Goal: Transaction & Acquisition: Book appointment/travel/reservation

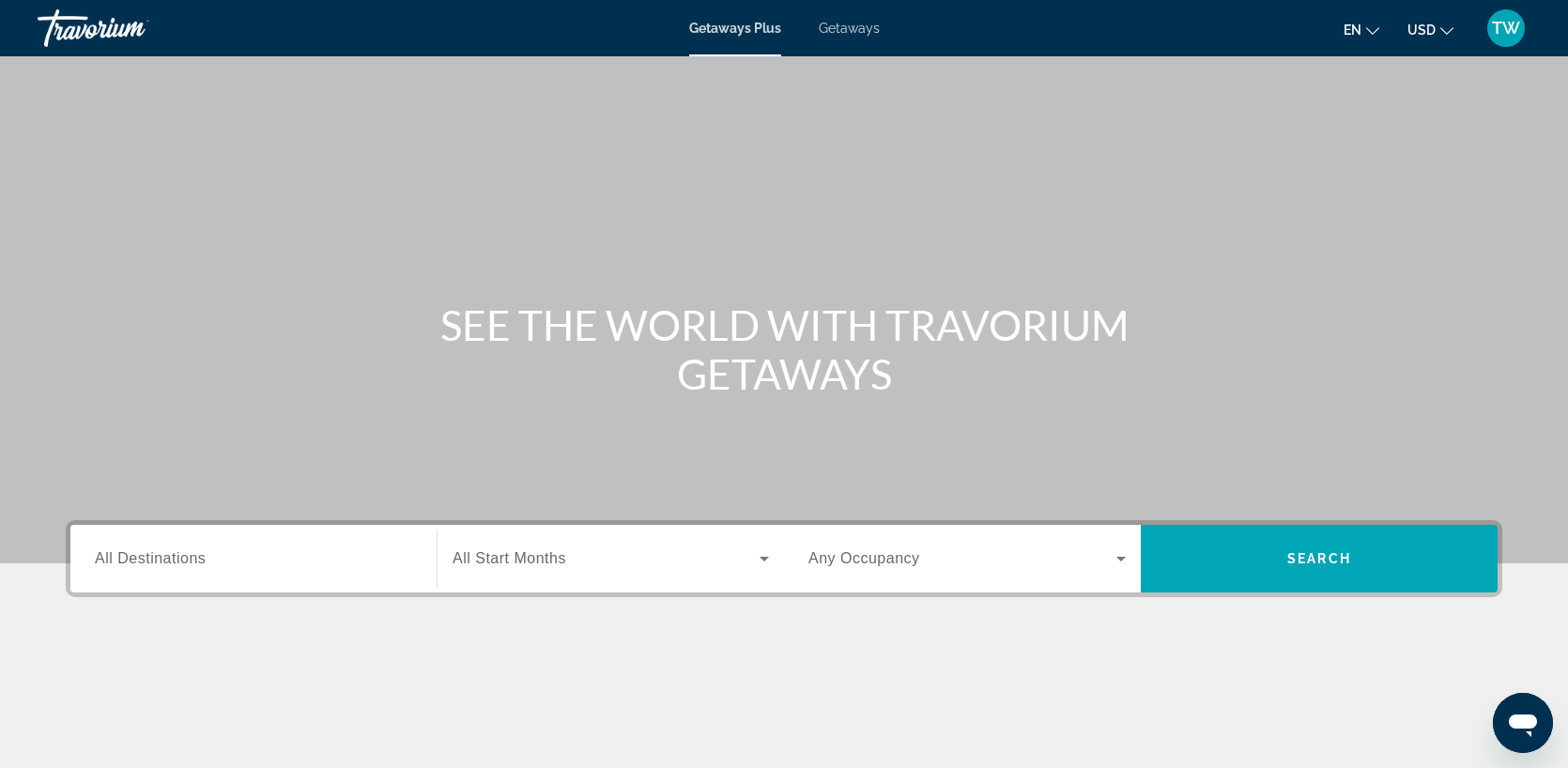
click at [172, 564] on span "All Destinations" at bounding box center [149, 558] width 111 height 16
click at [172, 564] on input "Destination All Destinations" at bounding box center [252, 559] width 317 height 22
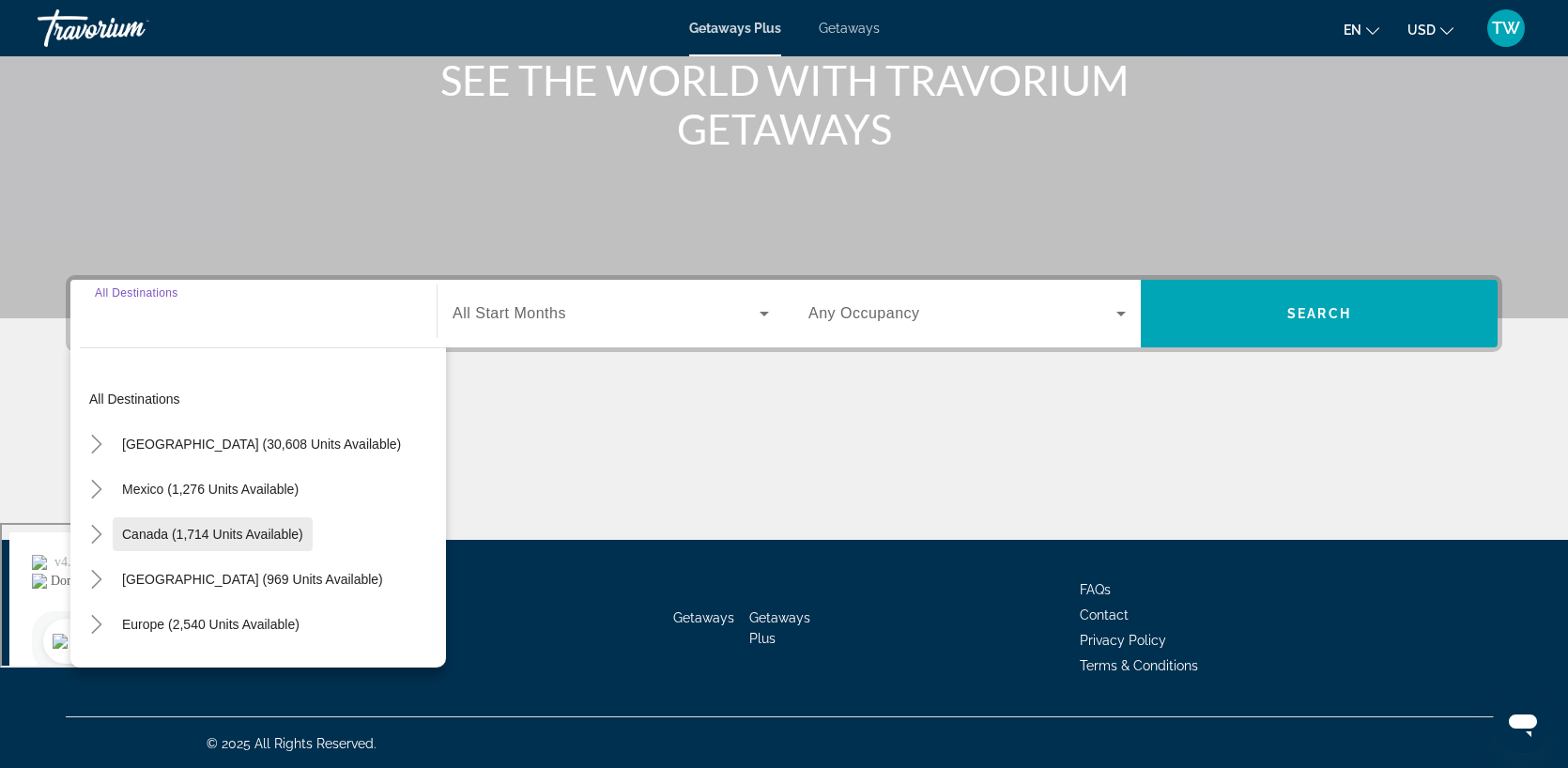
scroll to position [247, 0]
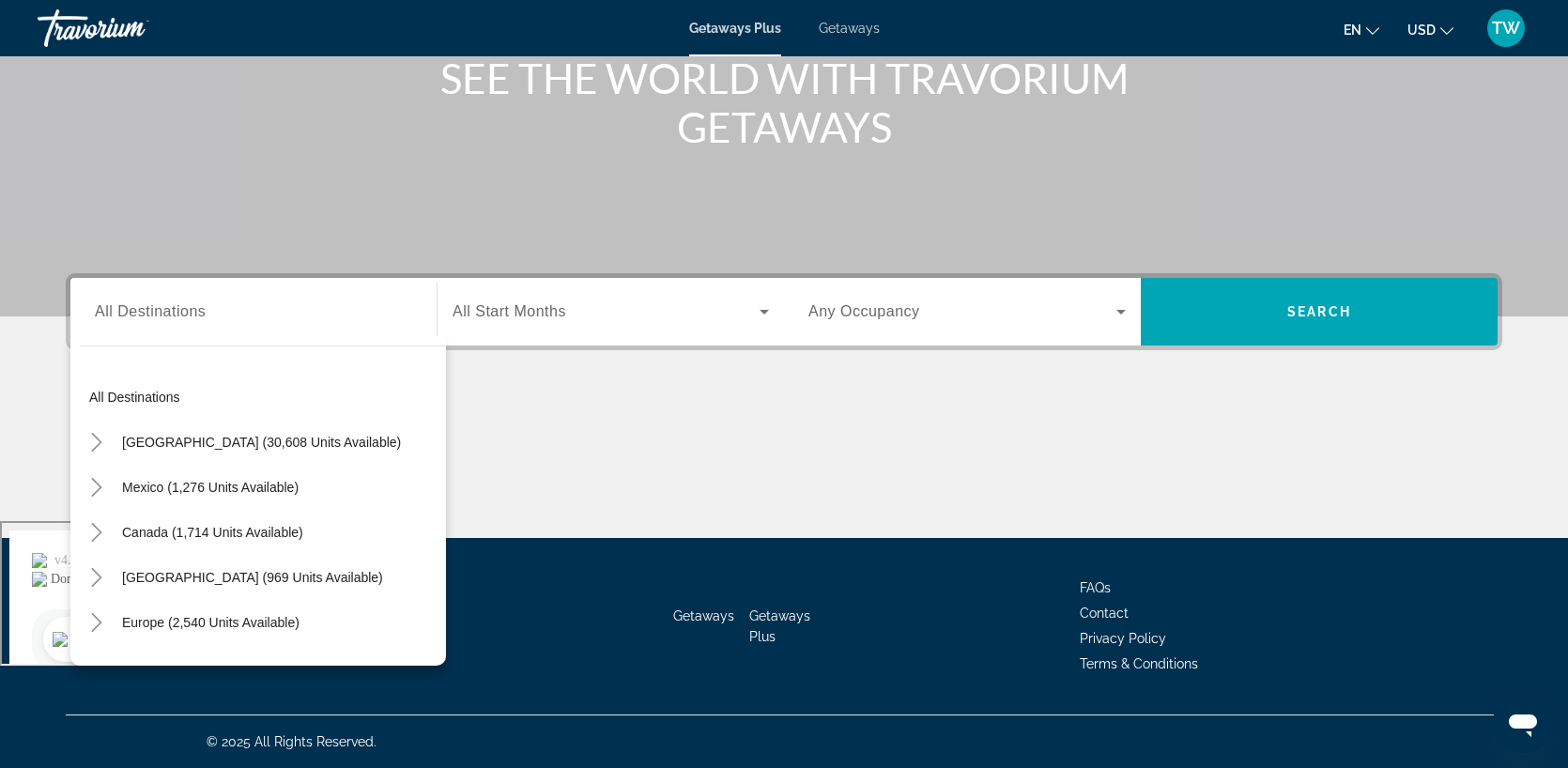
click at [761, 413] on div "Main content" at bounding box center [784, 467] width 1437 height 141
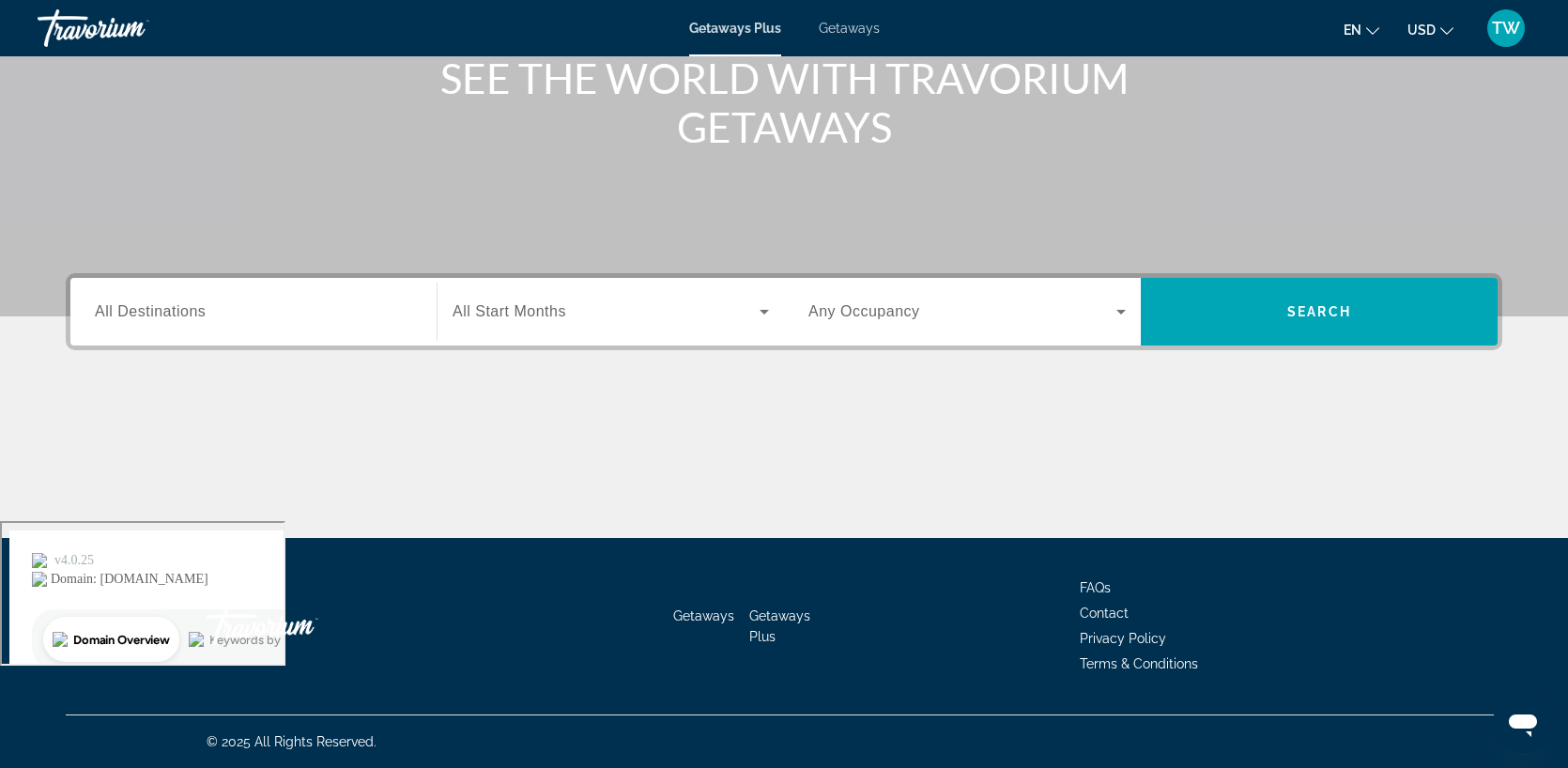
click at [858, 31] on span "Getaways" at bounding box center [849, 28] width 61 height 15
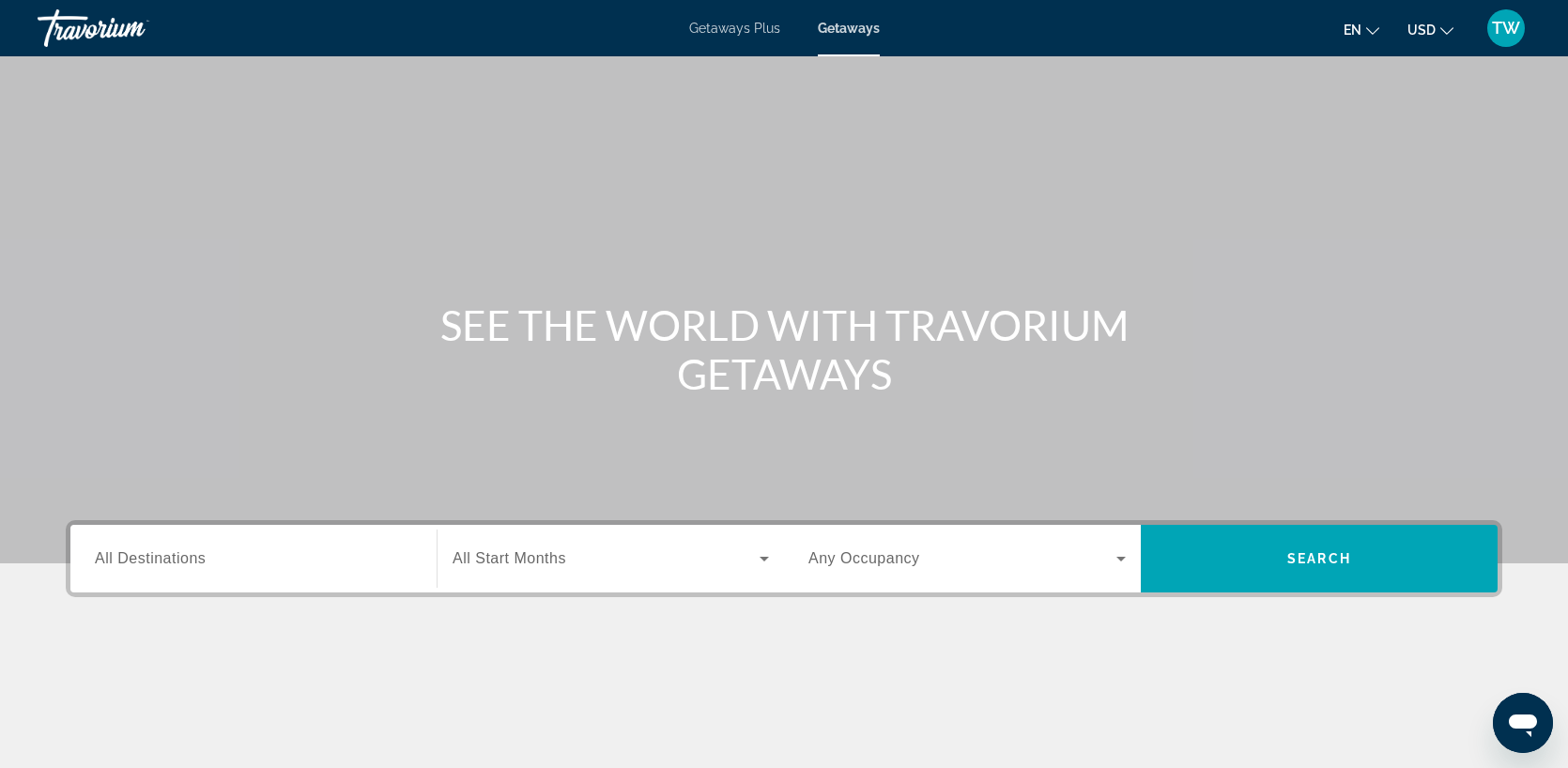
click at [749, 26] on span "Getaways Plus" at bounding box center [734, 28] width 92 height 15
click at [868, 27] on span "Getaways" at bounding box center [849, 28] width 61 height 15
click at [207, 559] on input "Destination All Destinations" at bounding box center [252, 559] width 317 height 22
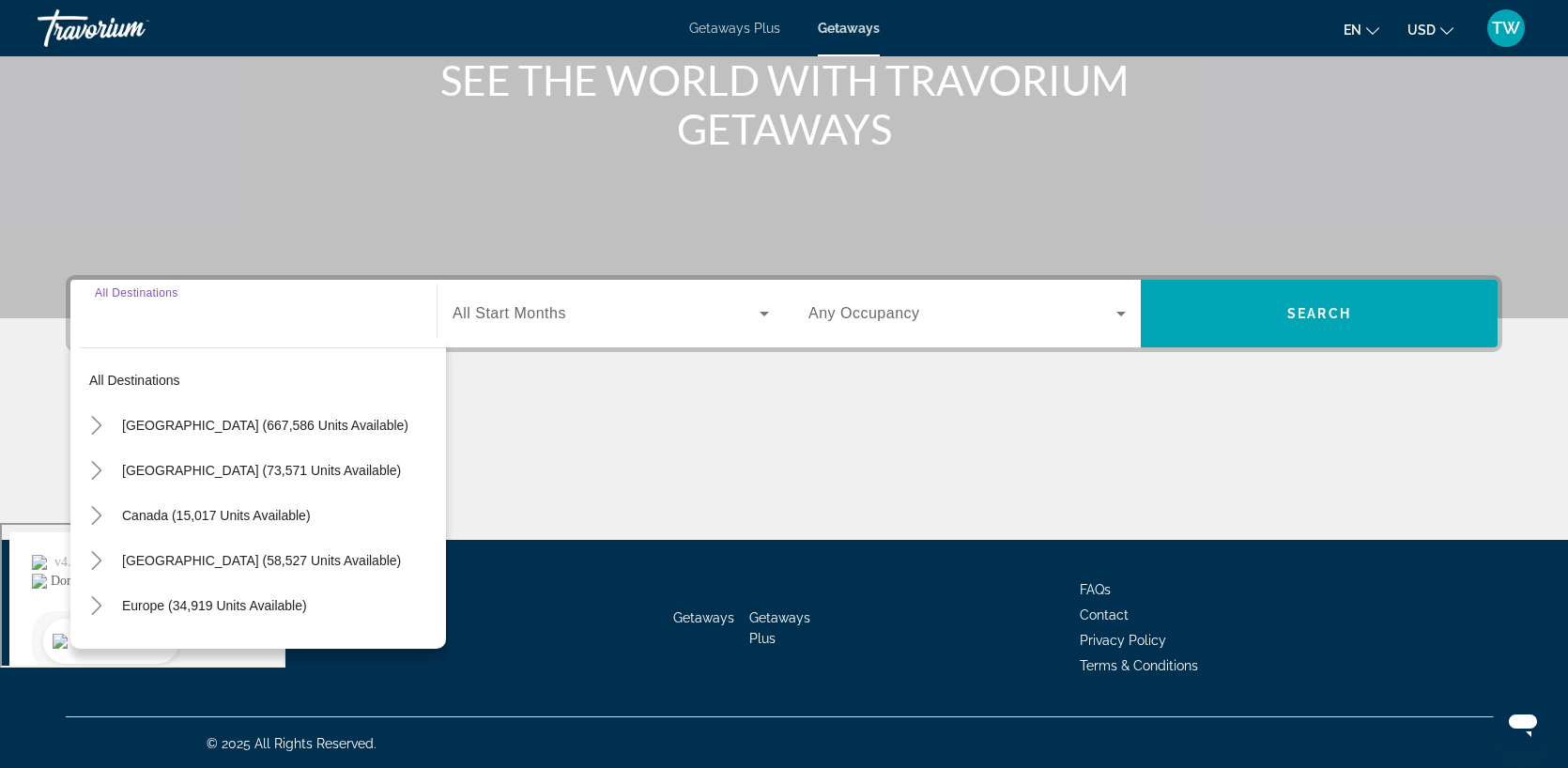
scroll to position [247, 0]
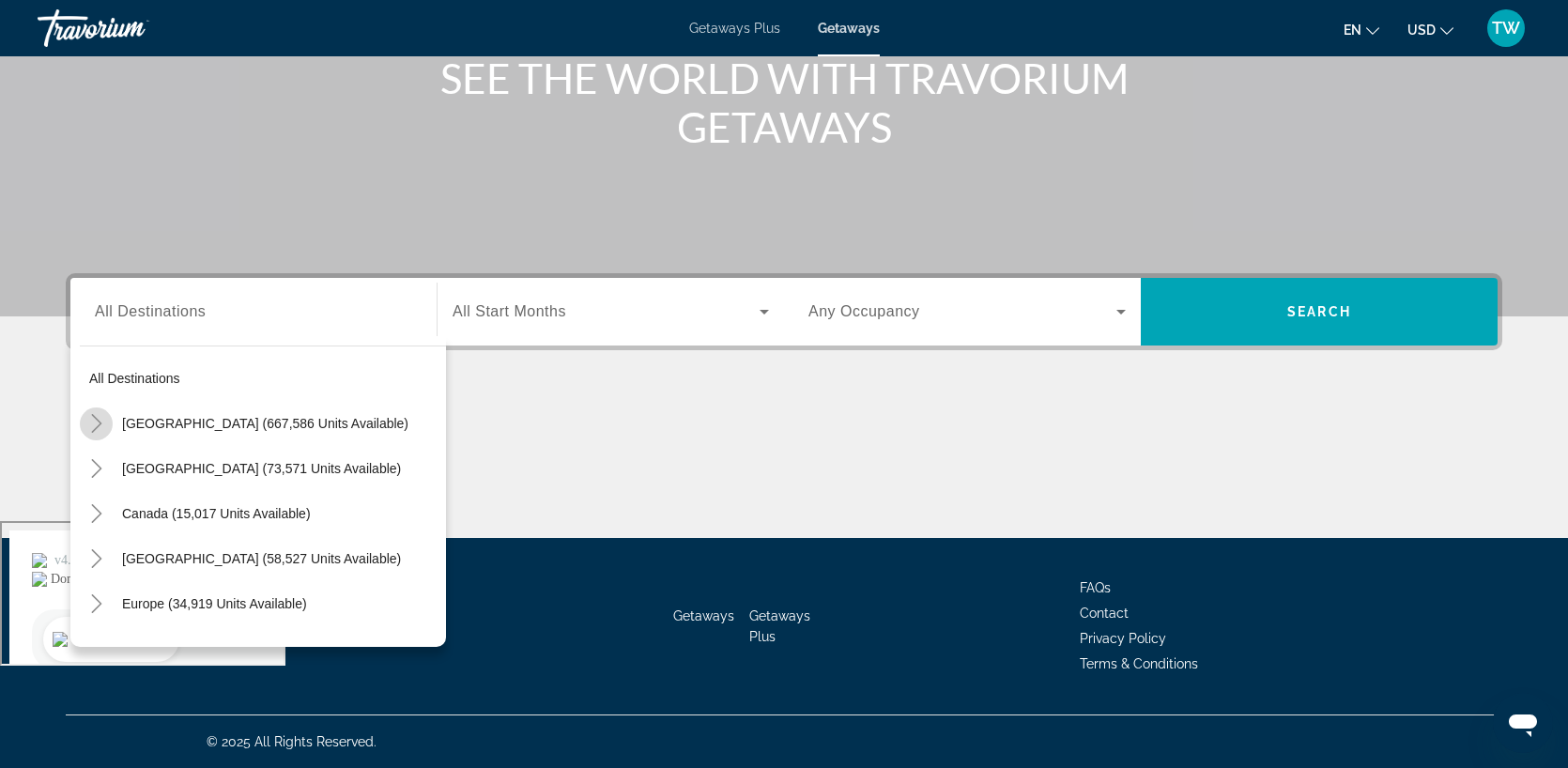
click at [97, 416] on icon "Toggle United States (667,586 units available)" at bounding box center [96, 423] width 18 height 18
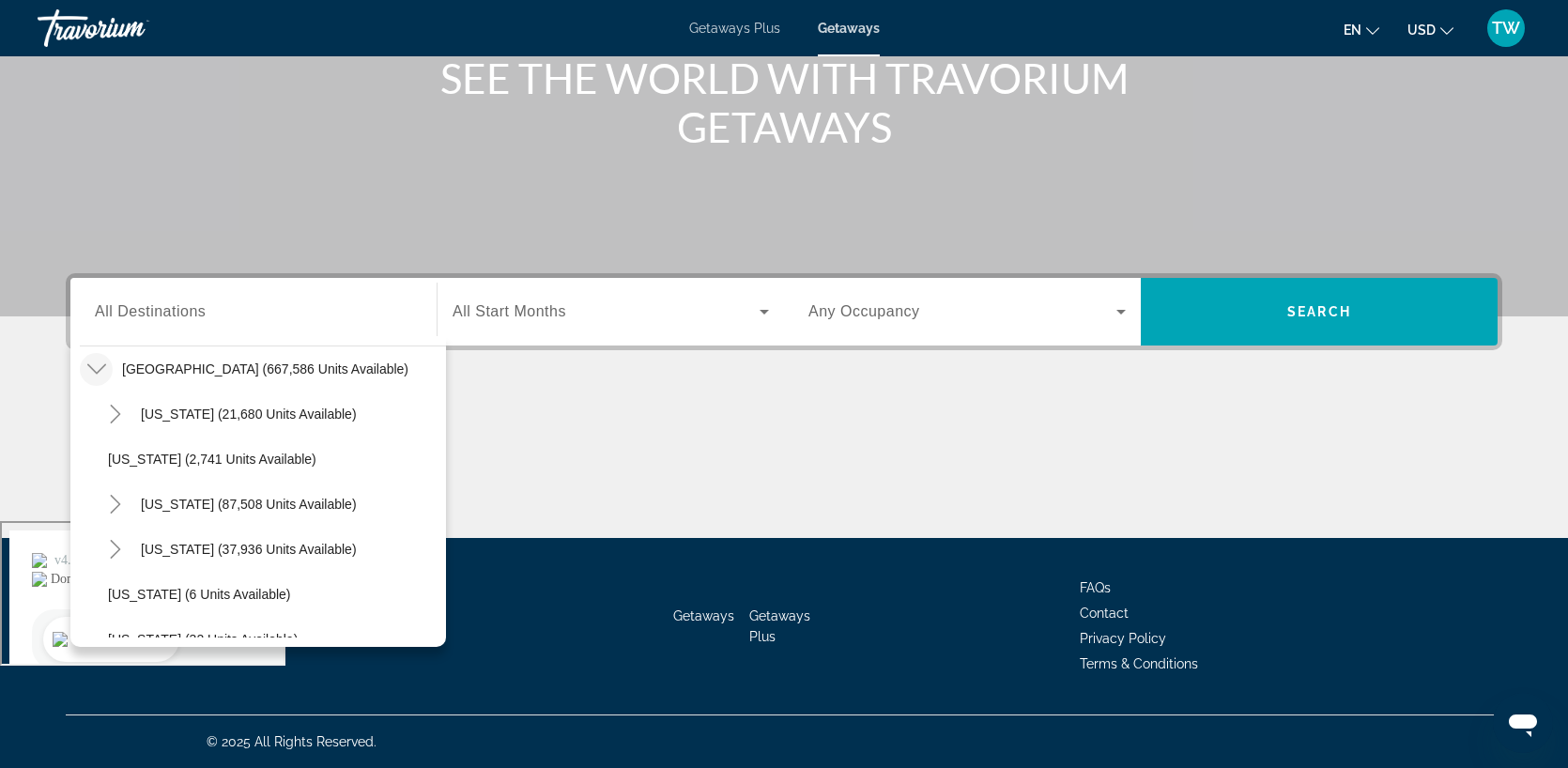
click at [99, 371] on icon "Toggle United States (667,586 units available)" at bounding box center [96, 368] width 18 height 18
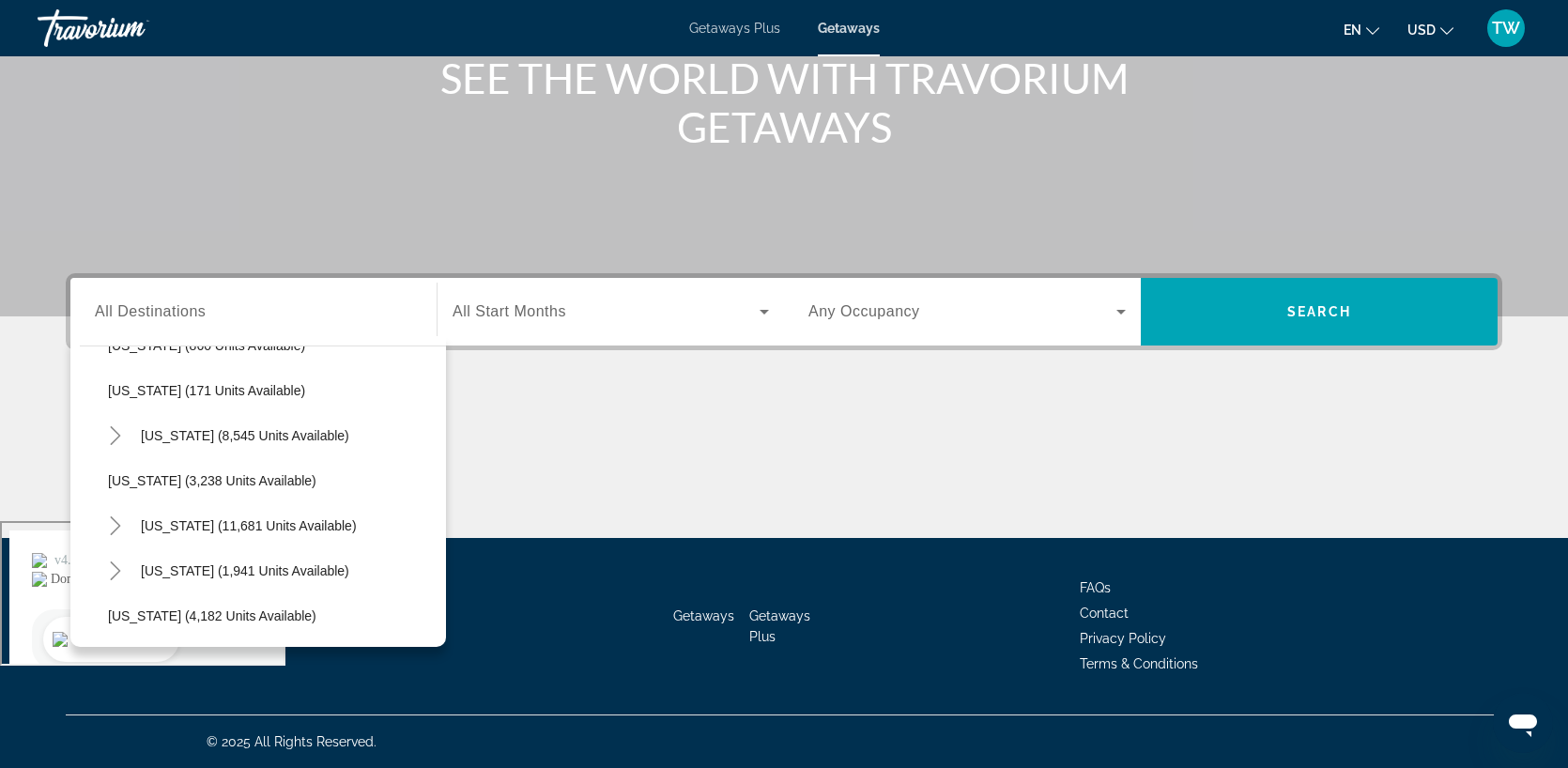
scroll to position [990, 0]
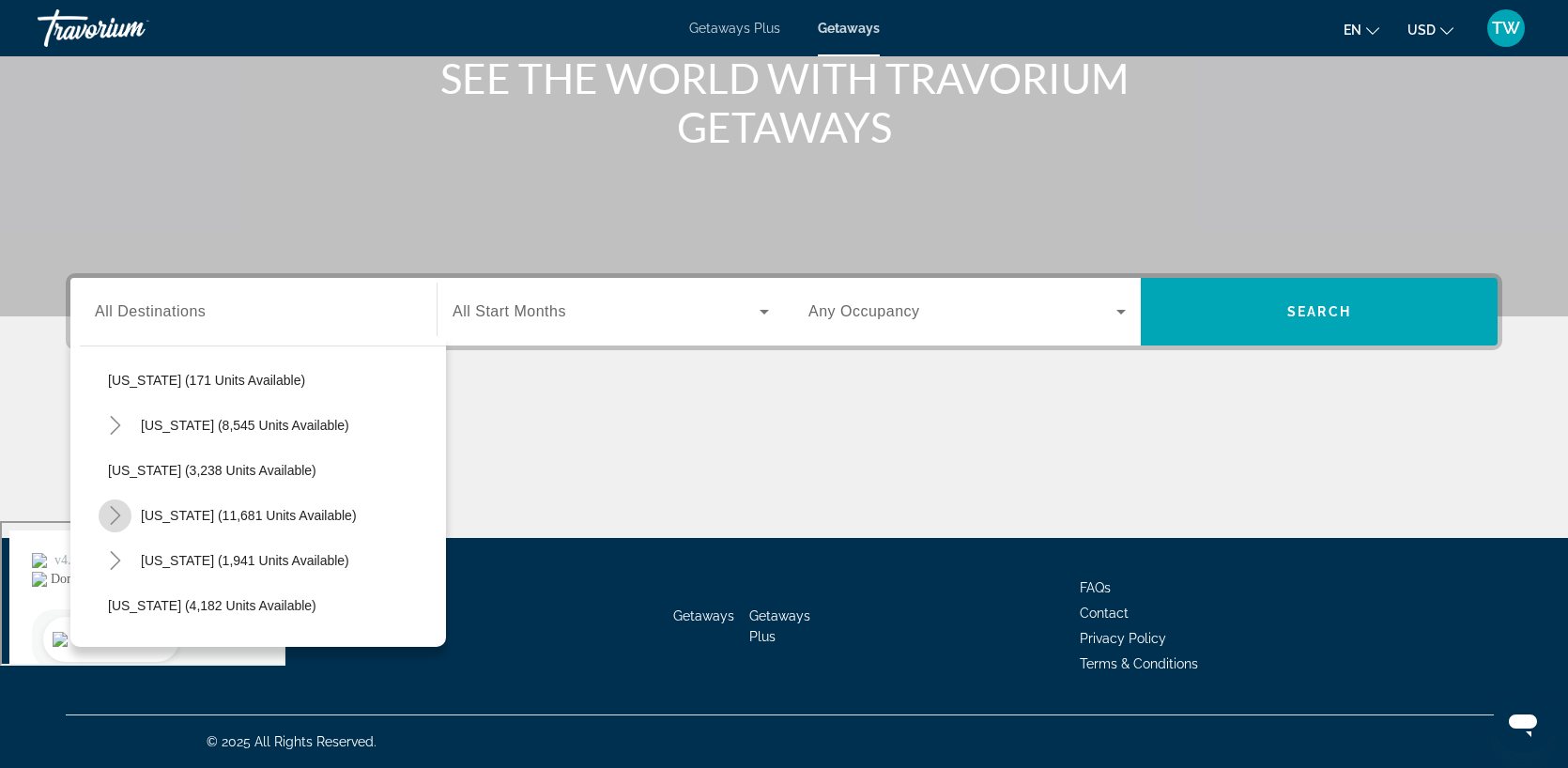
click at [112, 516] on icon "Toggle Nevada (11,681 units available)" at bounding box center [115, 515] width 18 height 18
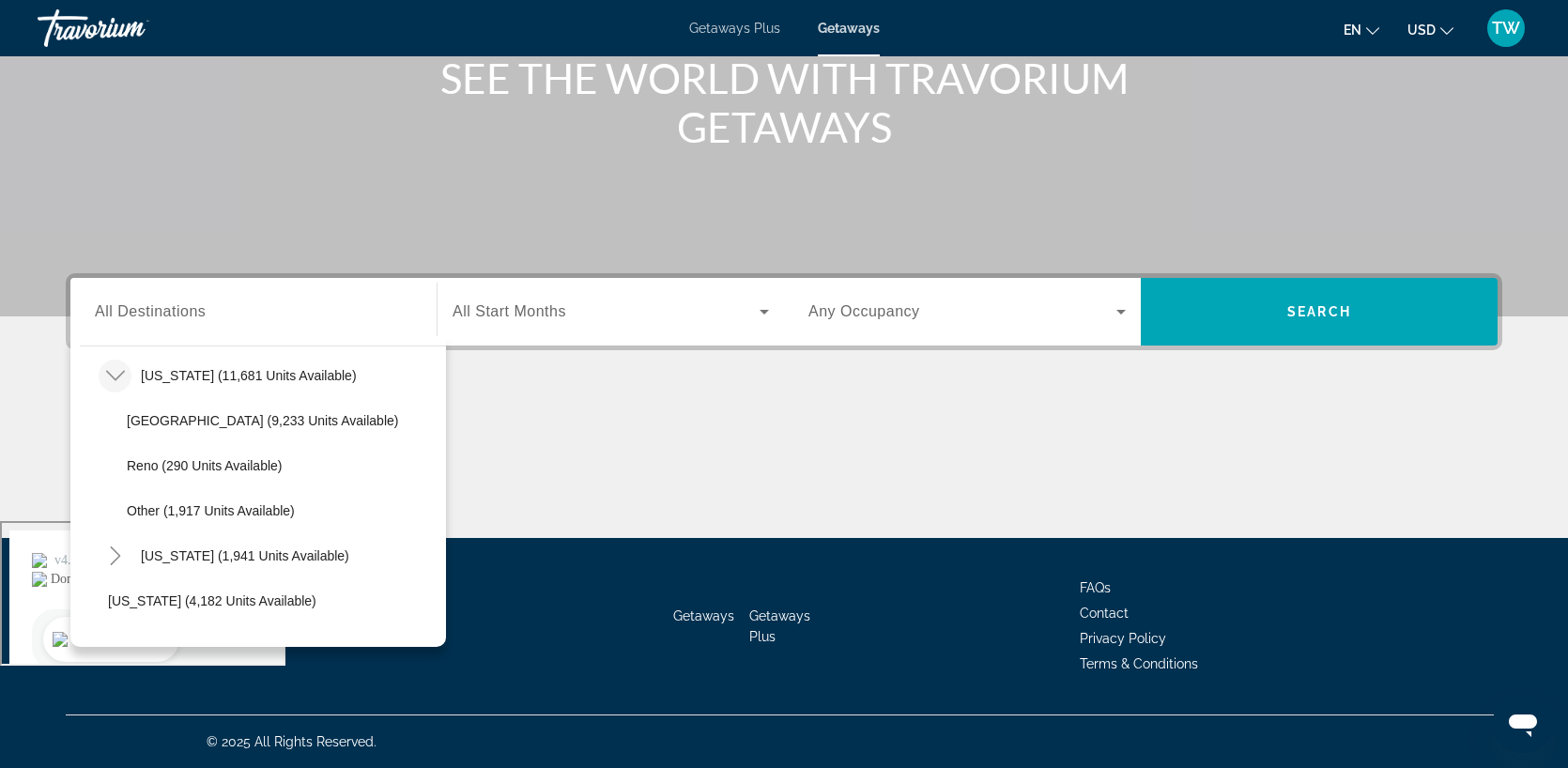
scroll to position [1142, 0]
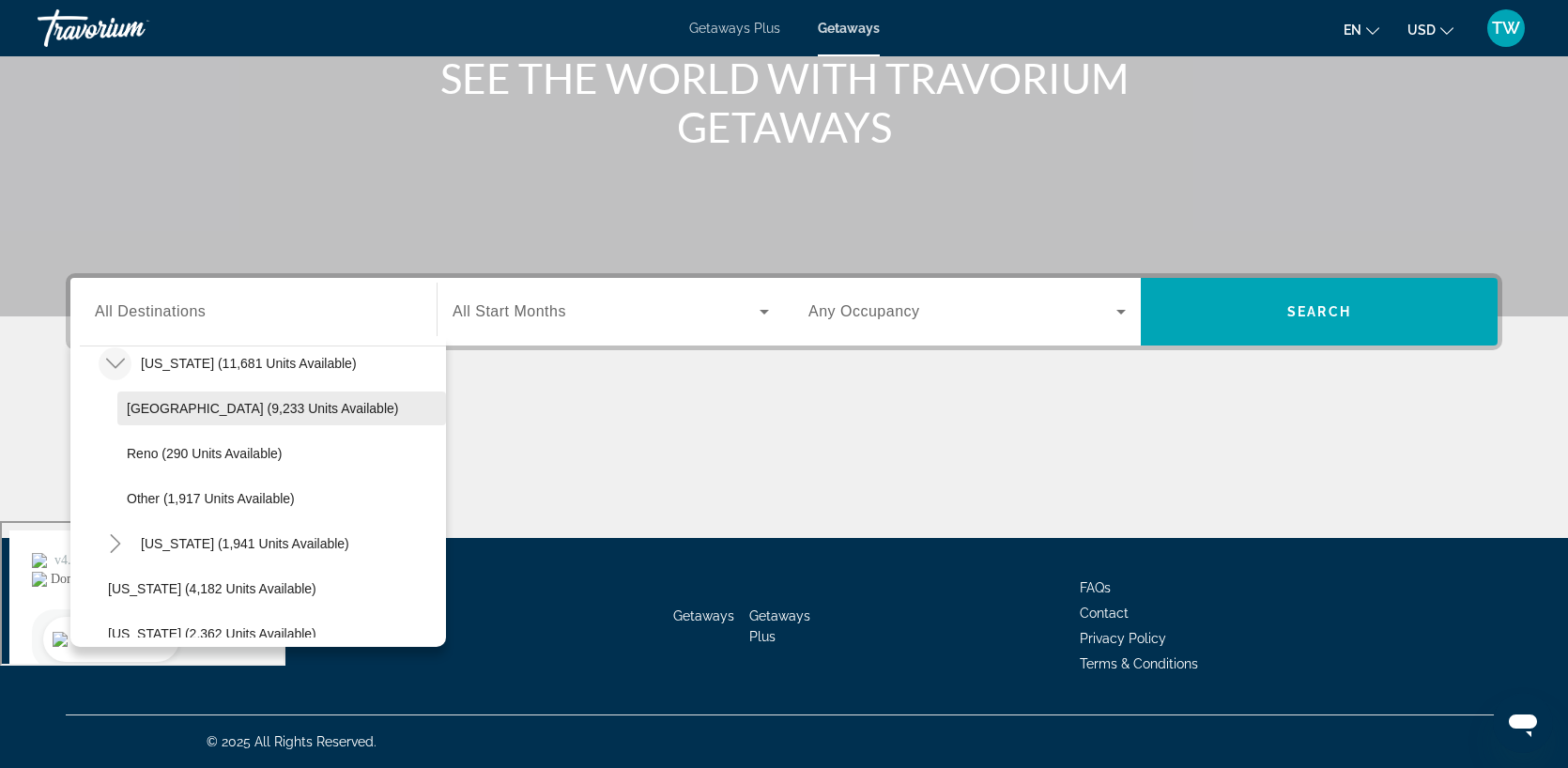
click at [199, 414] on span "Las Vegas (9,233 units available)" at bounding box center [263, 409] width 272 height 15
type input "**********"
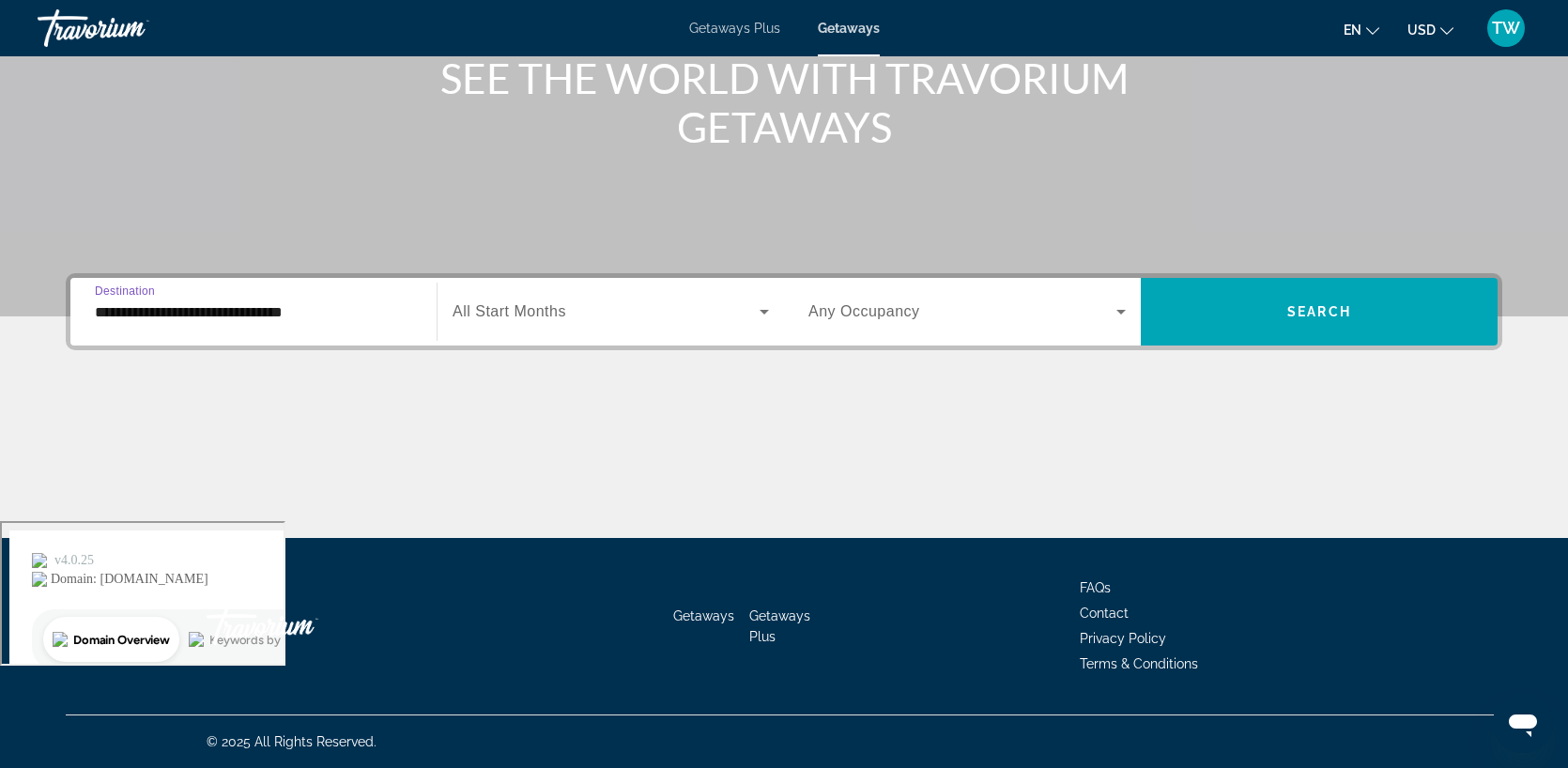
click at [749, 316] on span "Search widget" at bounding box center [606, 311] width 307 height 22
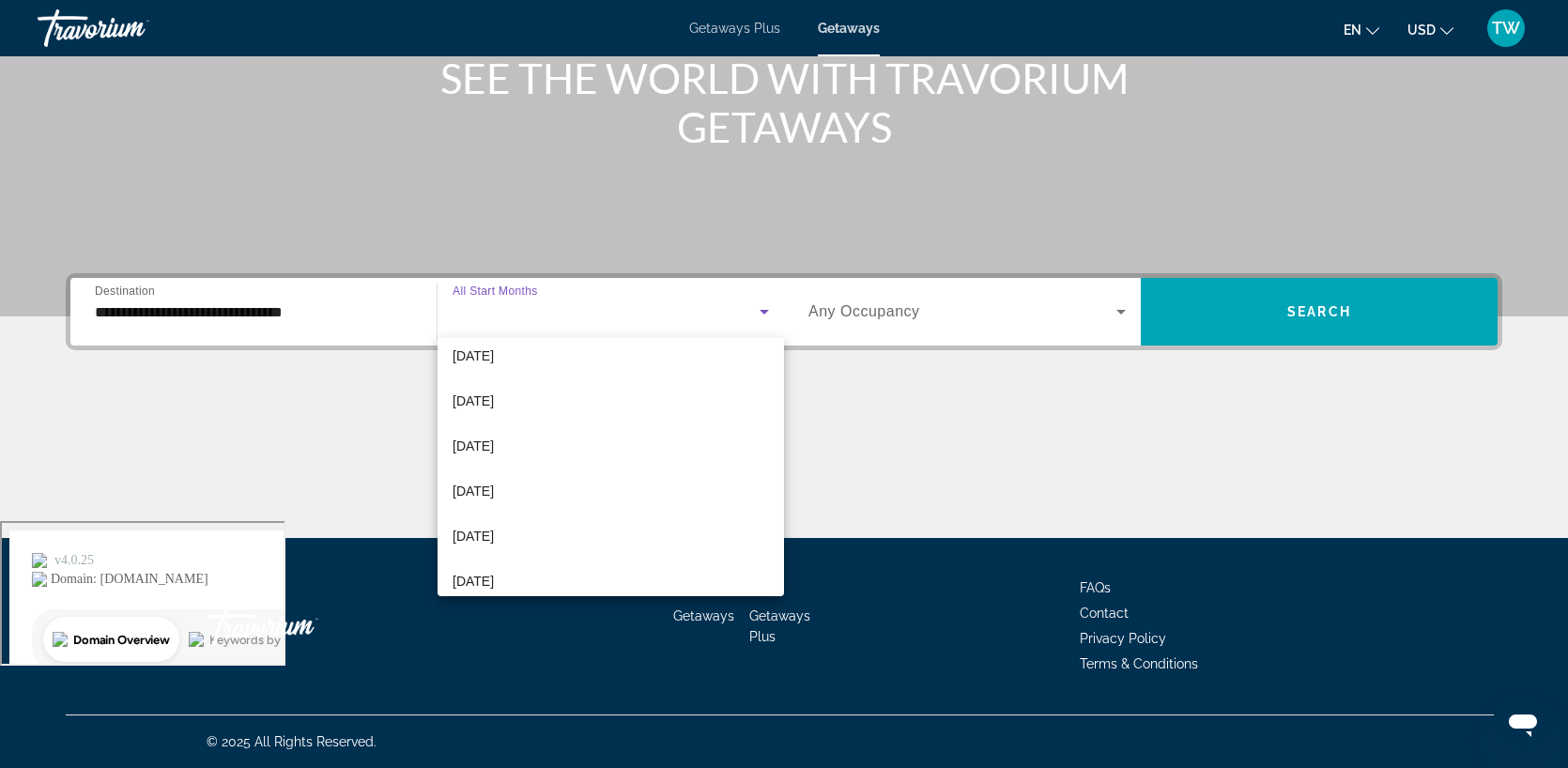
scroll to position [198, 0]
click at [494, 489] on span "March 2026" at bounding box center [473, 486] width 41 height 22
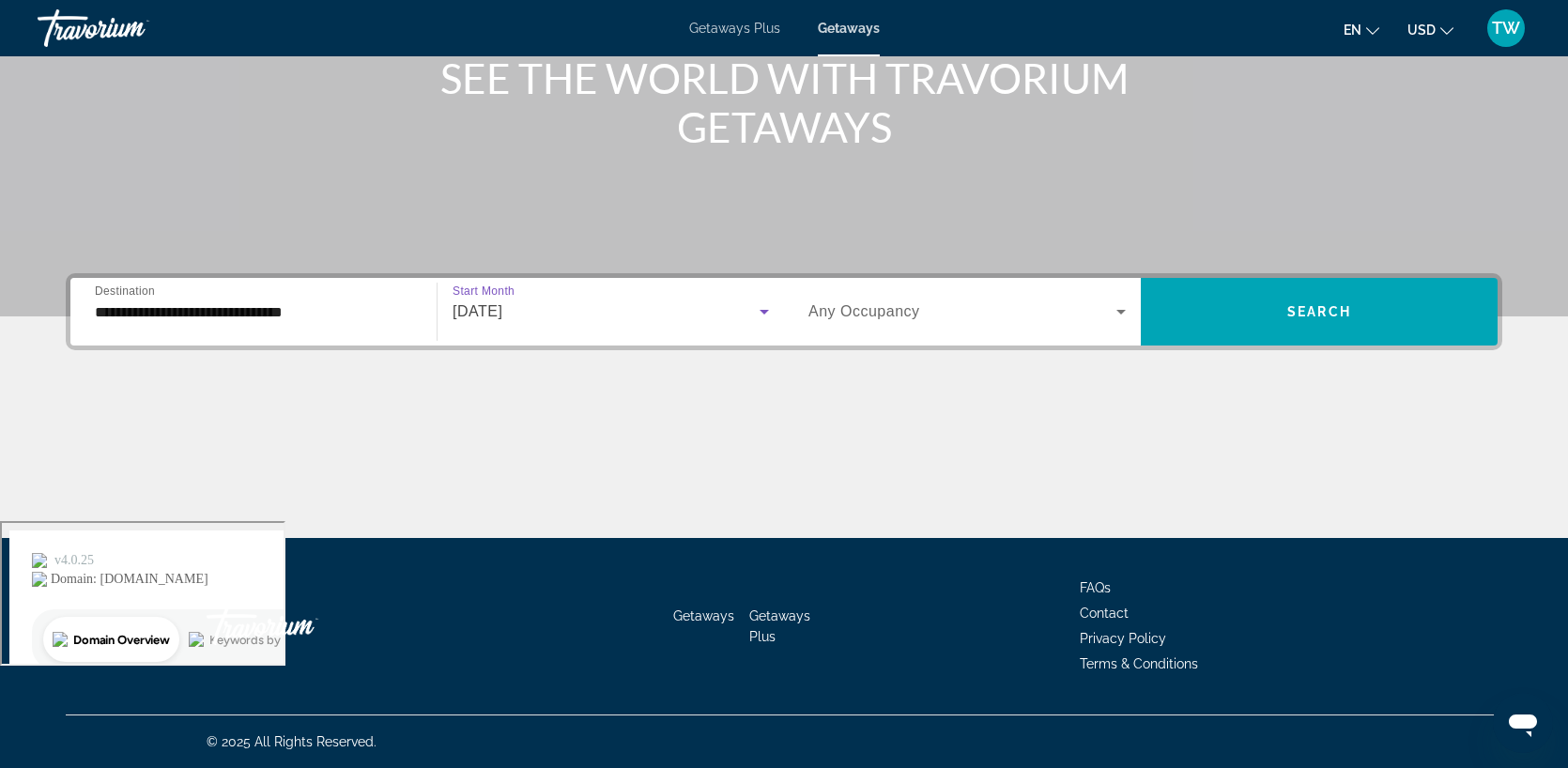
click at [1117, 316] on icon "Search widget" at bounding box center [1121, 311] width 22 height 22
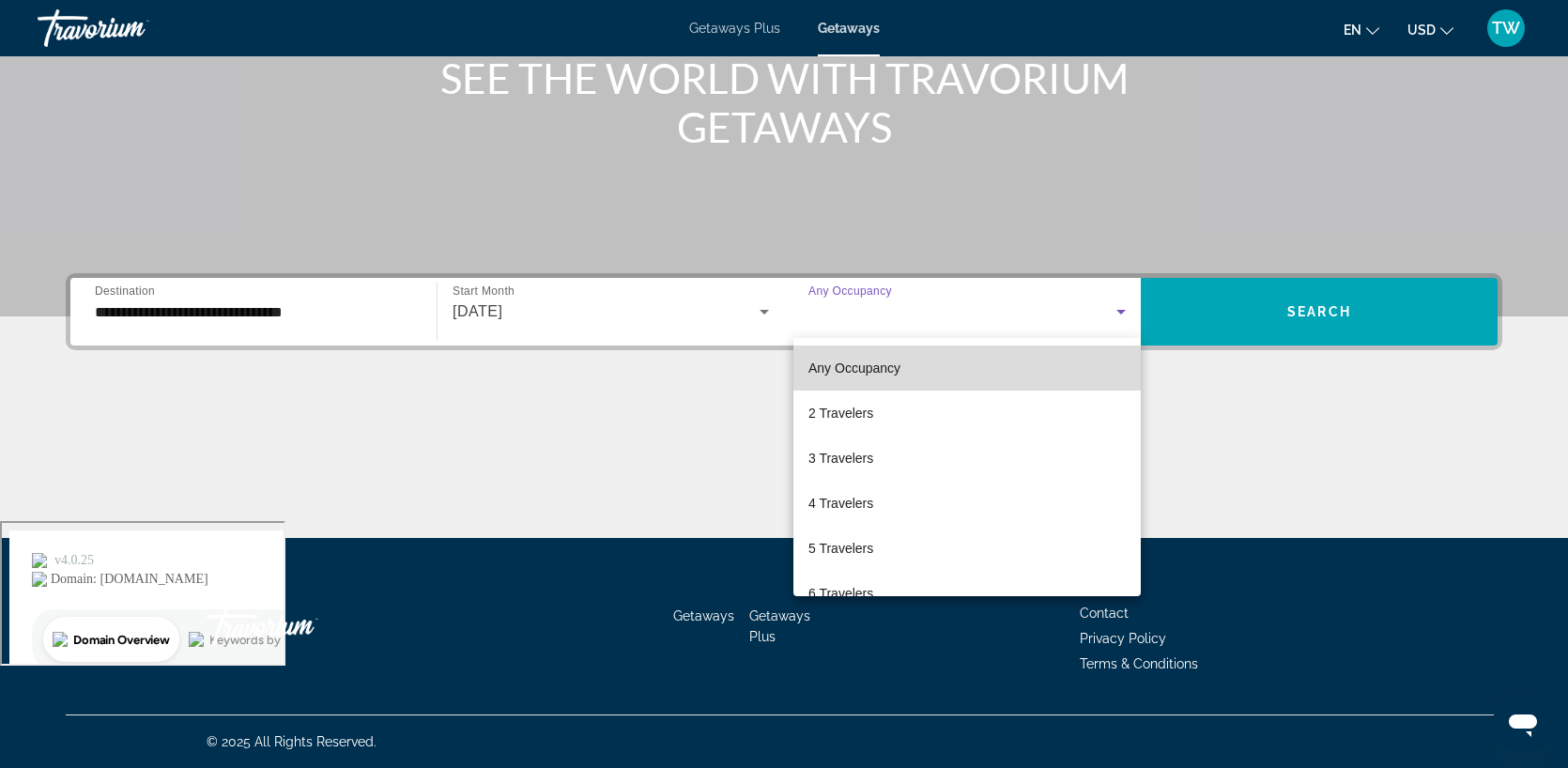
click at [907, 369] on mat-option "Any Occupancy" at bounding box center [967, 368] width 348 height 45
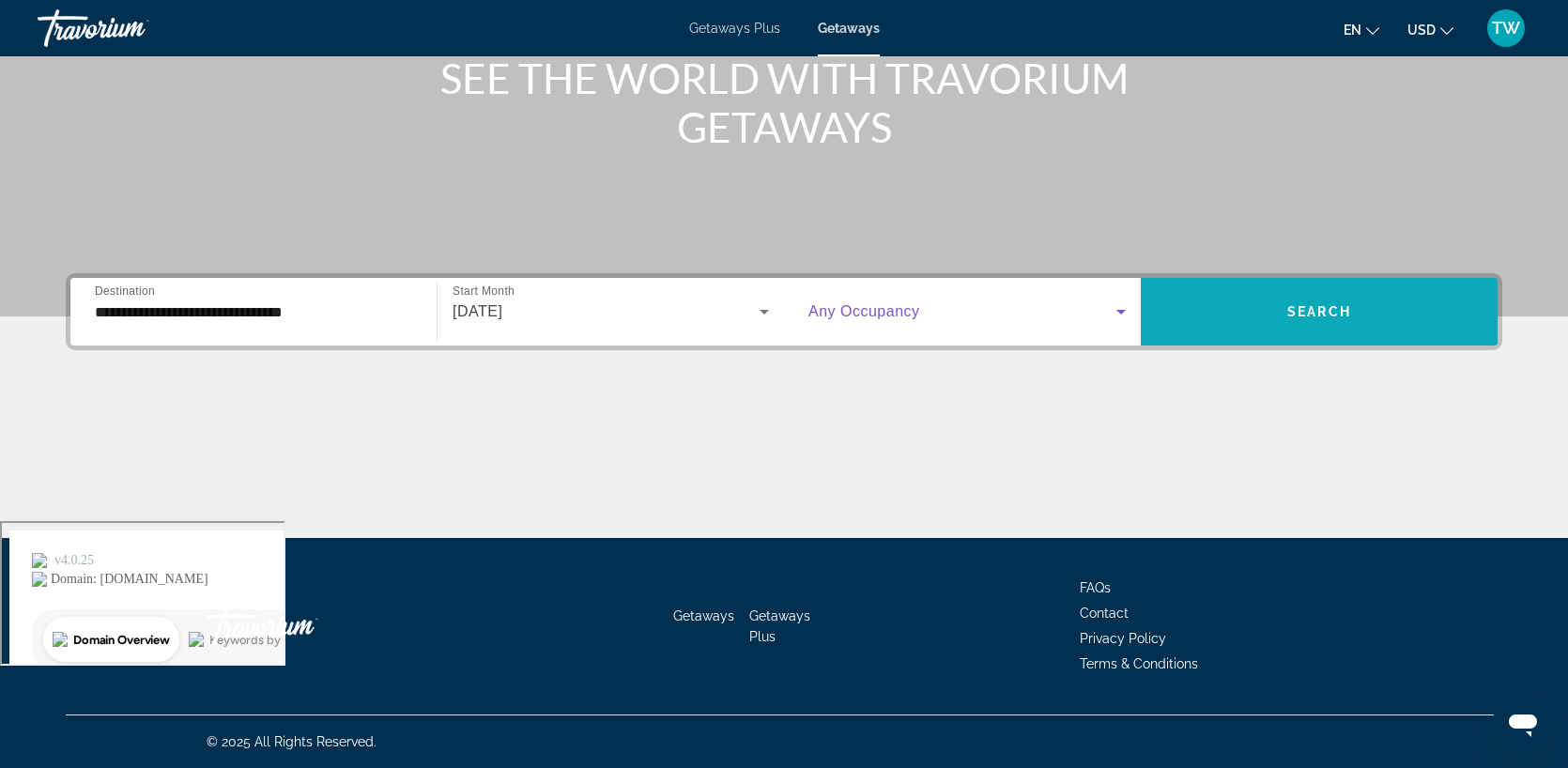
click at [1378, 287] on span "Search widget" at bounding box center [1319, 311] width 357 height 67
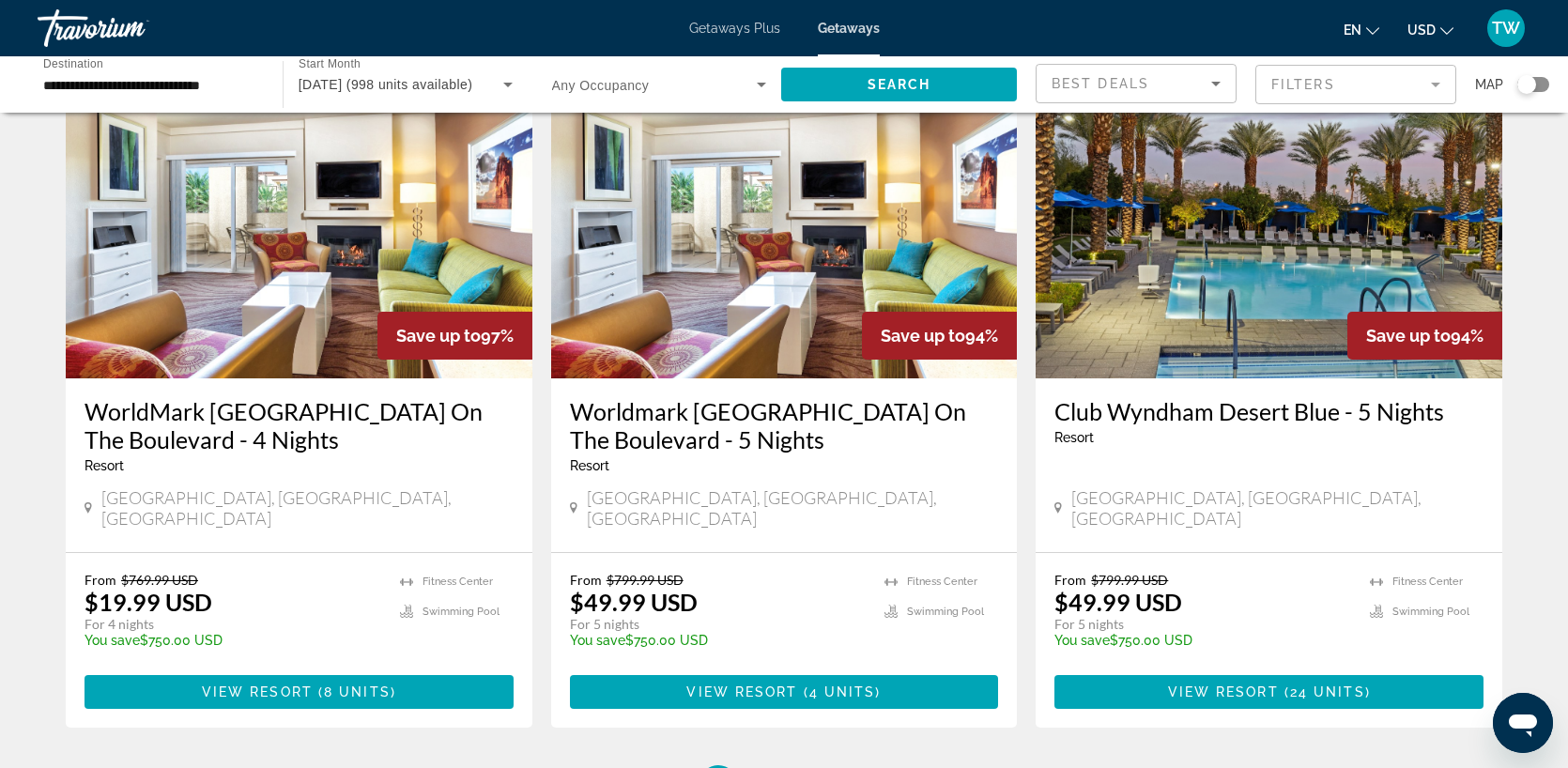
scroll to position [2034, 0]
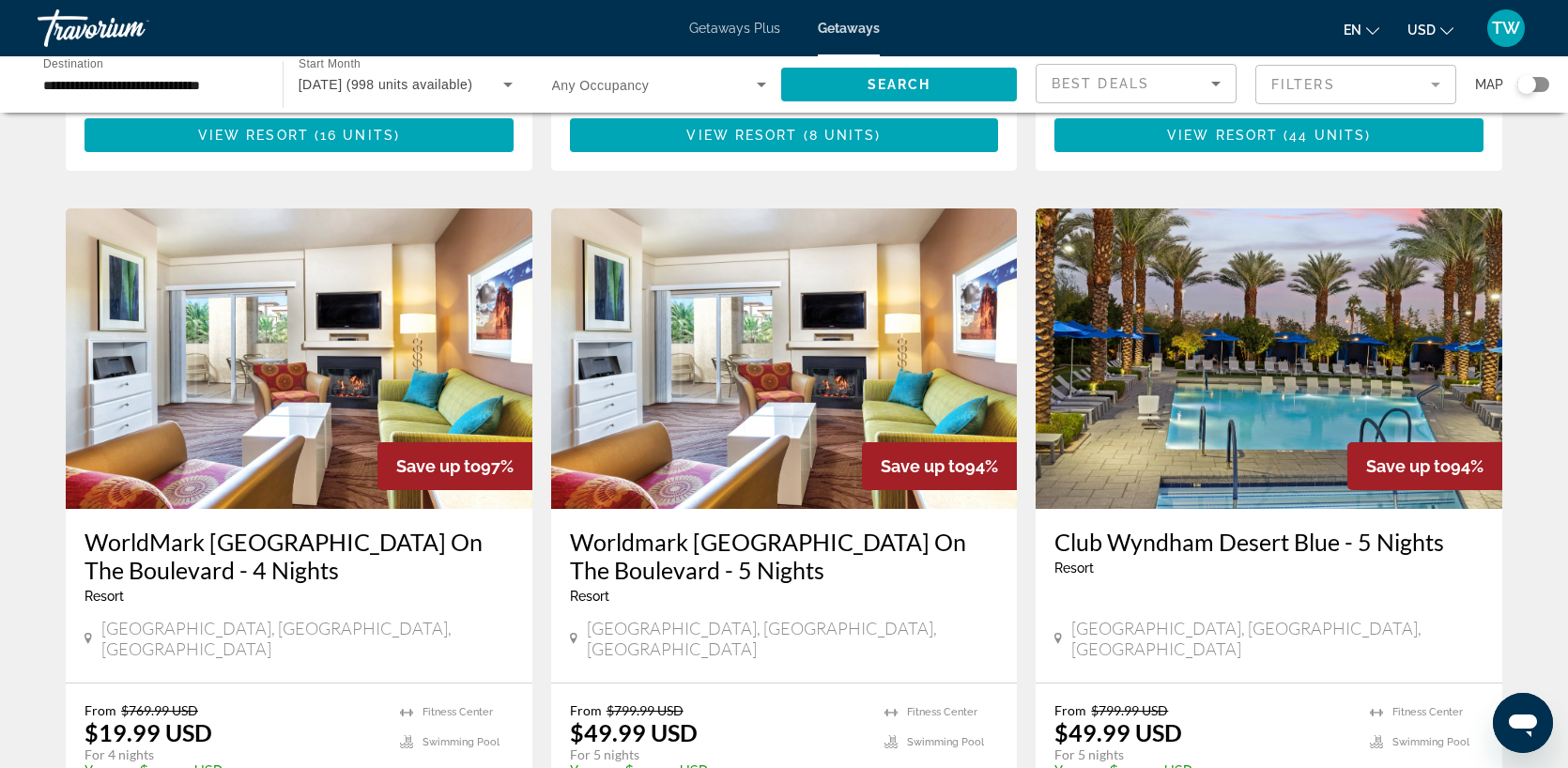
click at [1262, 297] on img "Main content" at bounding box center [1269, 358] width 466 height 301
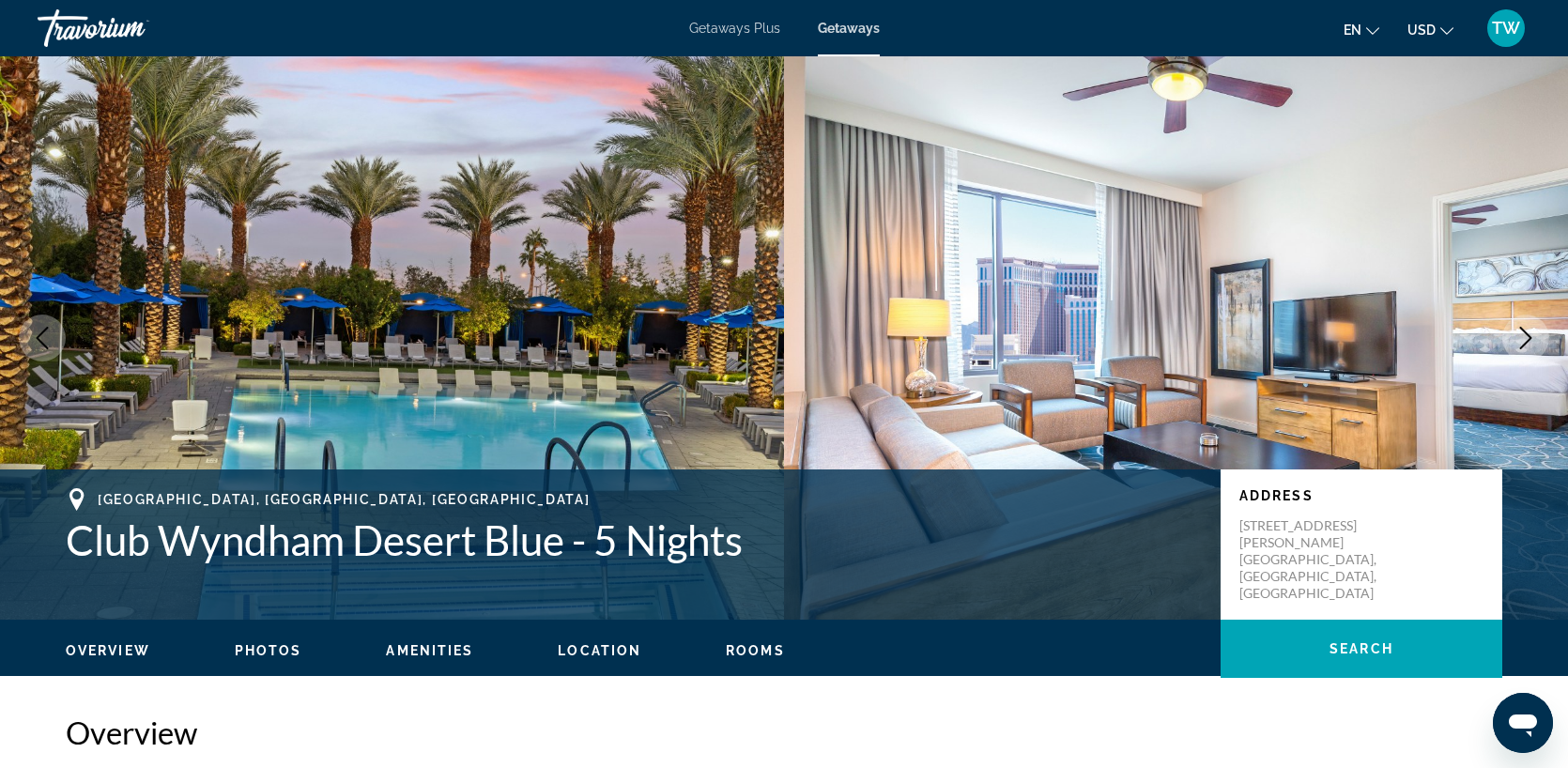
click at [730, 30] on span "Getaways Plus" at bounding box center [734, 28] width 92 height 15
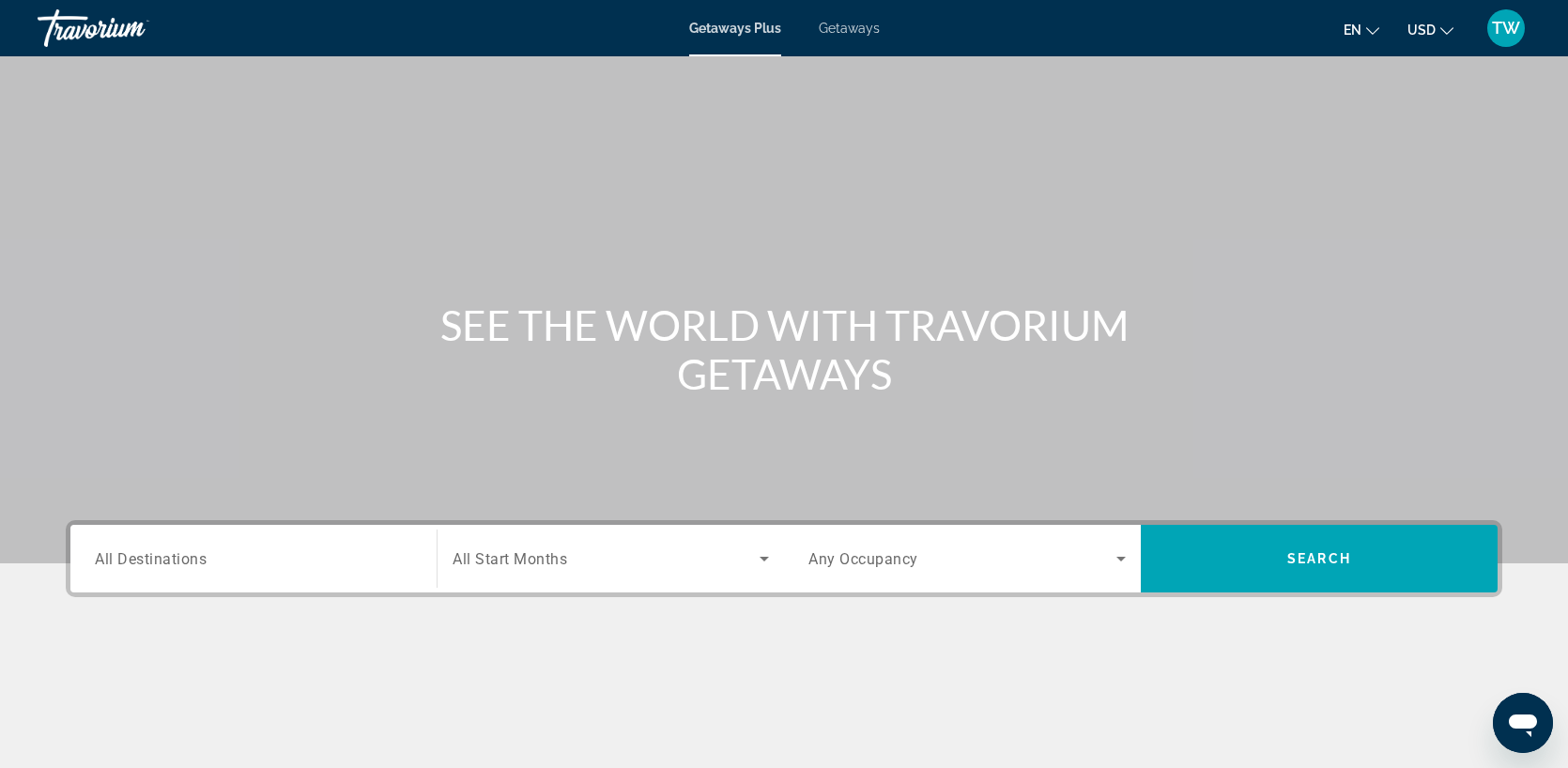
click at [285, 565] on input "Destination All Destinations" at bounding box center [252, 559] width 317 height 22
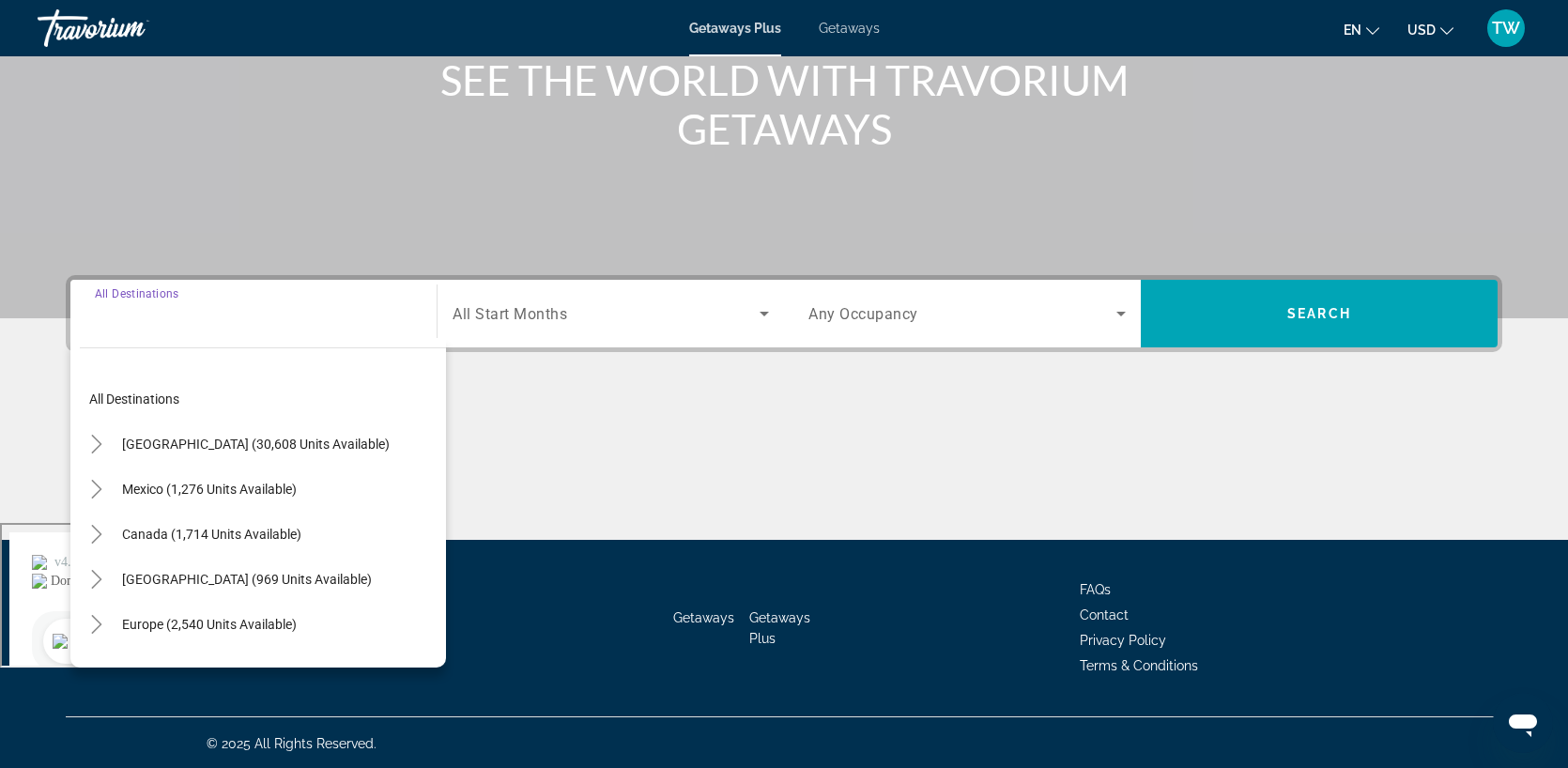
scroll to position [247, 0]
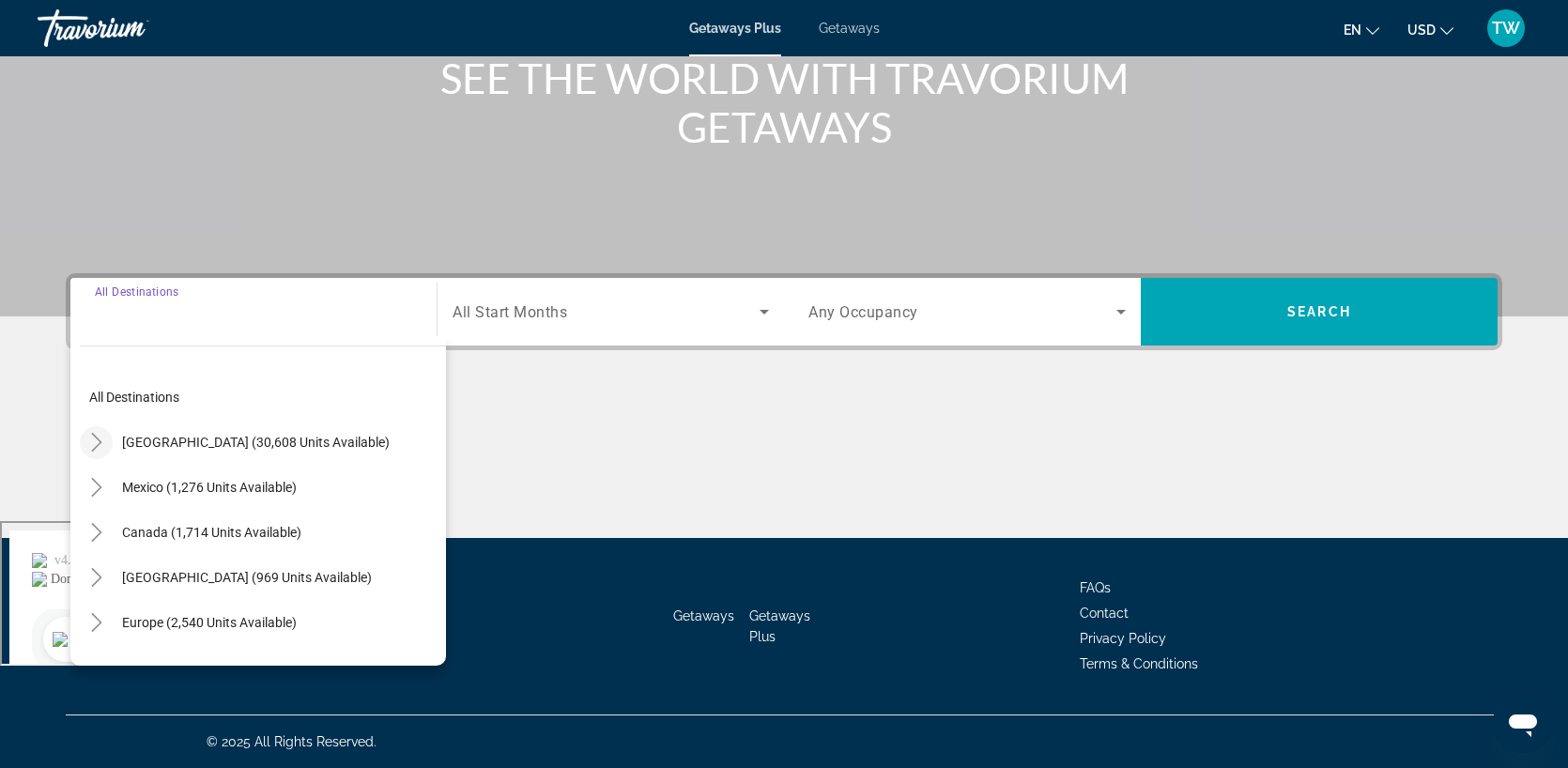
click at [100, 443] on icon "Toggle United States (30,608 units available)" at bounding box center [96, 441] width 18 height 18
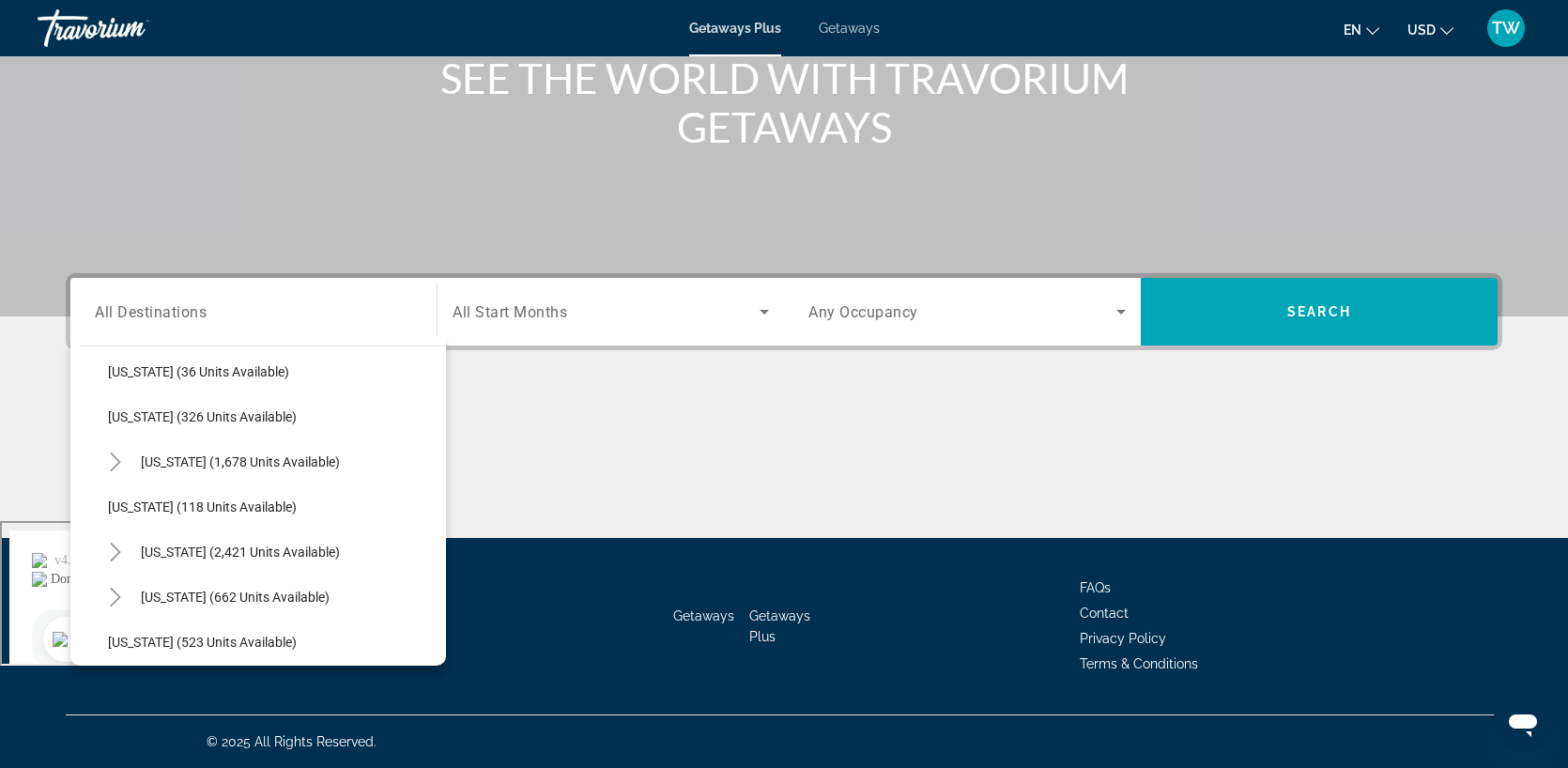
scroll to position [805, 0]
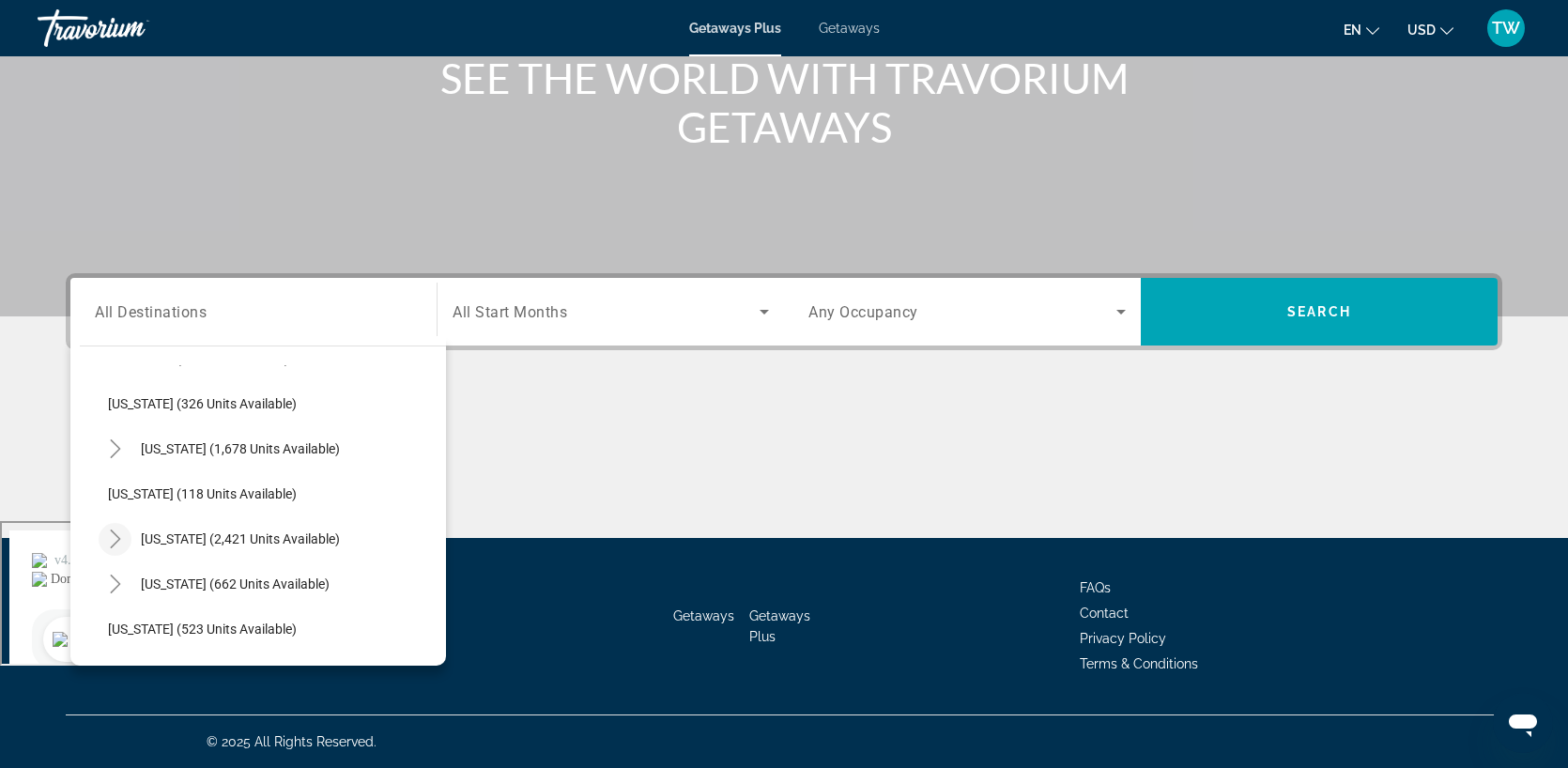
click at [114, 530] on icon "Toggle Nevada (2,421 units available)" at bounding box center [115, 539] width 18 height 18
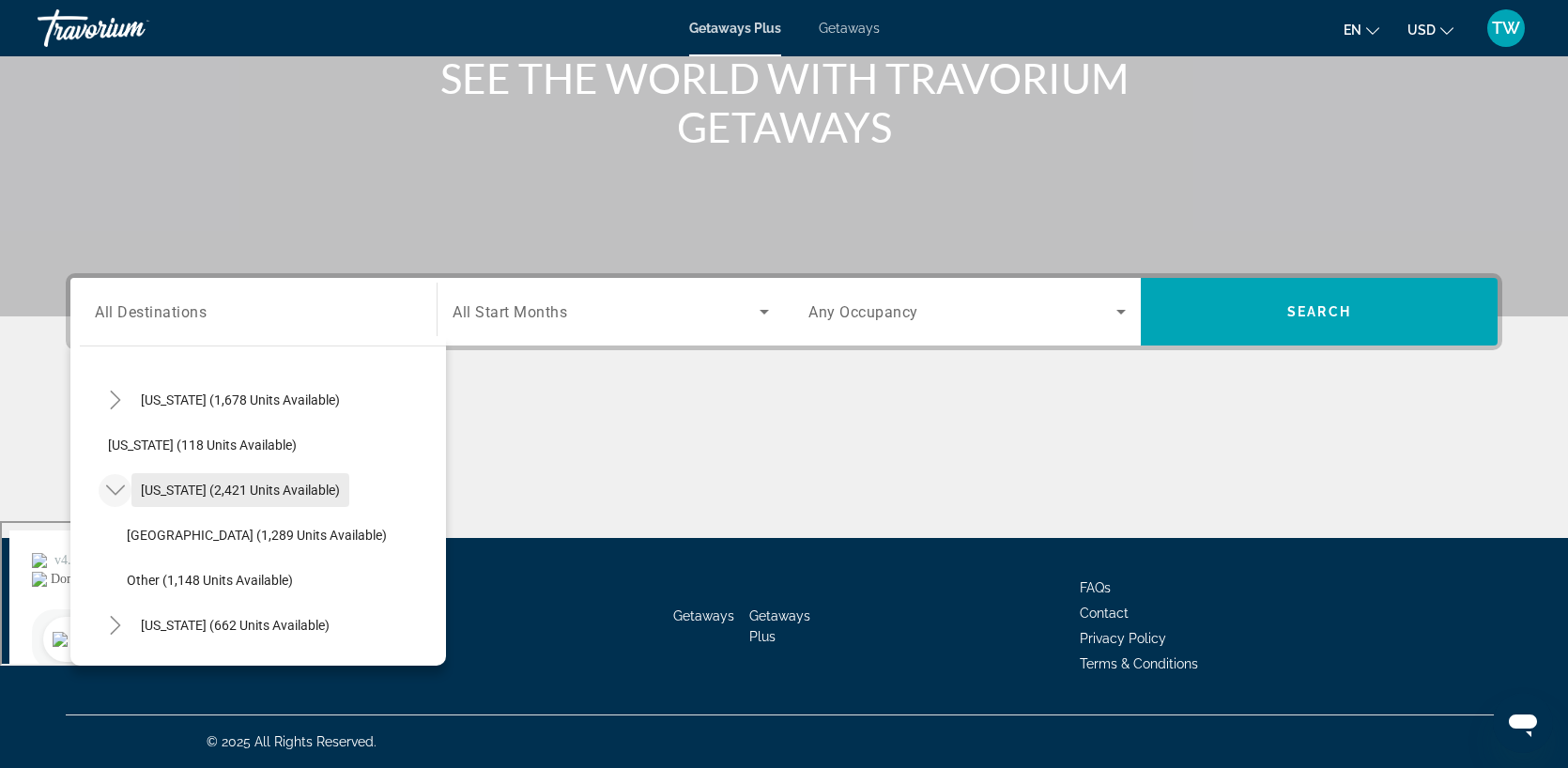
scroll to position [861, 0]
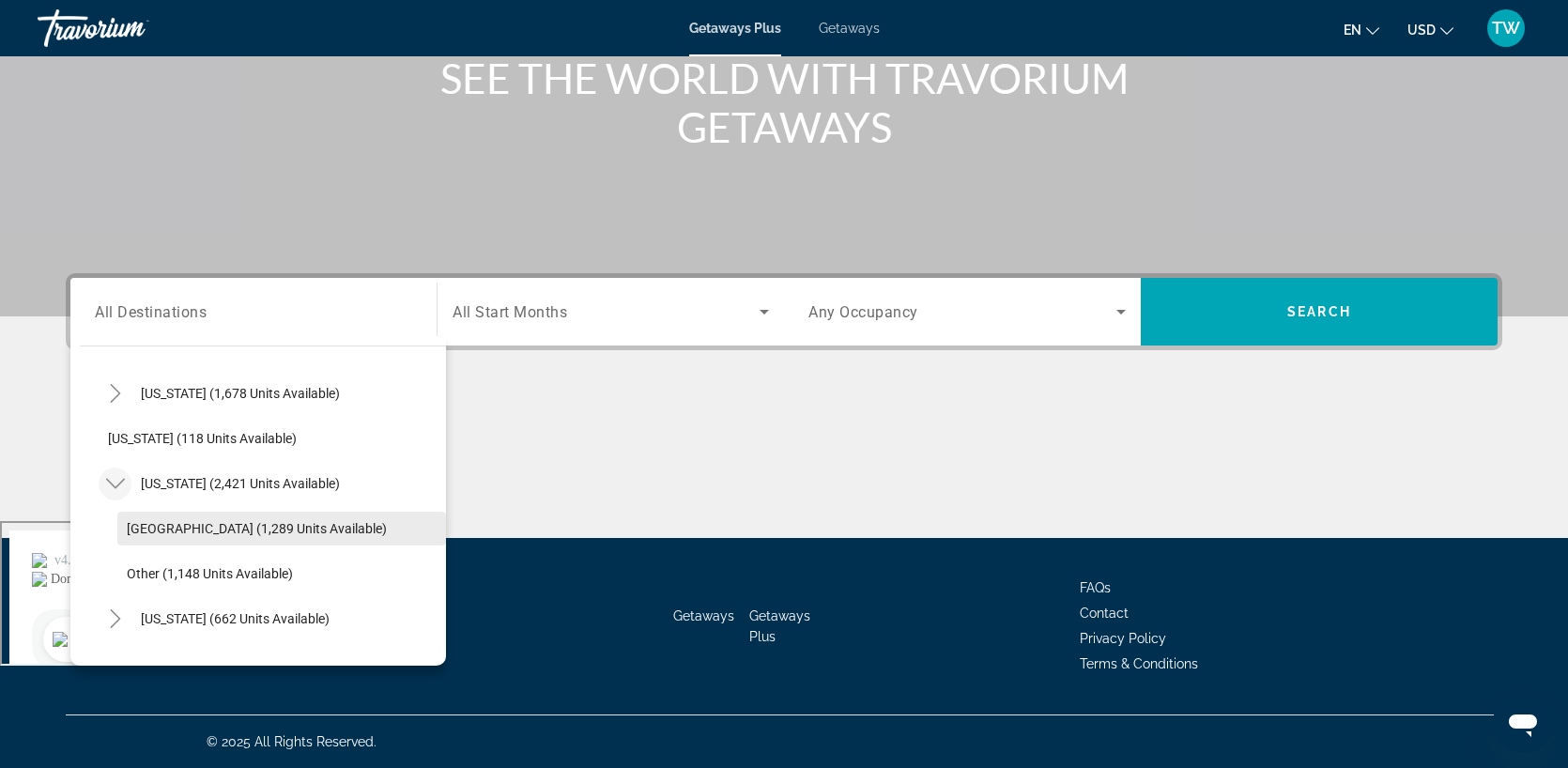
click at [195, 527] on span "Las Vegas (1,289 units available)" at bounding box center [257, 529] width 260 height 15
type input "**********"
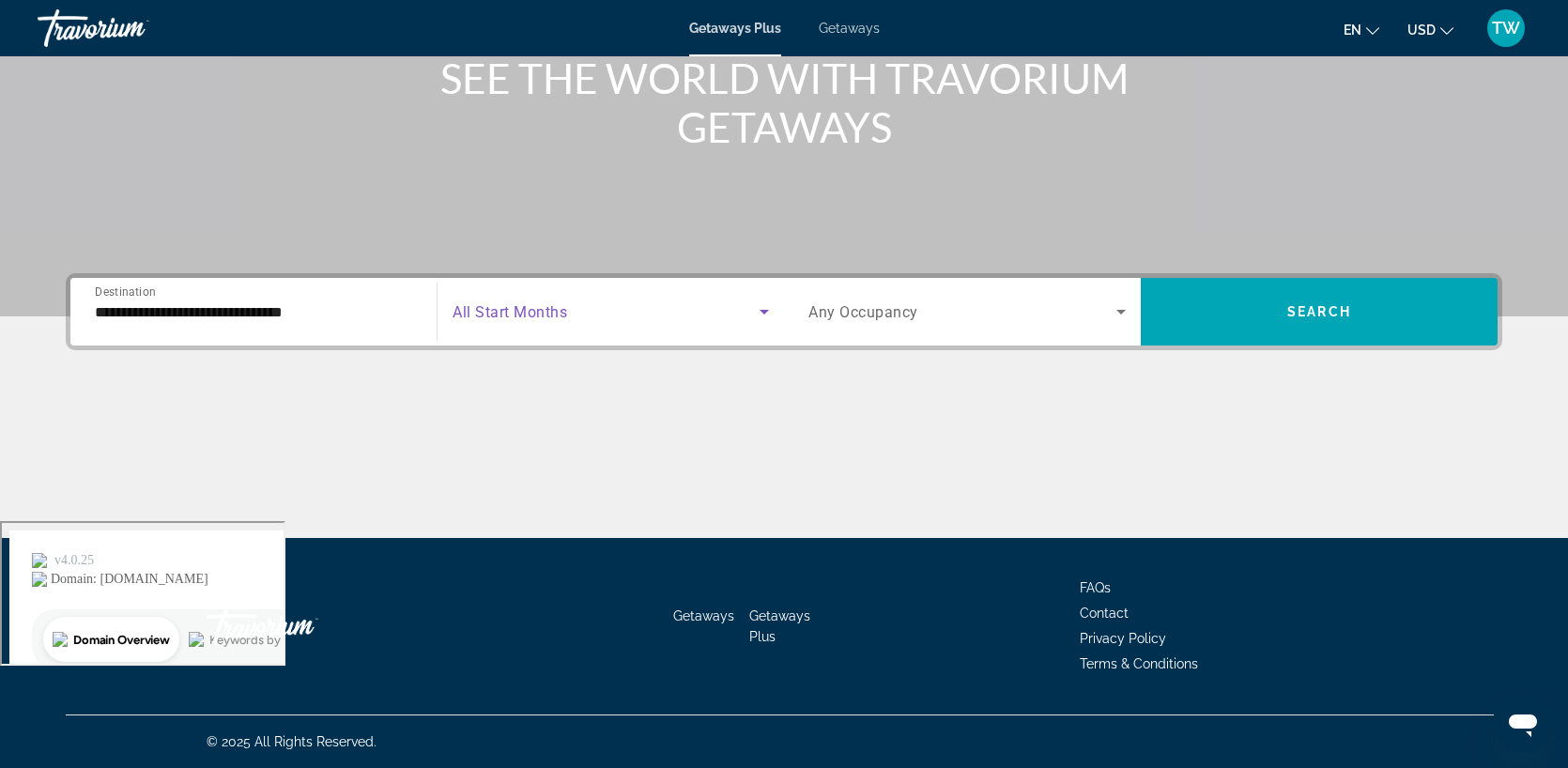
click at [757, 310] on icon "Search widget" at bounding box center [764, 311] width 22 height 22
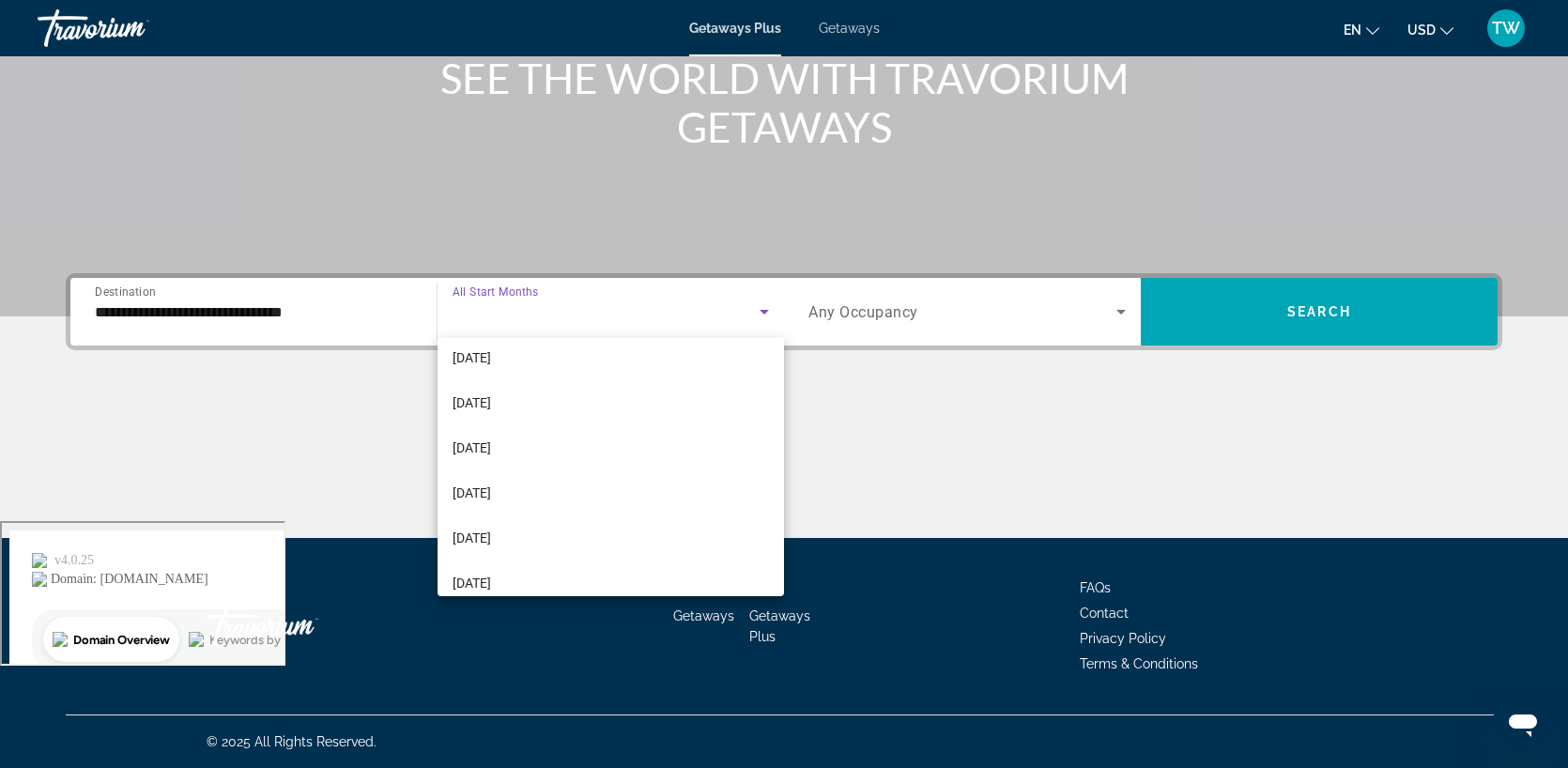
scroll to position [192, 0]
click at [492, 486] on span "March 2026" at bounding box center [472, 491] width 39 height 22
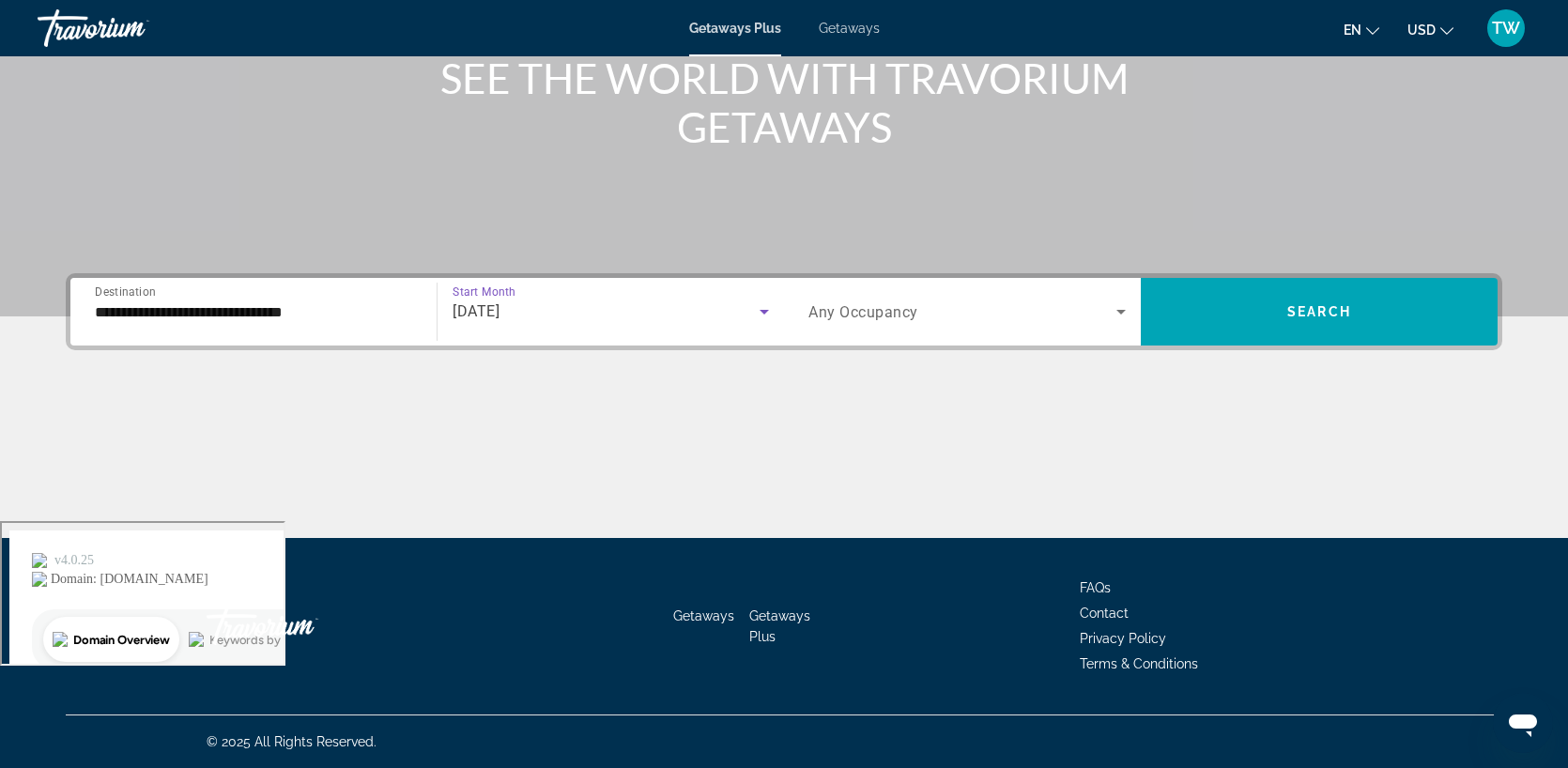
click at [1126, 314] on icon "Search widget" at bounding box center [1121, 311] width 22 height 22
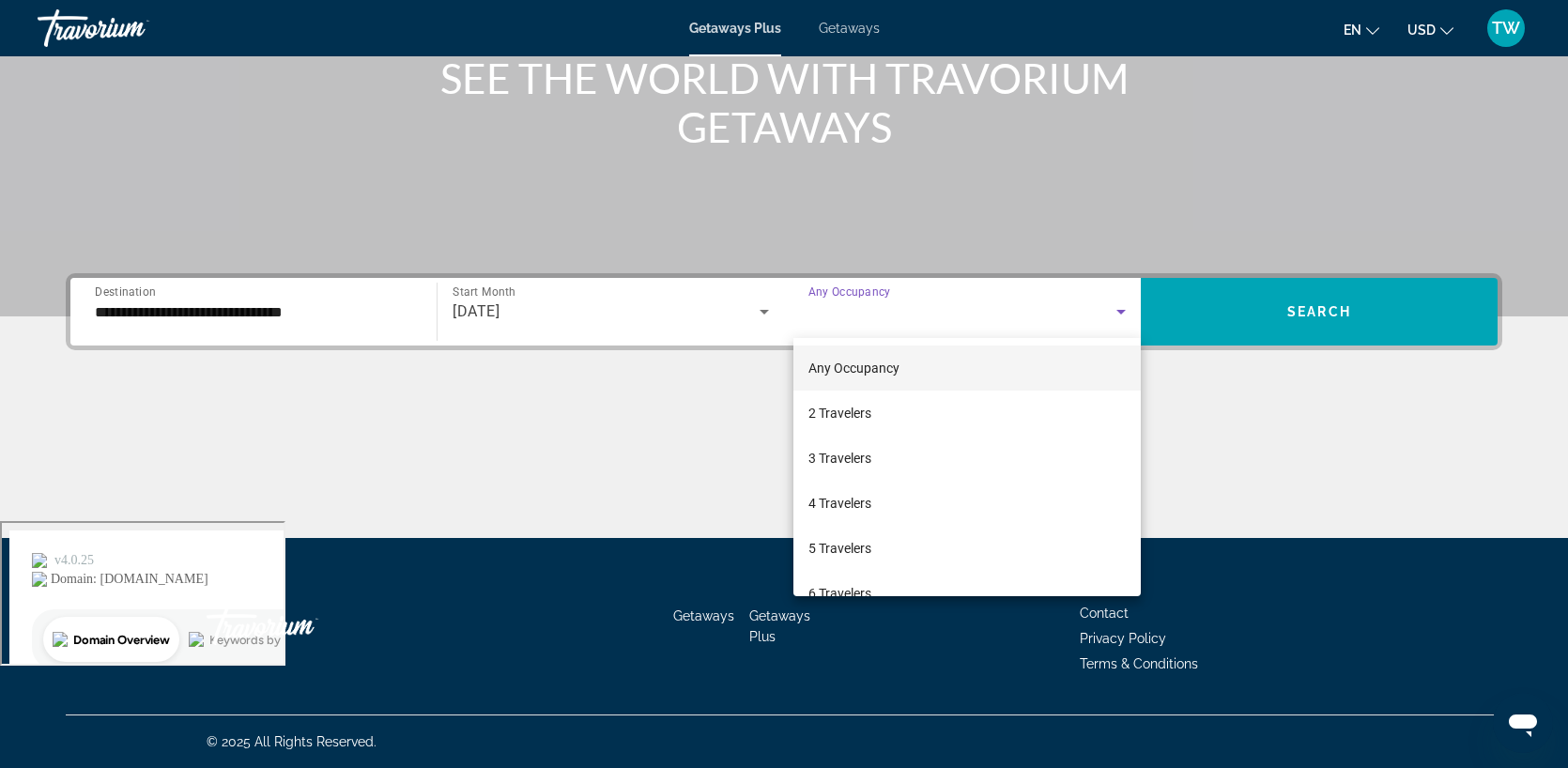
click at [1298, 319] on div at bounding box center [784, 384] width 1568 height 768
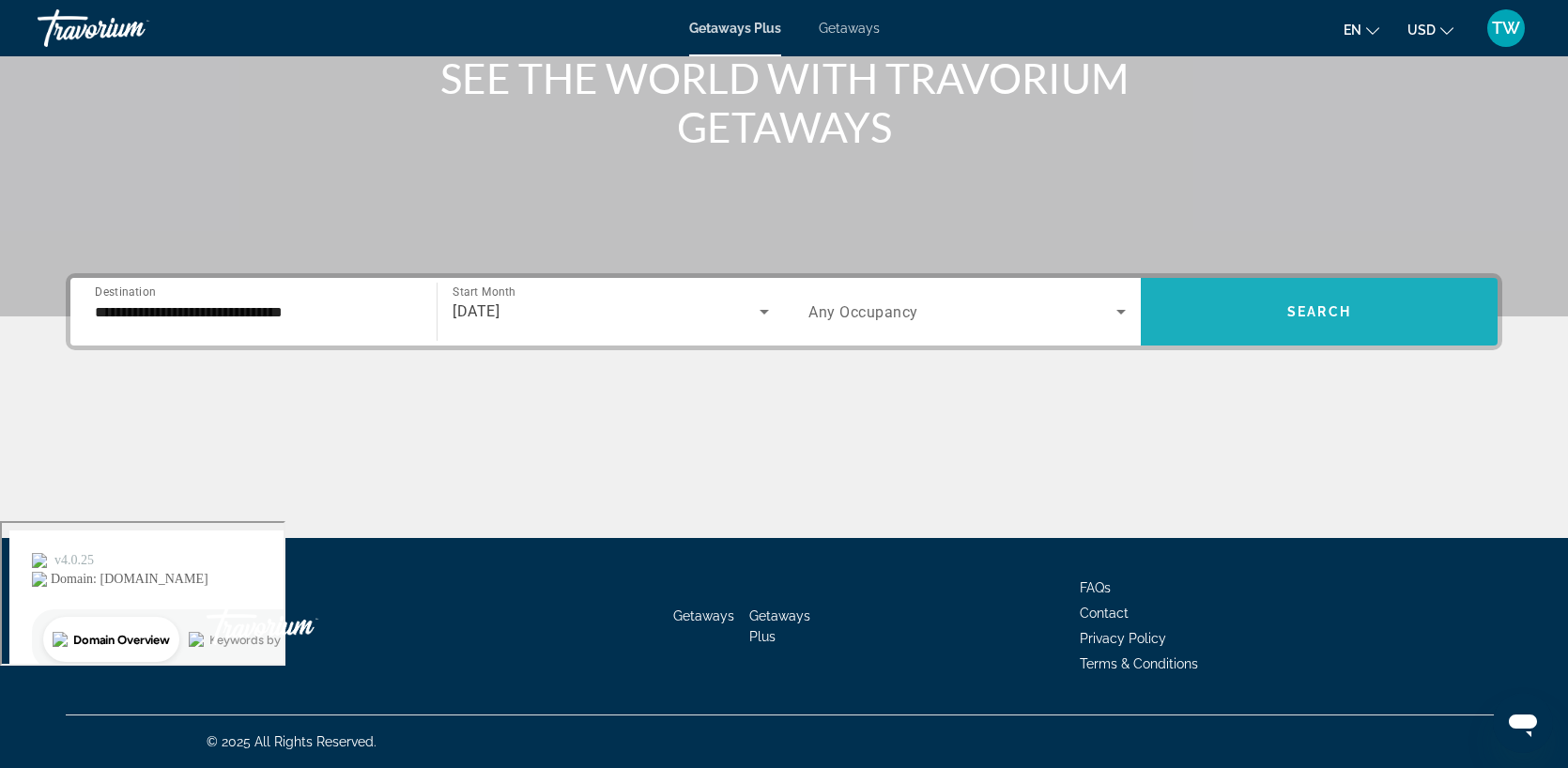
click at [1298, 319] on span "Search widget" at bounding box center [1319, 311] width 357 height 45
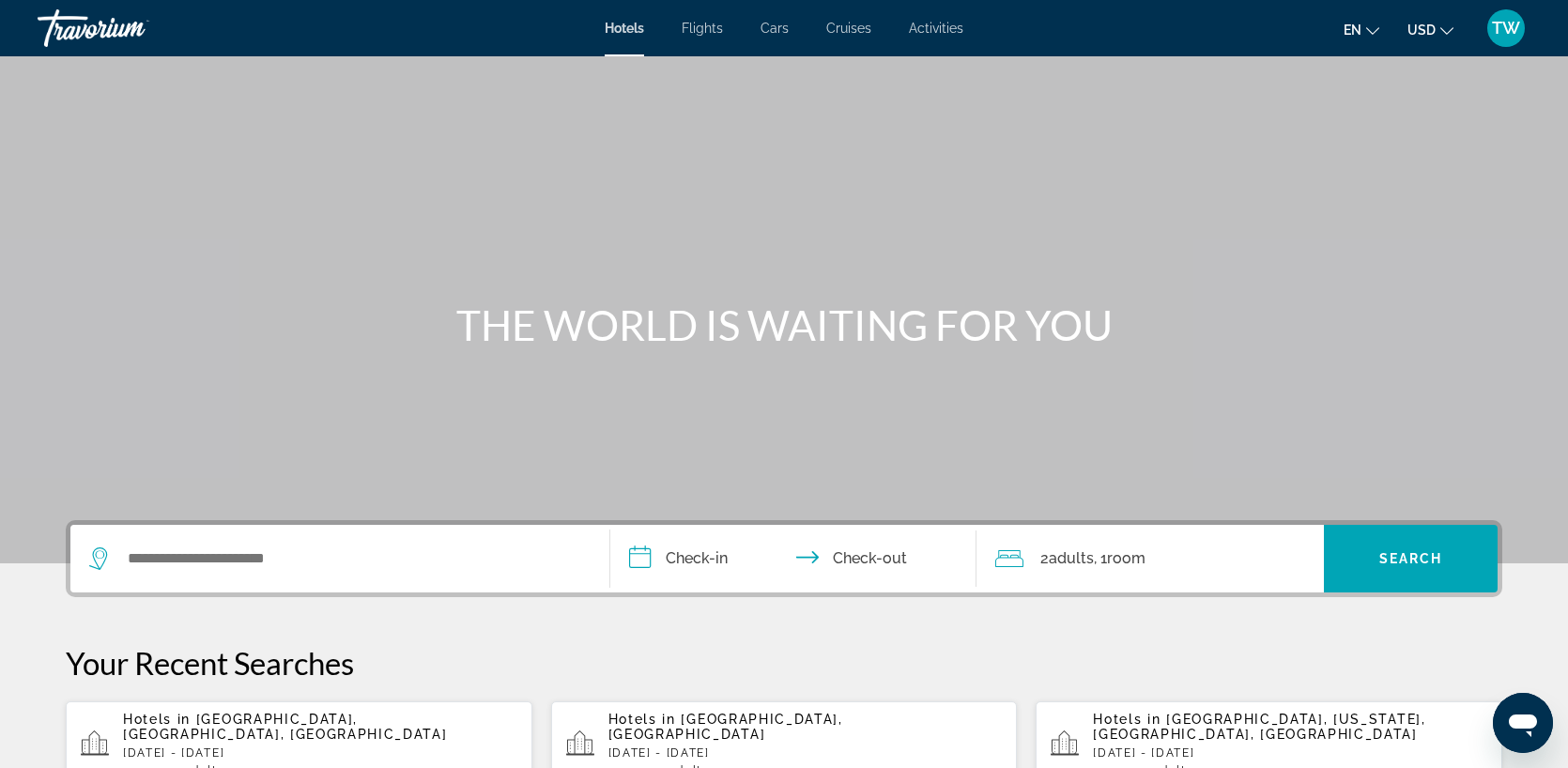
click at [252, 577] on div "Search widget" at bounding box center [340, 559] width 501 height 67
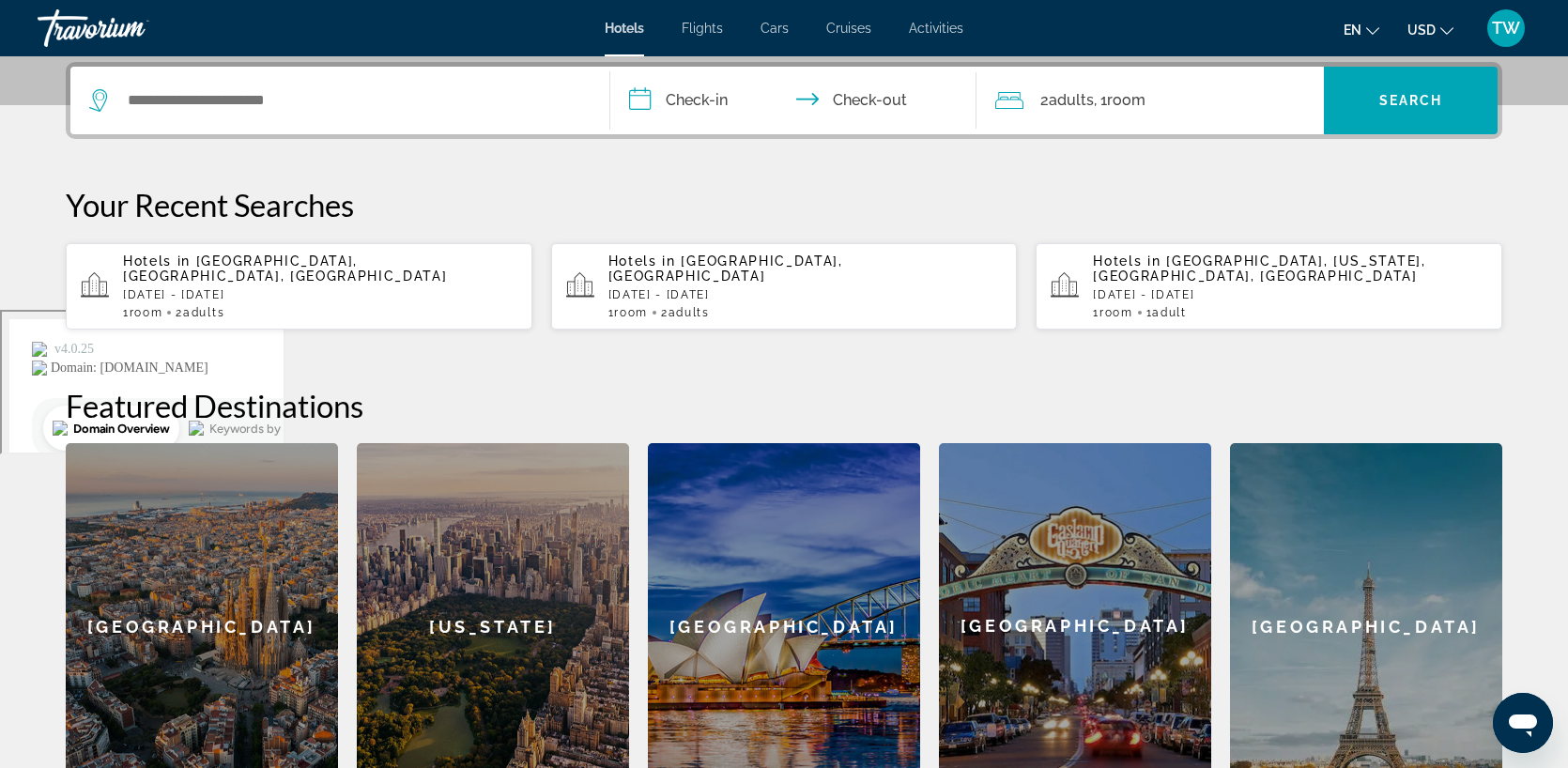
scroll to position [460, 0]
click at [273, 117] on div "Search widget" at bounding box center [340, 99] width 501 height 67
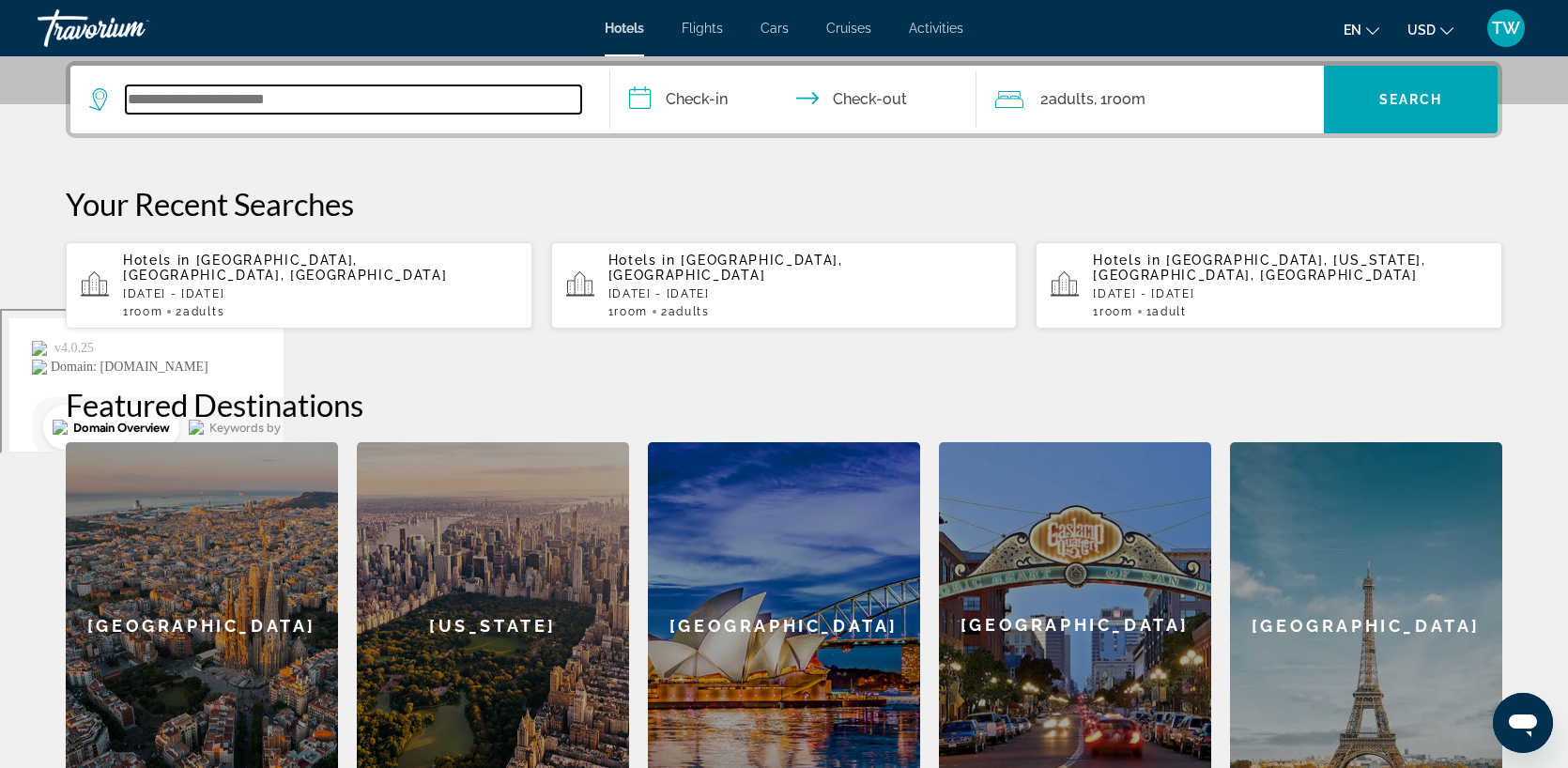
click at [256, 104] on input "Search widget" at bounding box center [354, 99] width 456 height 28
type input "*"
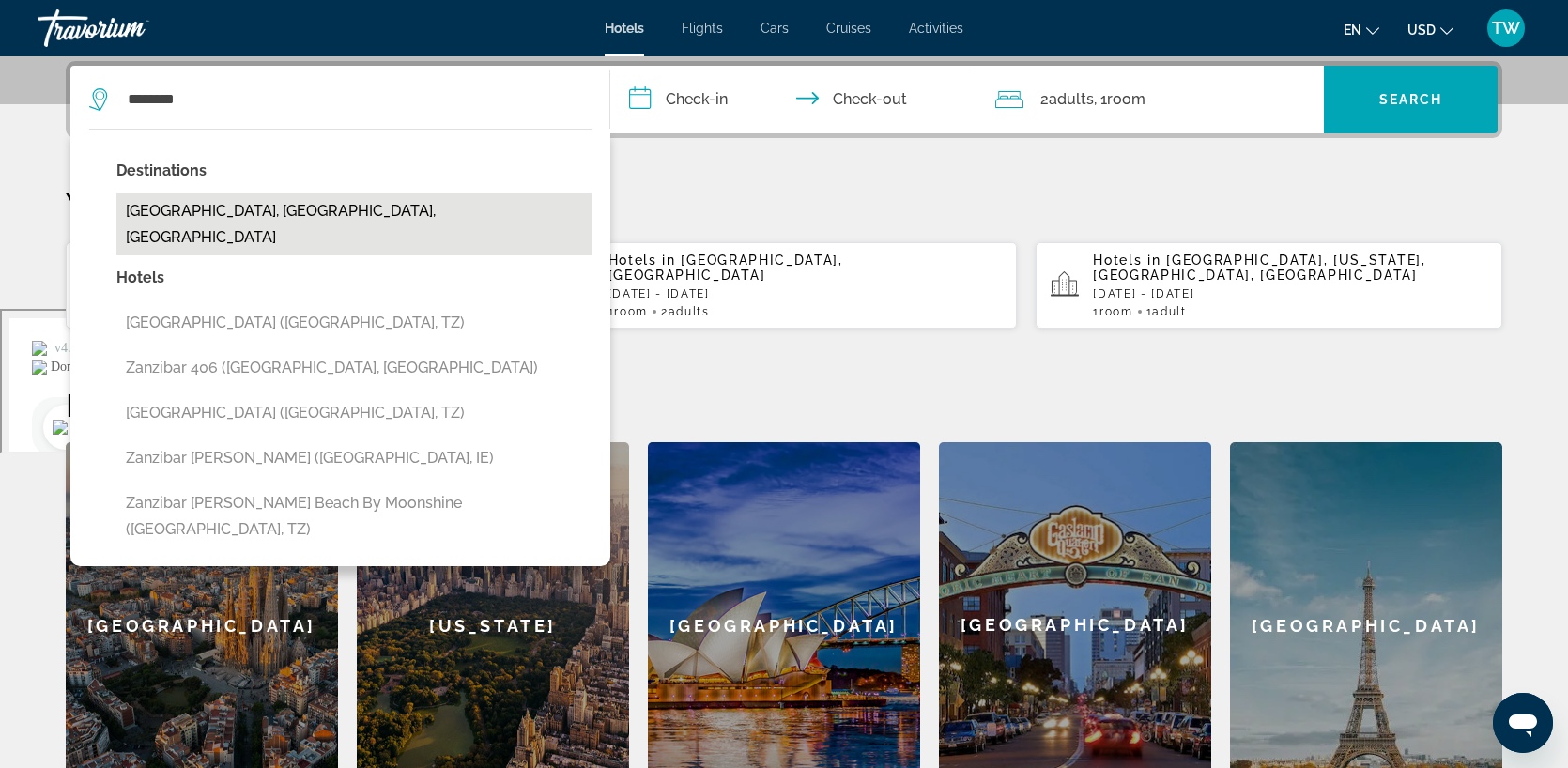
click at [270, 207] on button "[GEOGRAPHIC_DATA], [GEOGRAPHIC_DATA], [GEOGRAPHIC_DATA]" at bounding box center [354, 225] width 475 height 62
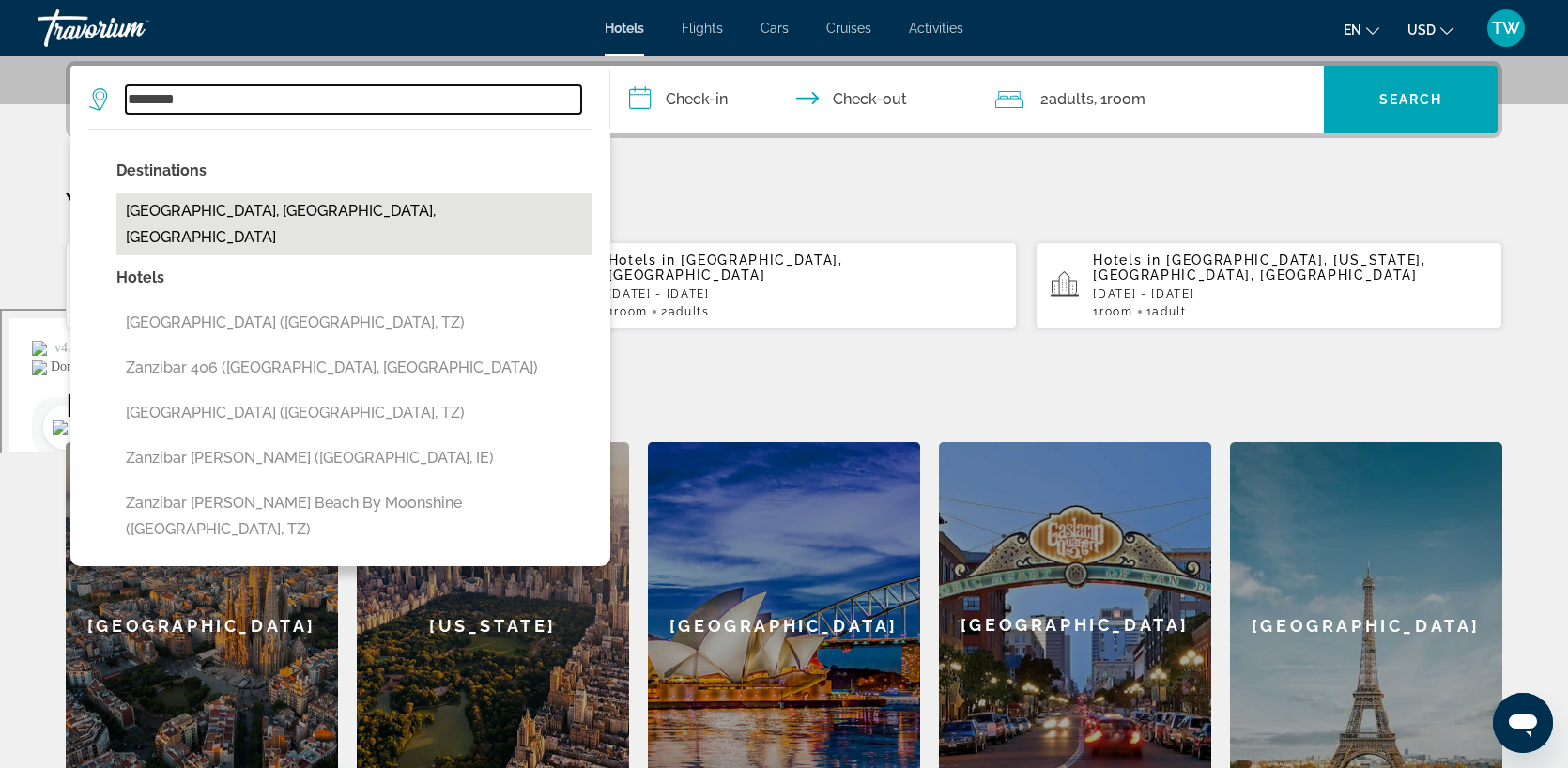
type input "**********"
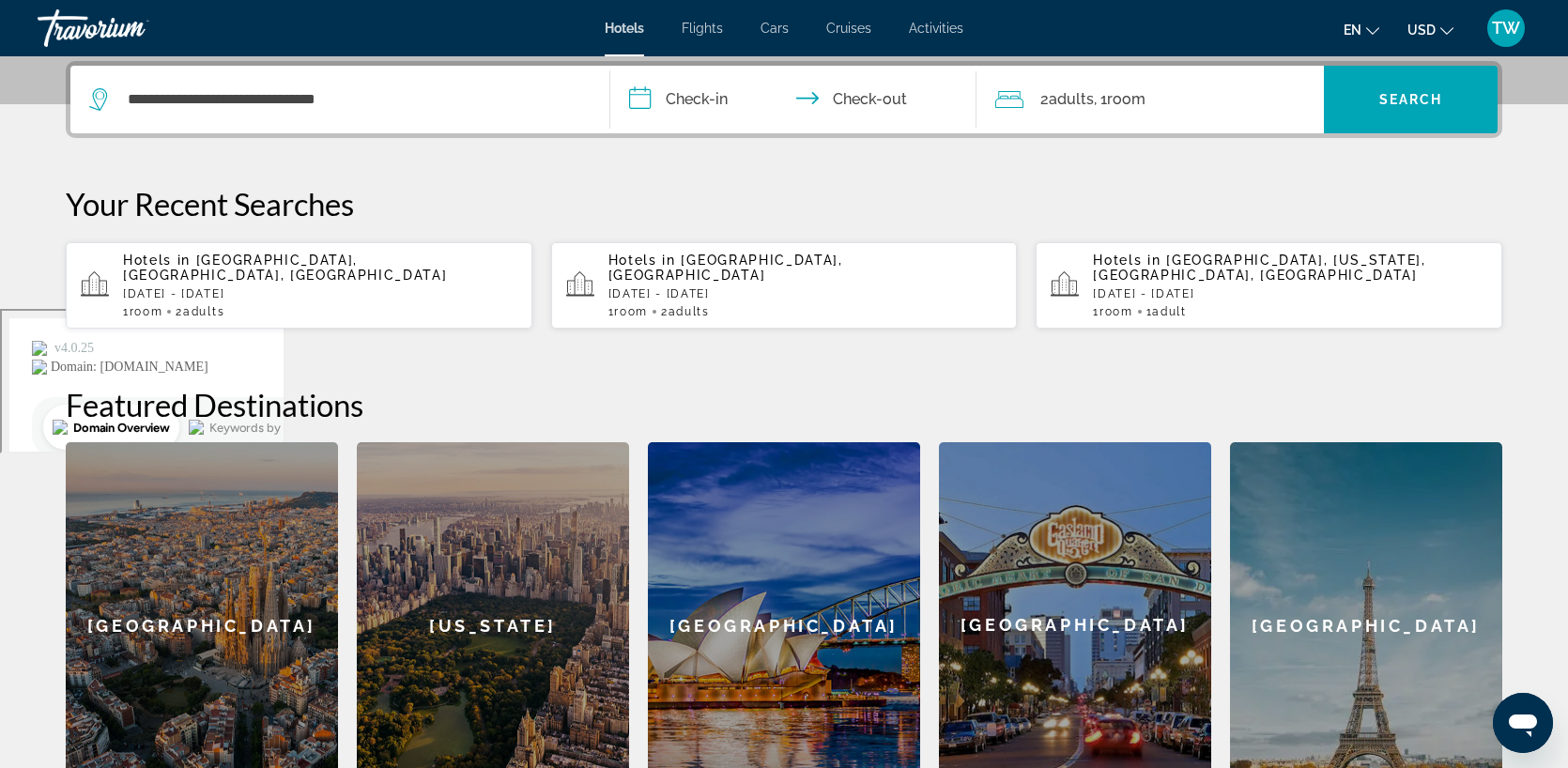
click at [678, 92] on input "**********" at bounding box center [797, 102] width 374 height 73
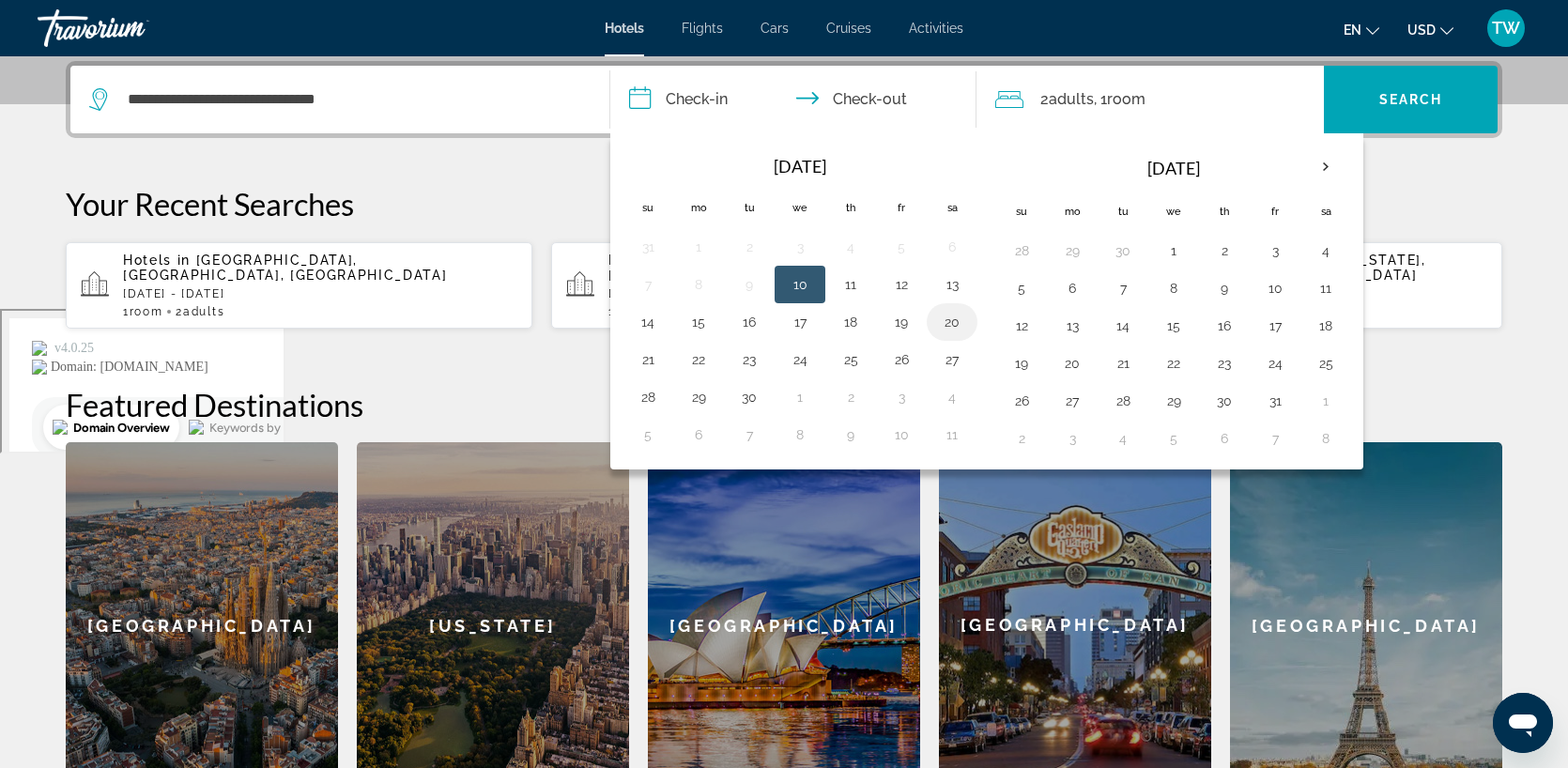
click at [946, 321] on button "20" at bounding box center [952, 322] width 30 height 26
click at [704, 358] on button "22" at bounding box center [698, 359] width 30 height 26
type input "**********"
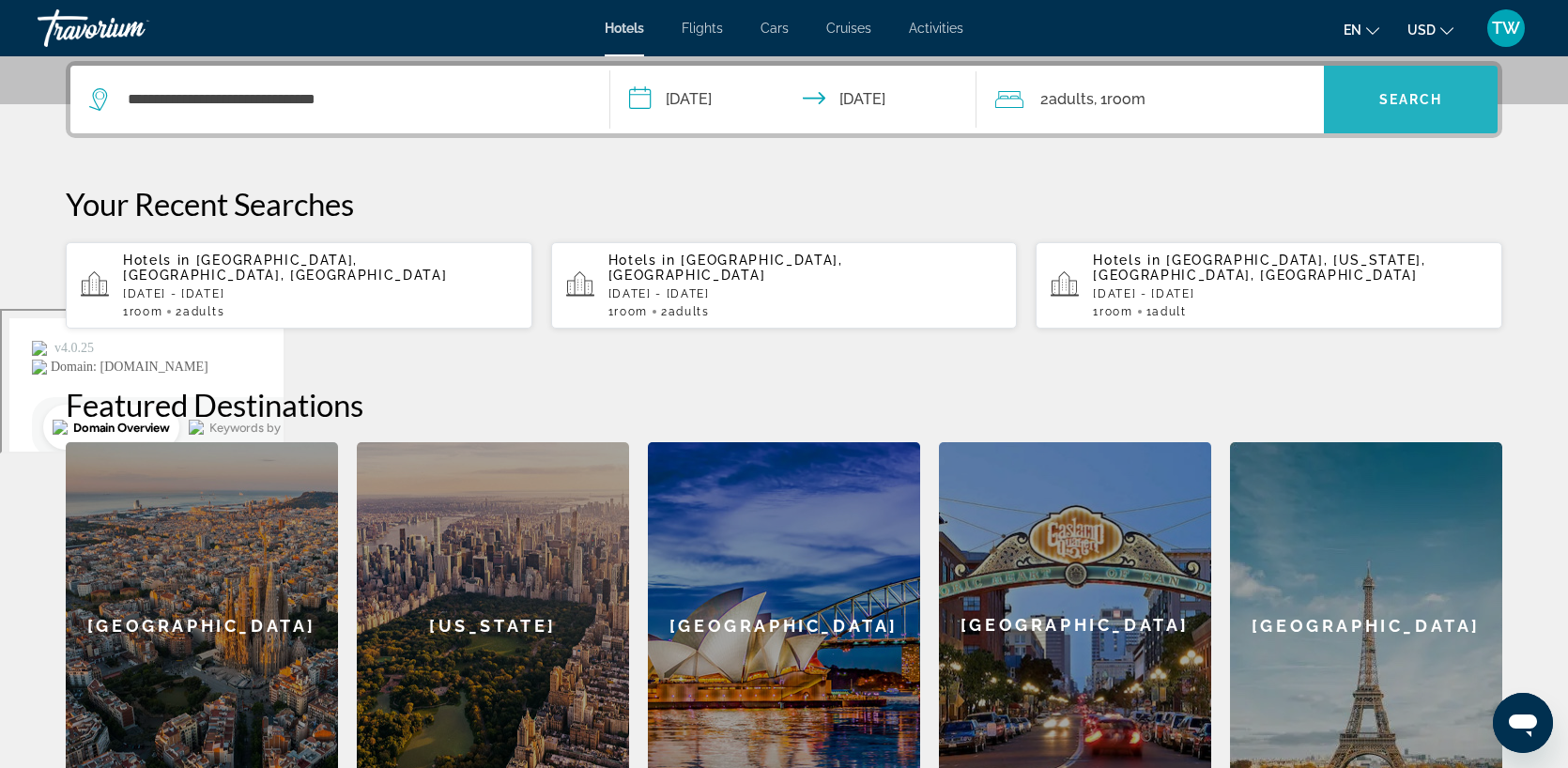
click at [1438, 98] on span "Search" at bounding box center [1412, 100] width 64 height 15
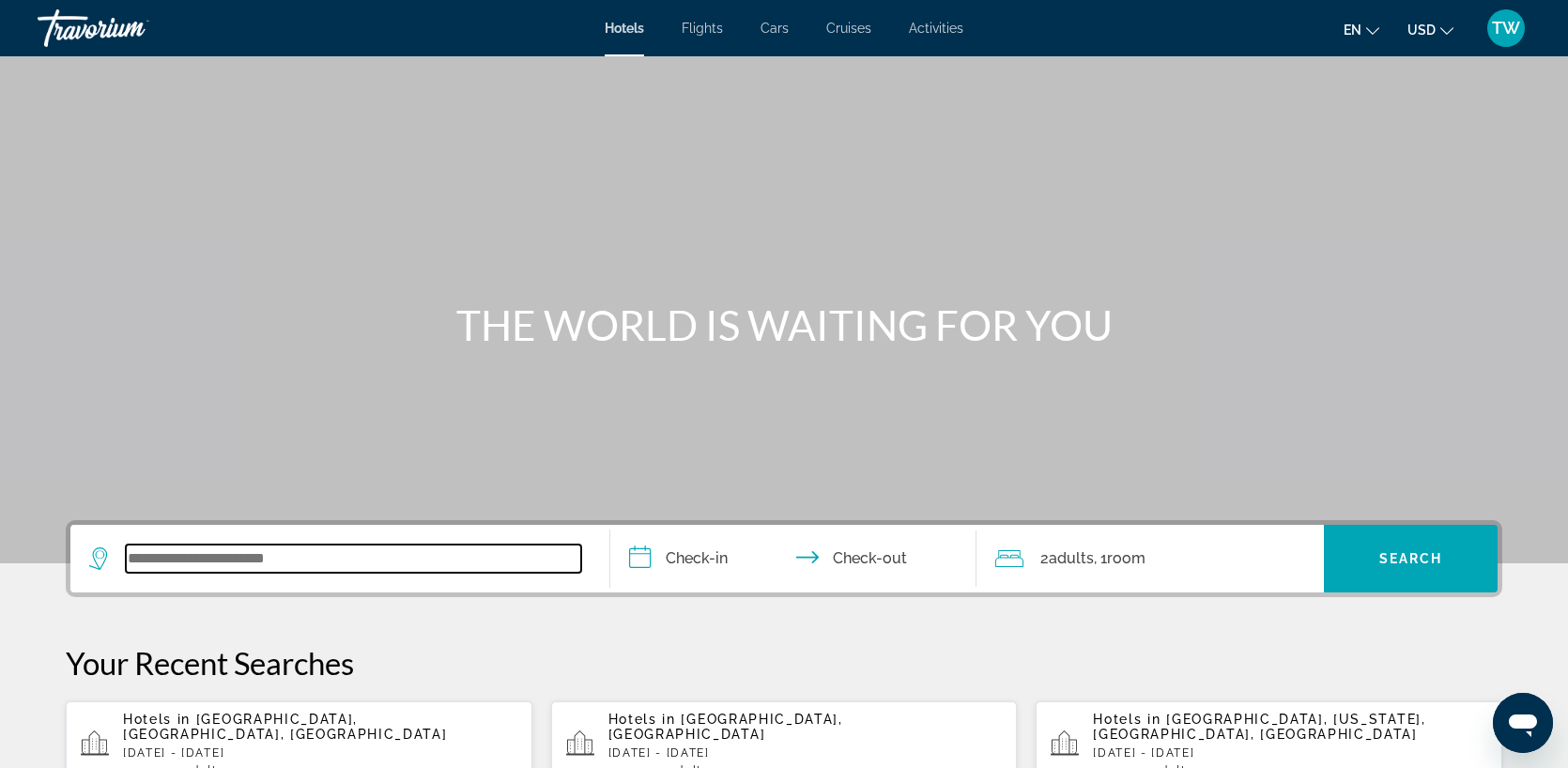
click at [190, 559] on input "Search widget" at bounding box center [354, 558] width 456 height 28
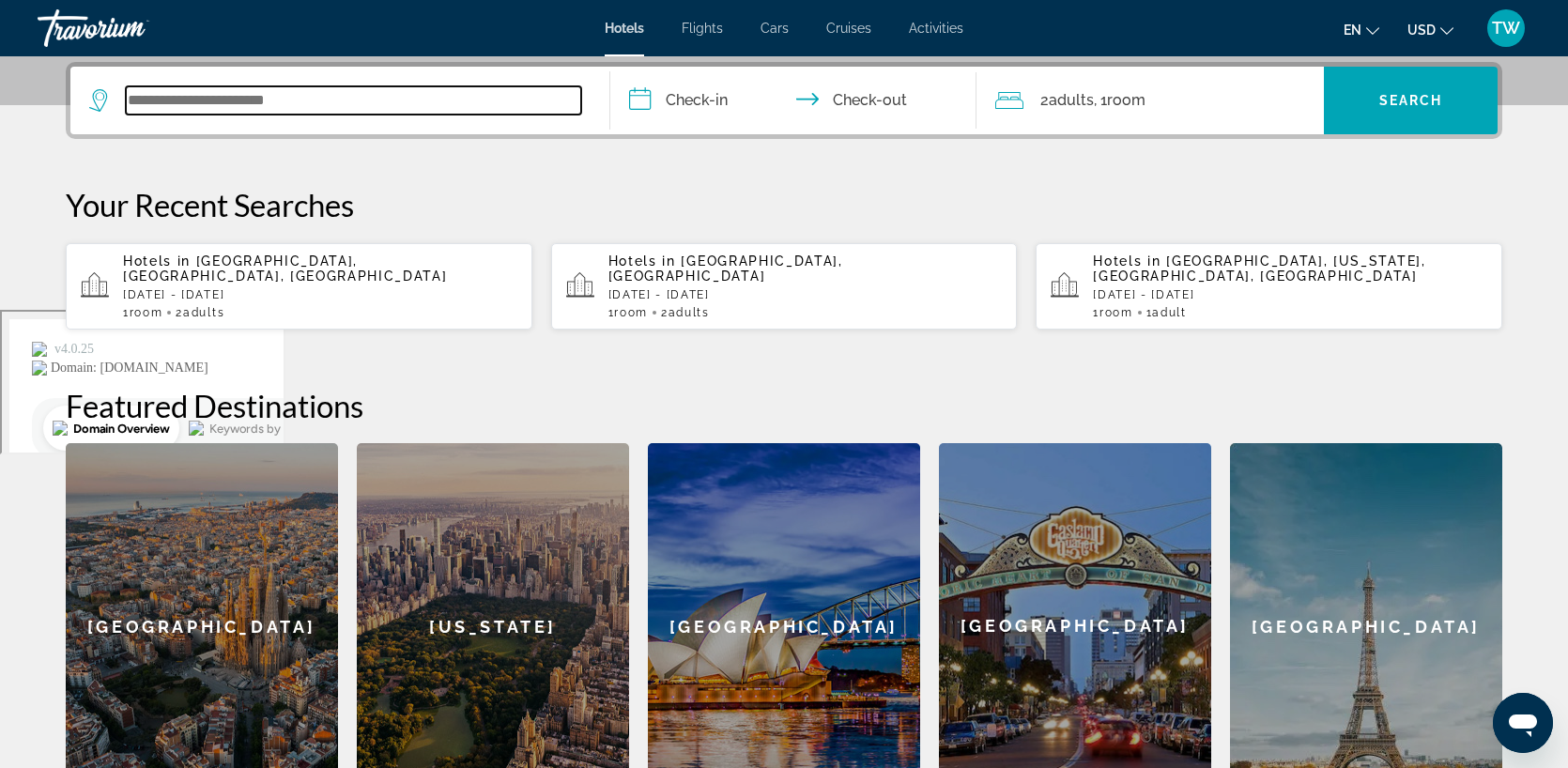
scroll to position [460, 0]
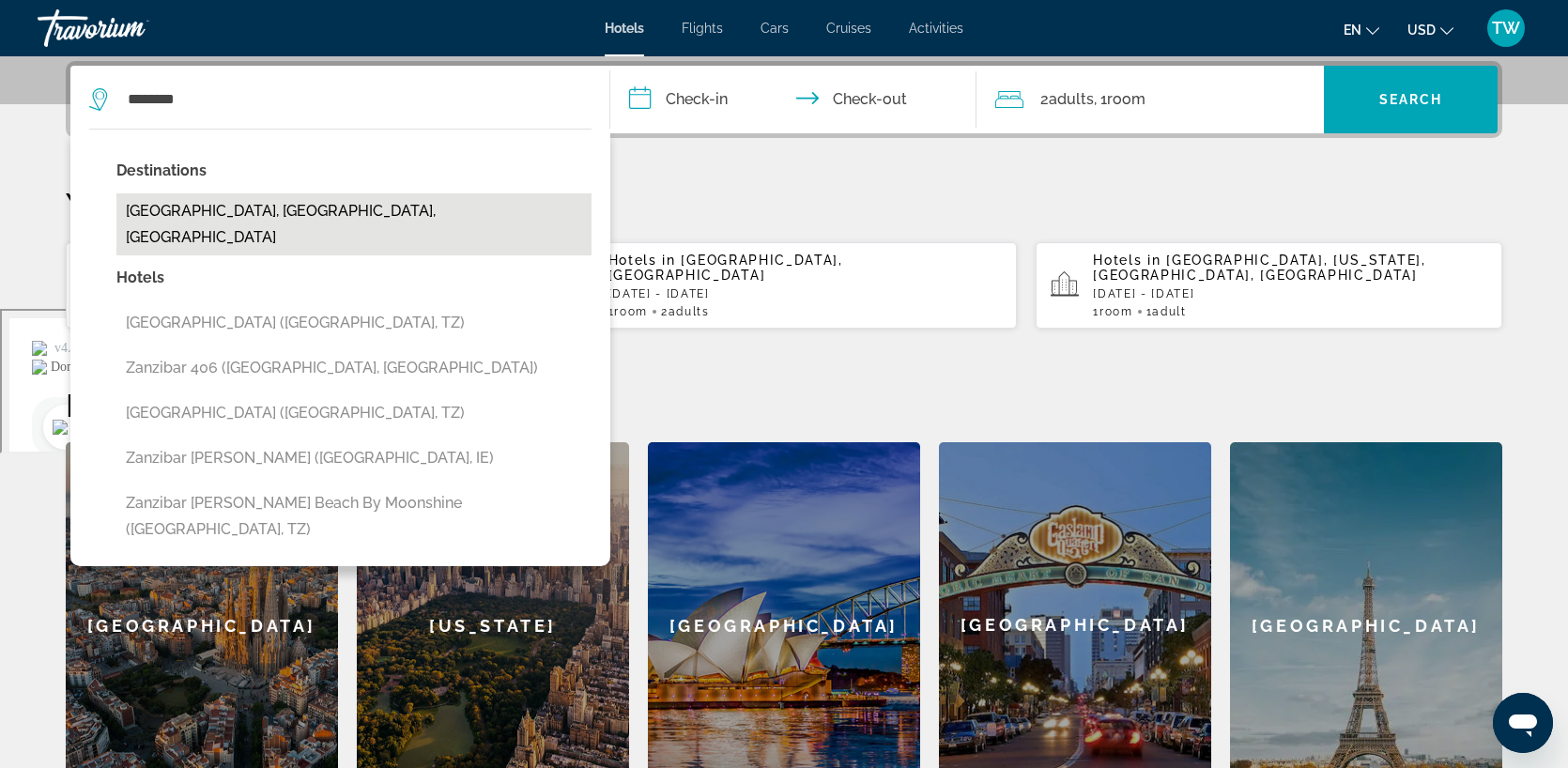
click at [202, 209] on button "[GEOGRAPHIC_DATA], [GEOGRAPHIC_DATA], [GEOGRAPHIC_DATA]" at bounding box center [354, 225] width 475 height 62
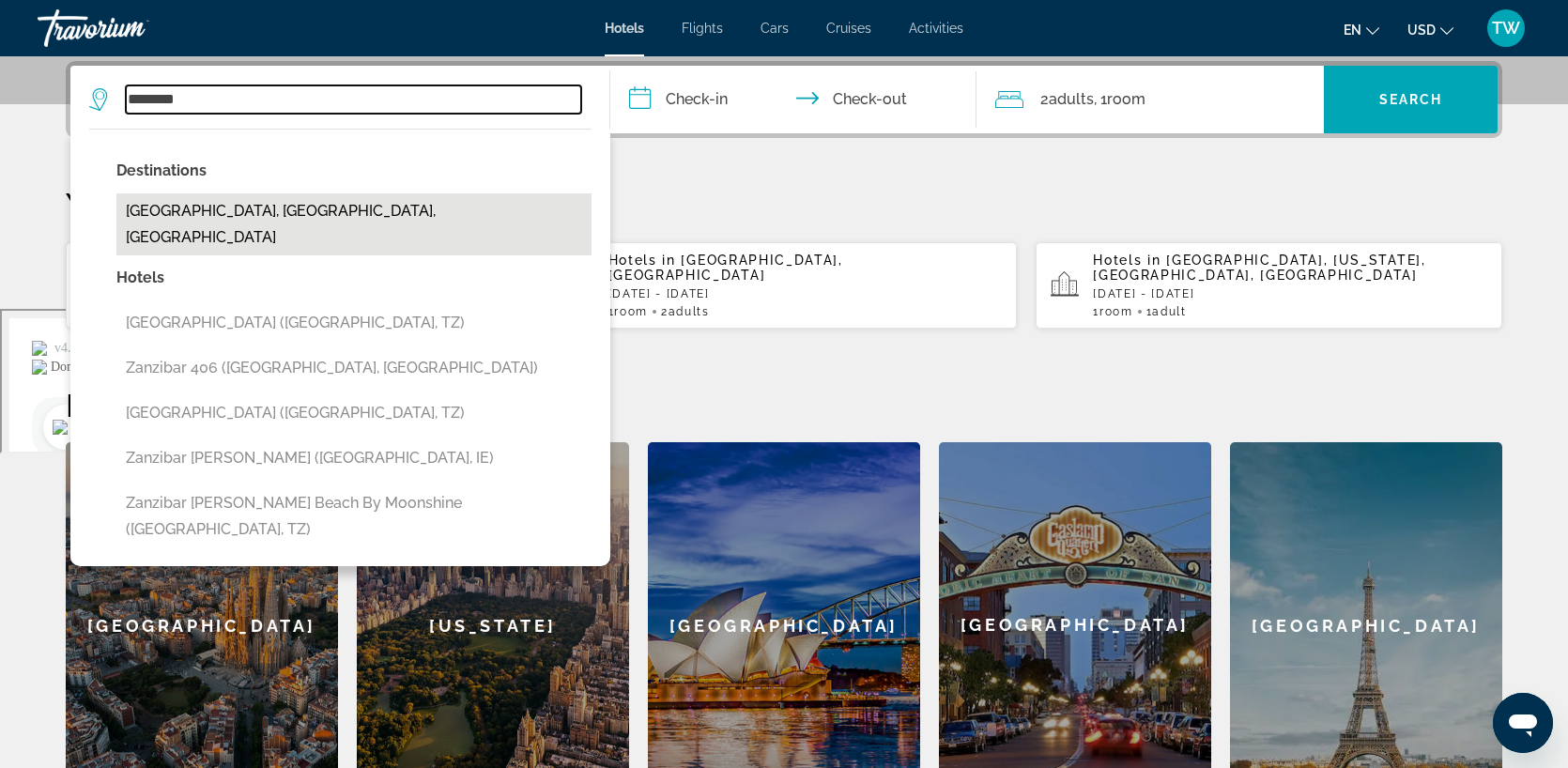
type input "**********"
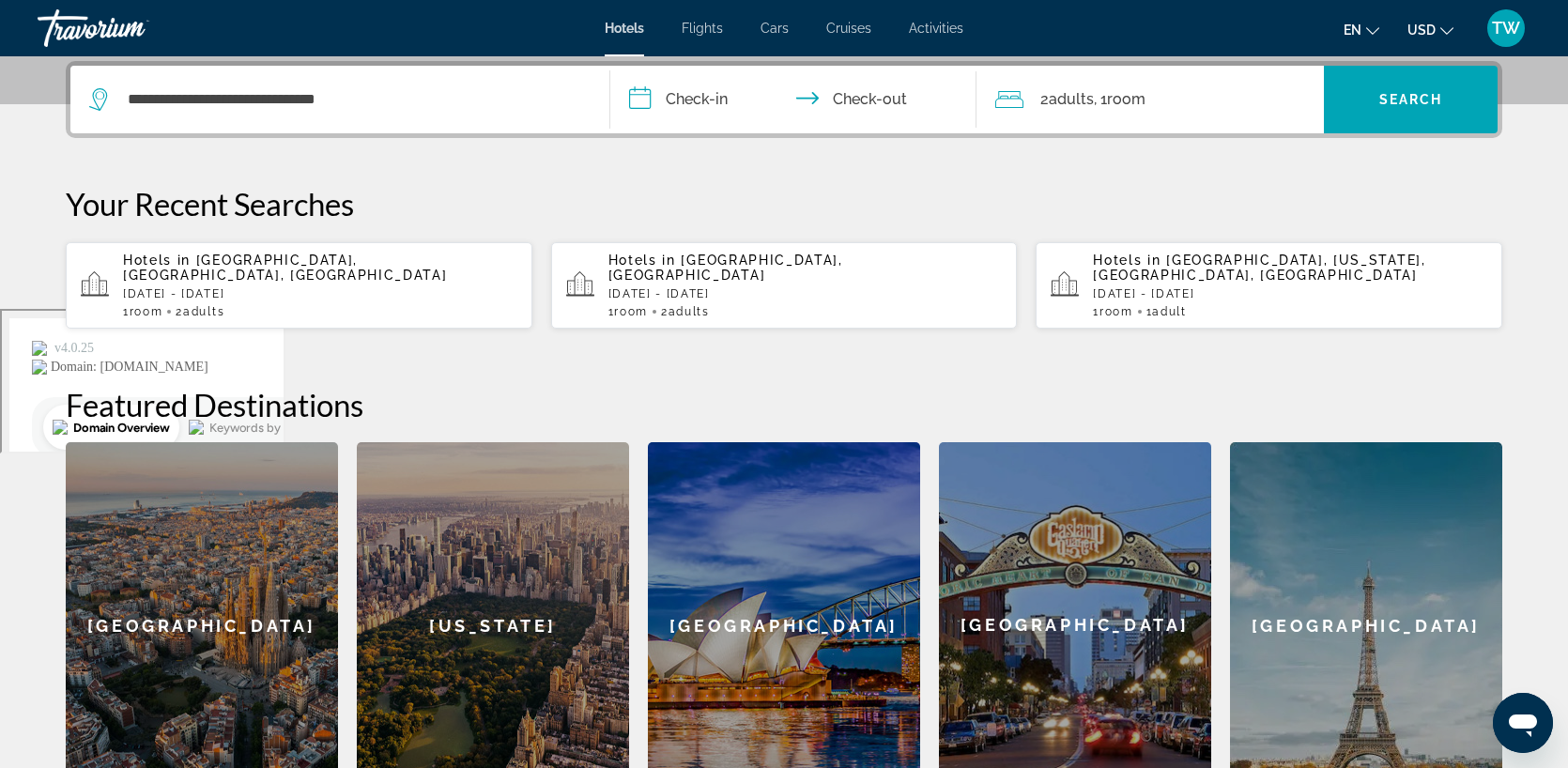
drag, startPoint x: 744, startPoint y: 80, endPoint x: 728, endPoint y: 83, distance: 16.3
click at [737, 81] on input "**********" at bounding box center [797, 102] width 374 height 73
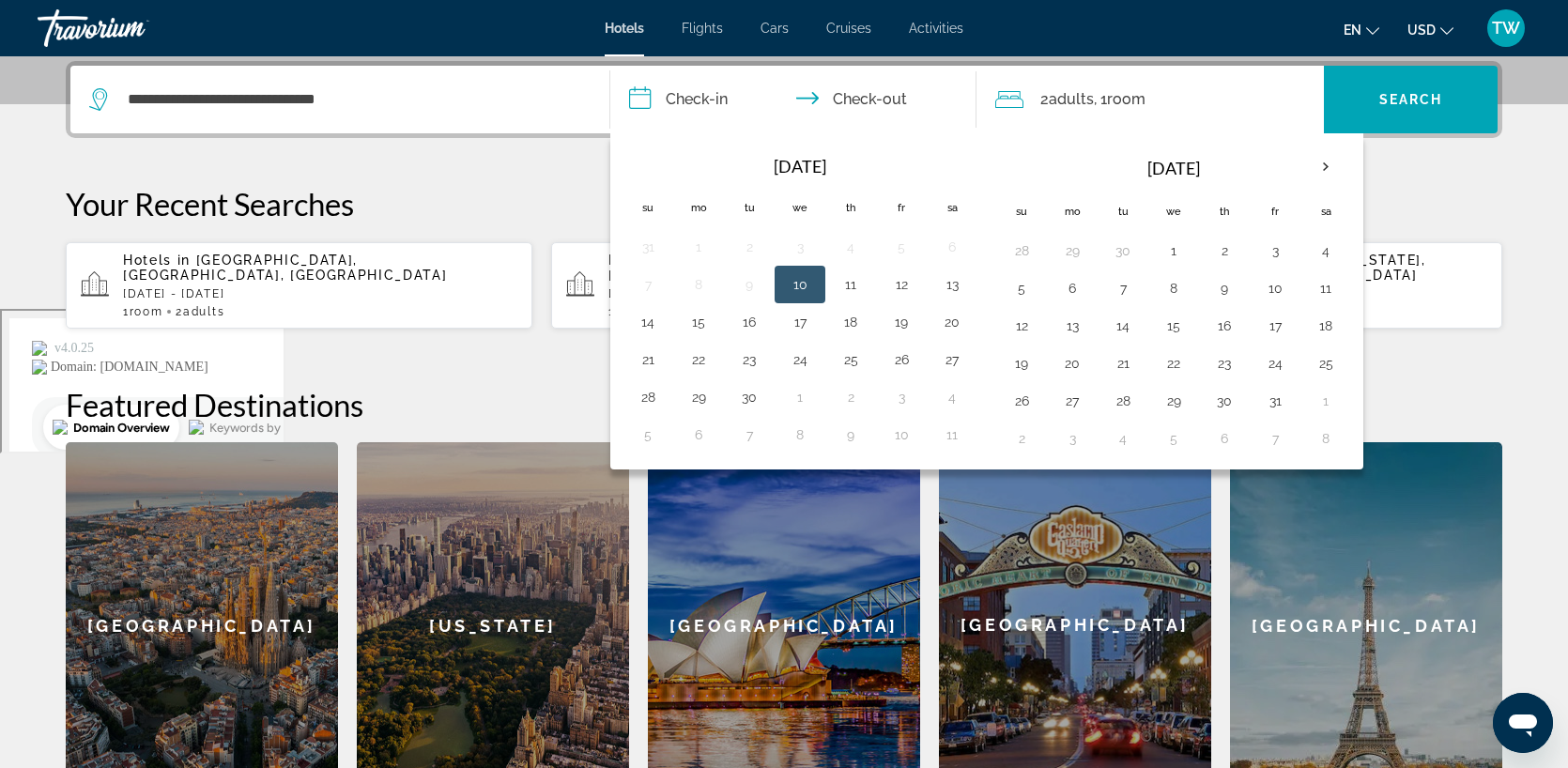
click at [728, 83] on input "**********" at bounding box center [797, 102] width 374 height 73
click at [948, 316] on button "20" at bounding box center [952, 322] width 30 height 26
click at [703, 355] on button "22" at bounding box center [698, 359] width 30 height 26
type input "**********"
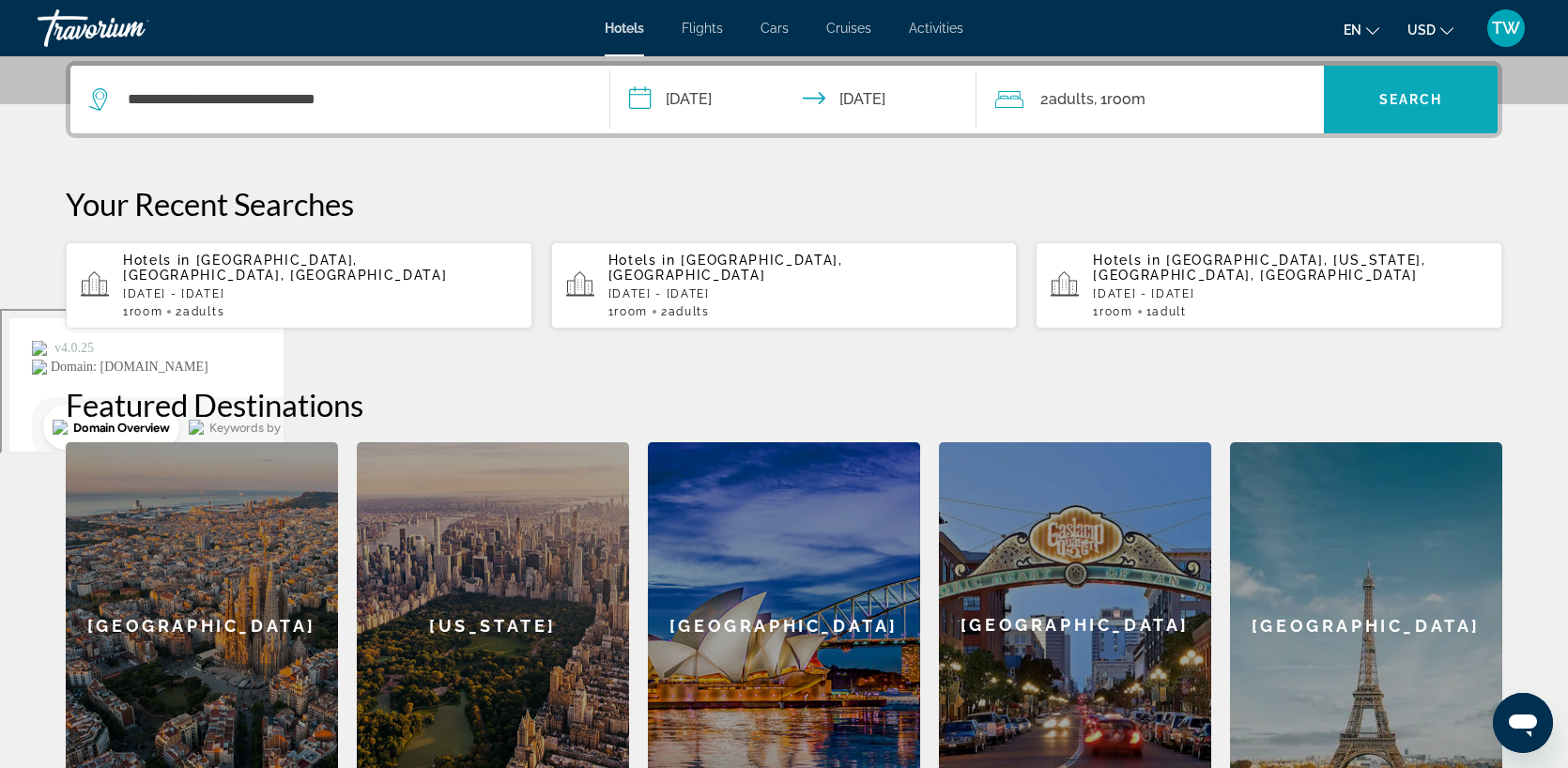
click at [1406, 94] on span "Search" at bounding box center [1412, 100] width 64 height 15
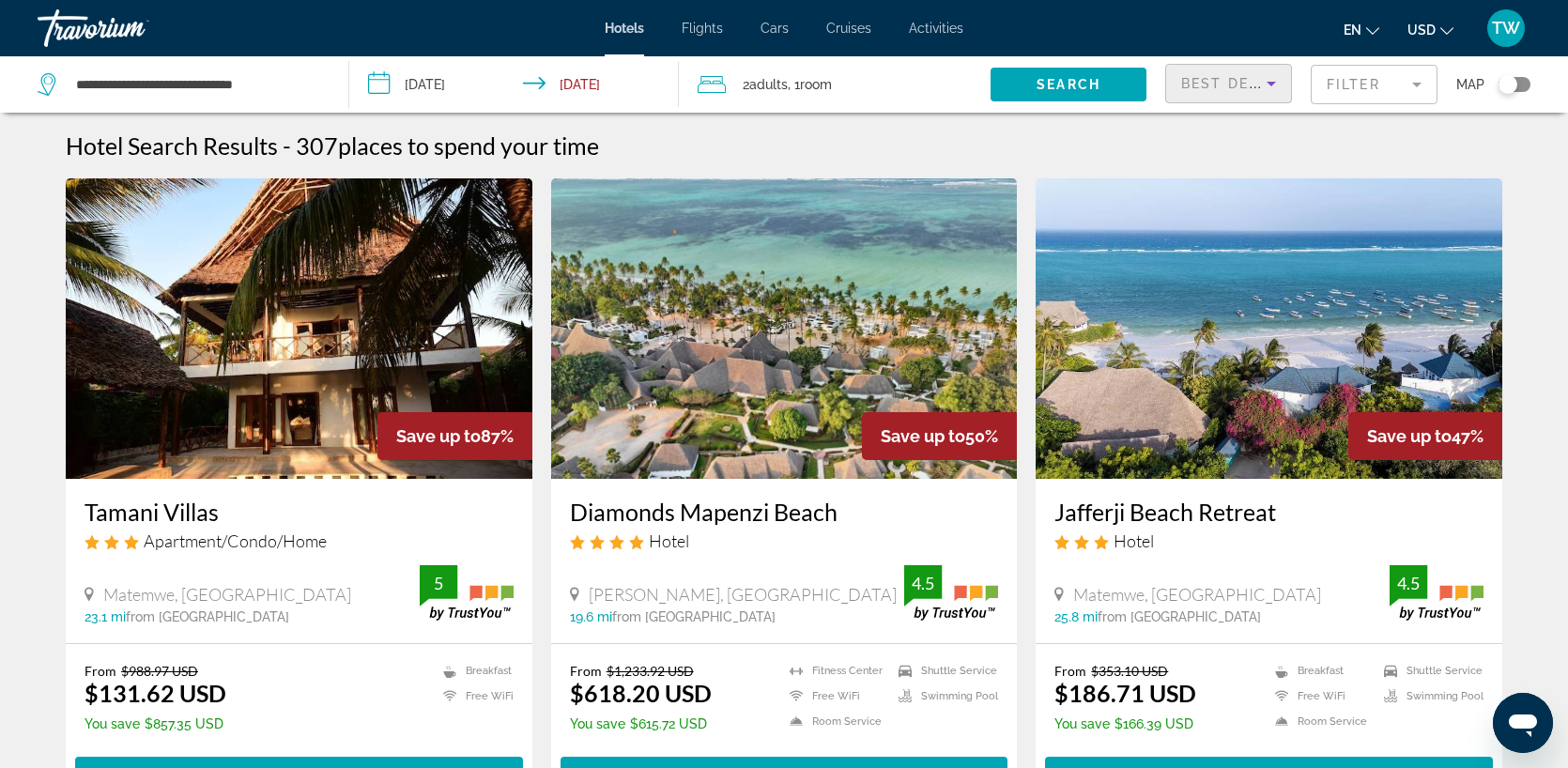
click at [1275, 82] on icon "Sort by" at bounding box center [1271, 83] width 22 height 22
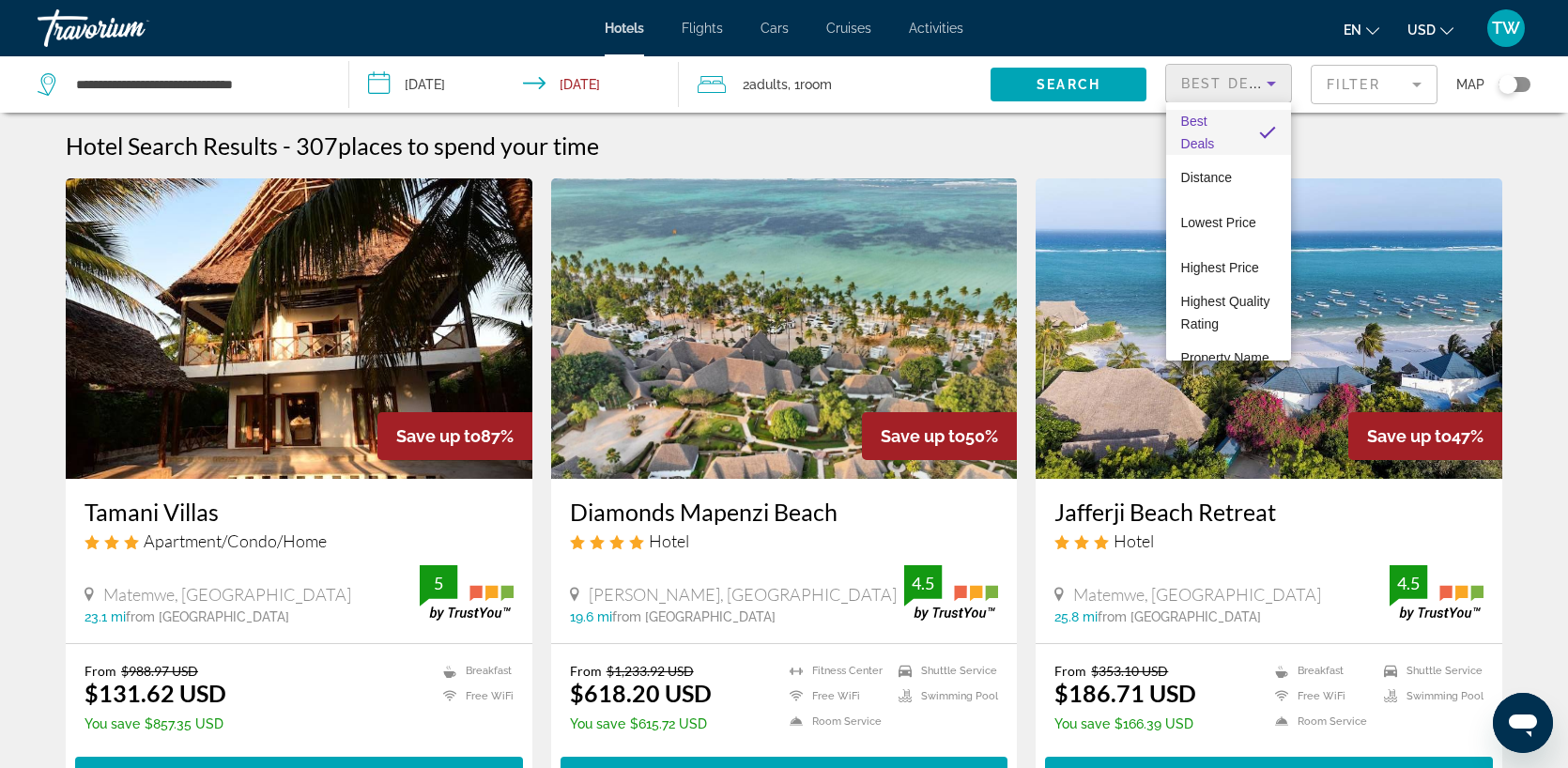
click at [1373, 86] on div at bounding box center [784, 384] width 1568 height 768
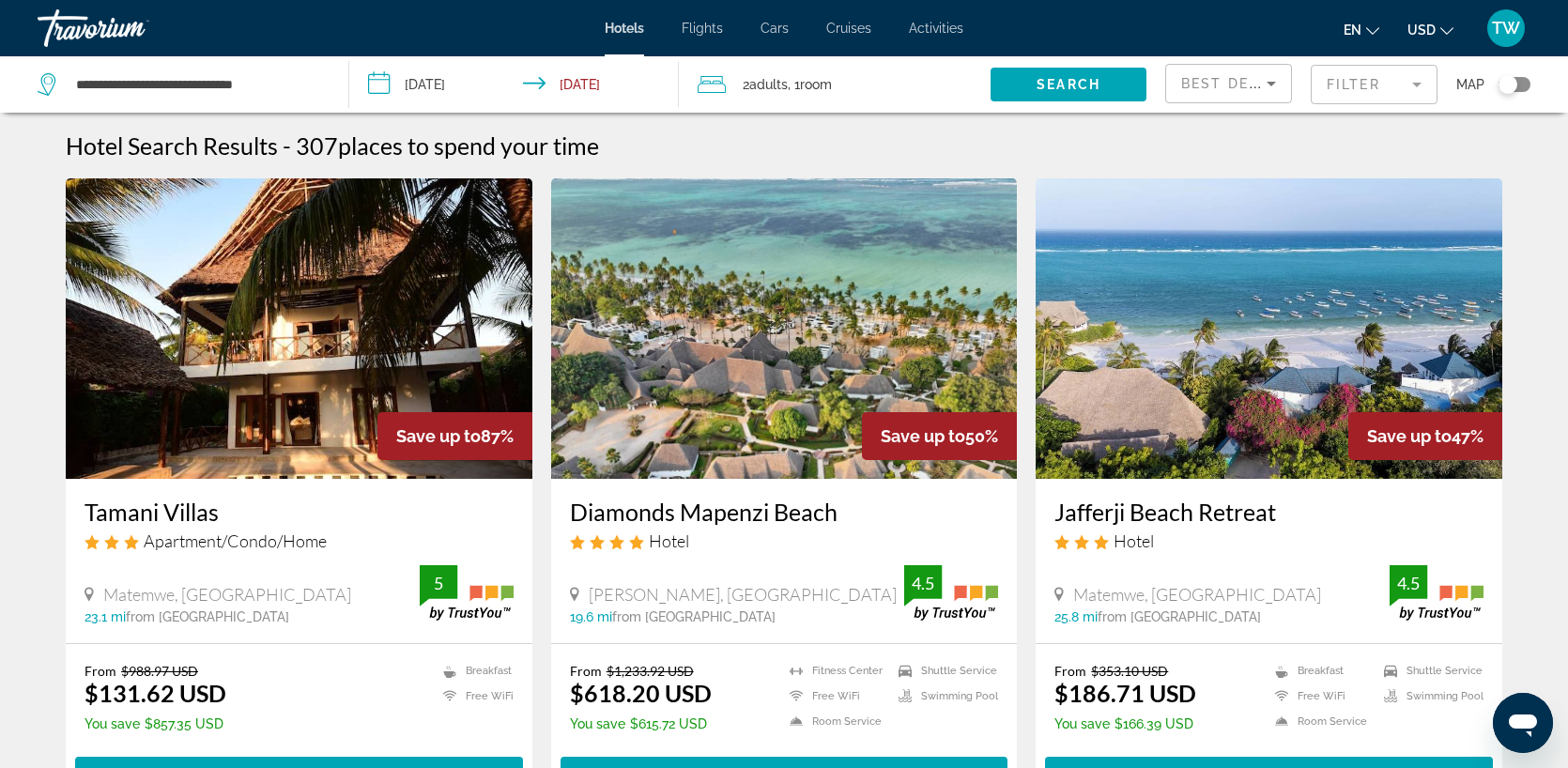
click at [1387, 86] on mat-form-field "Filter" at bounding box center [1374, 84] width 127 height 40
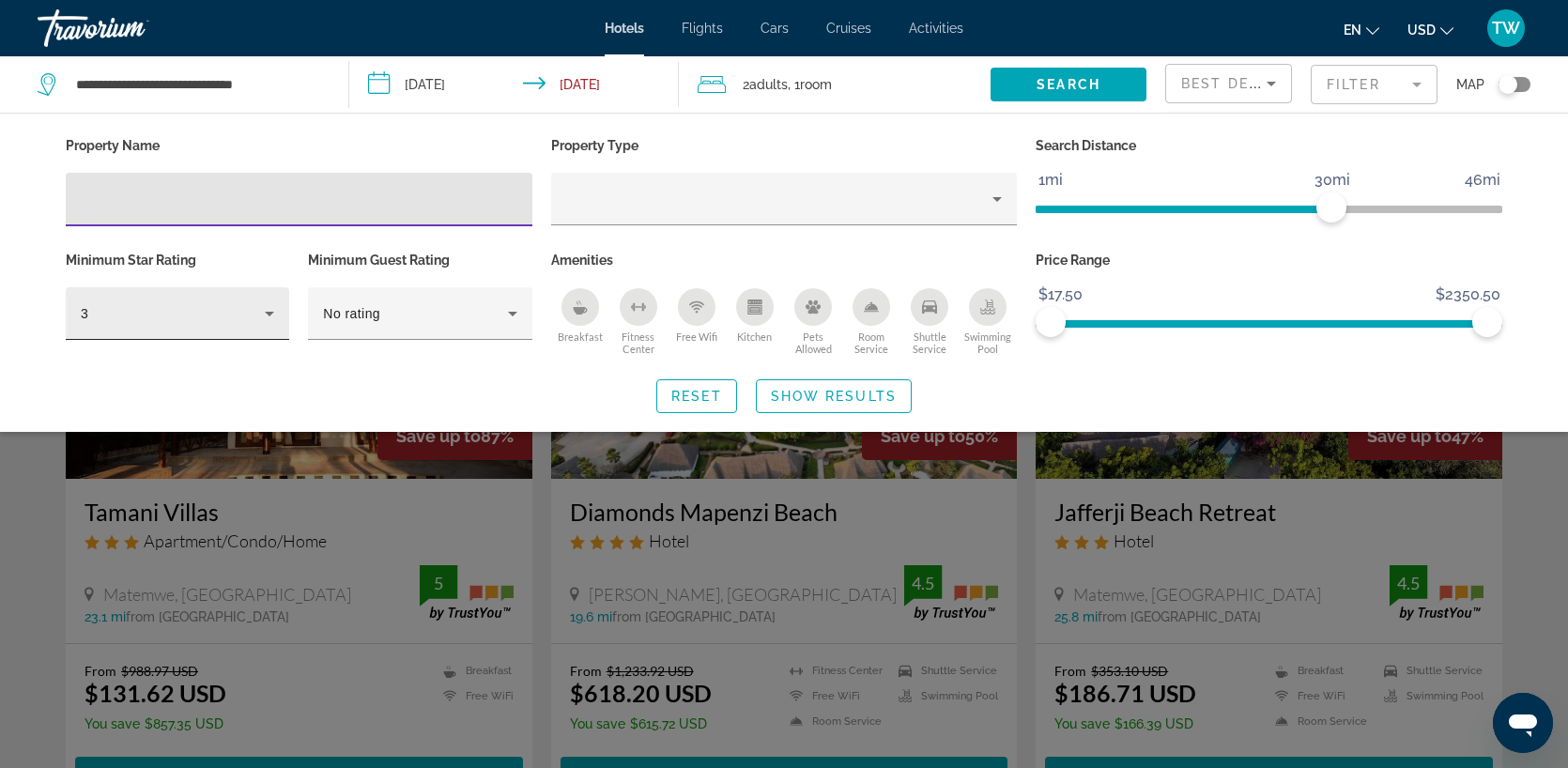
click at [270, 314] on icon "Hotel Filters" at bounding box center [269, 313] width 22 height 22
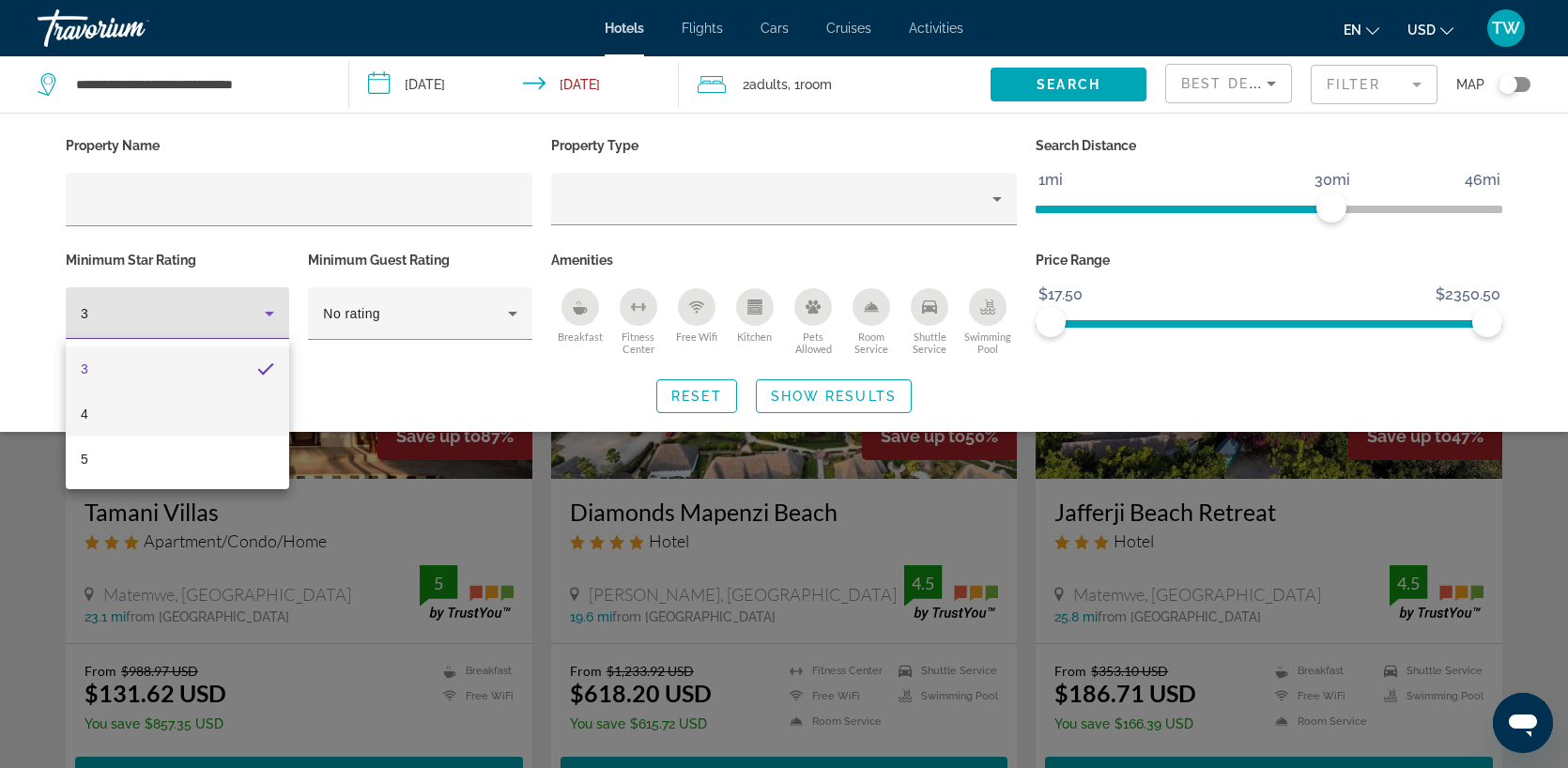
click at [103, 410] on mat-option "4" at bounding box center [177, 413] width 224 height 45
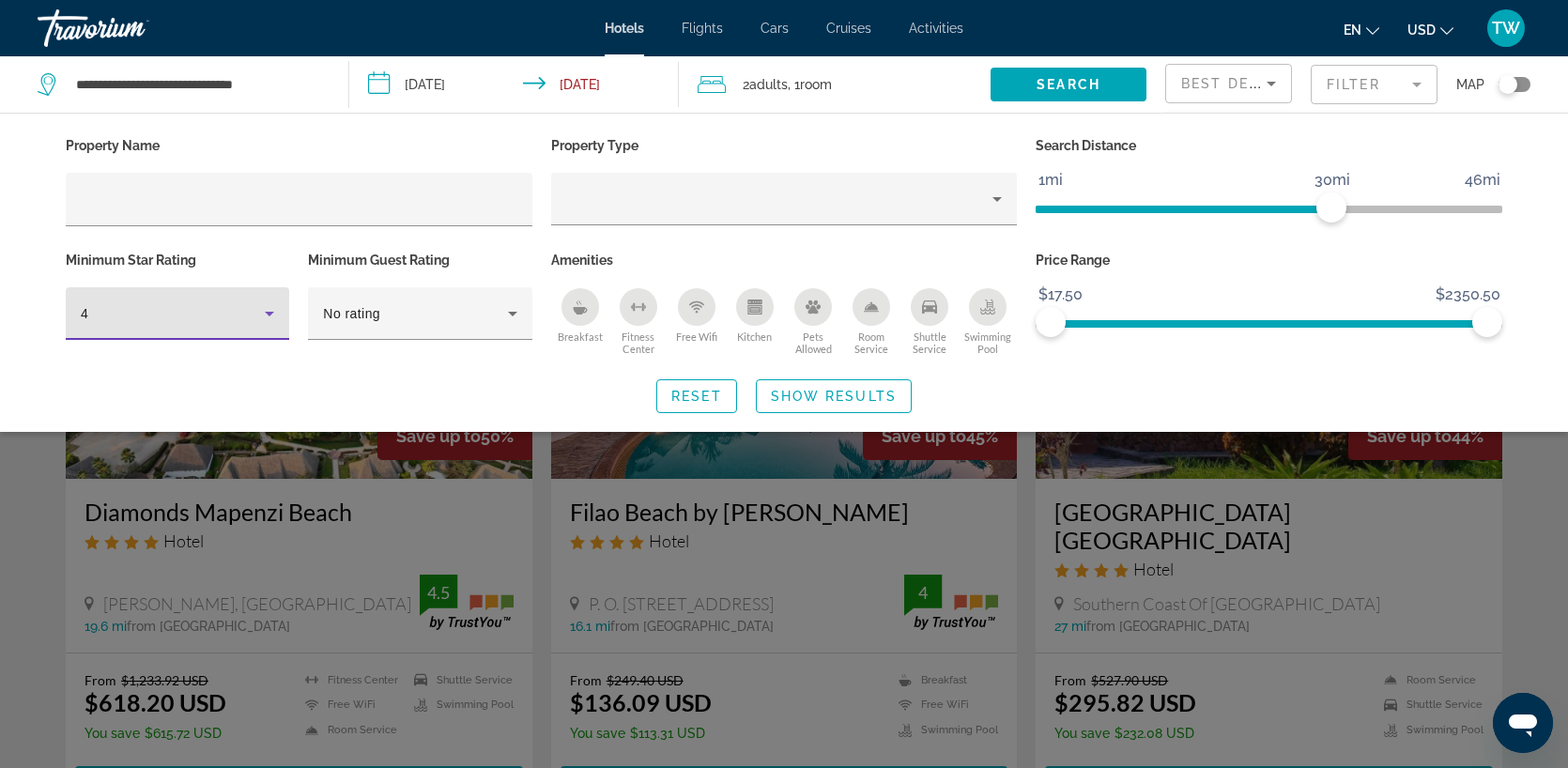
click at [1030, 478] on div "Search widget" at bounding box center [784, 524] width 1568 height 487
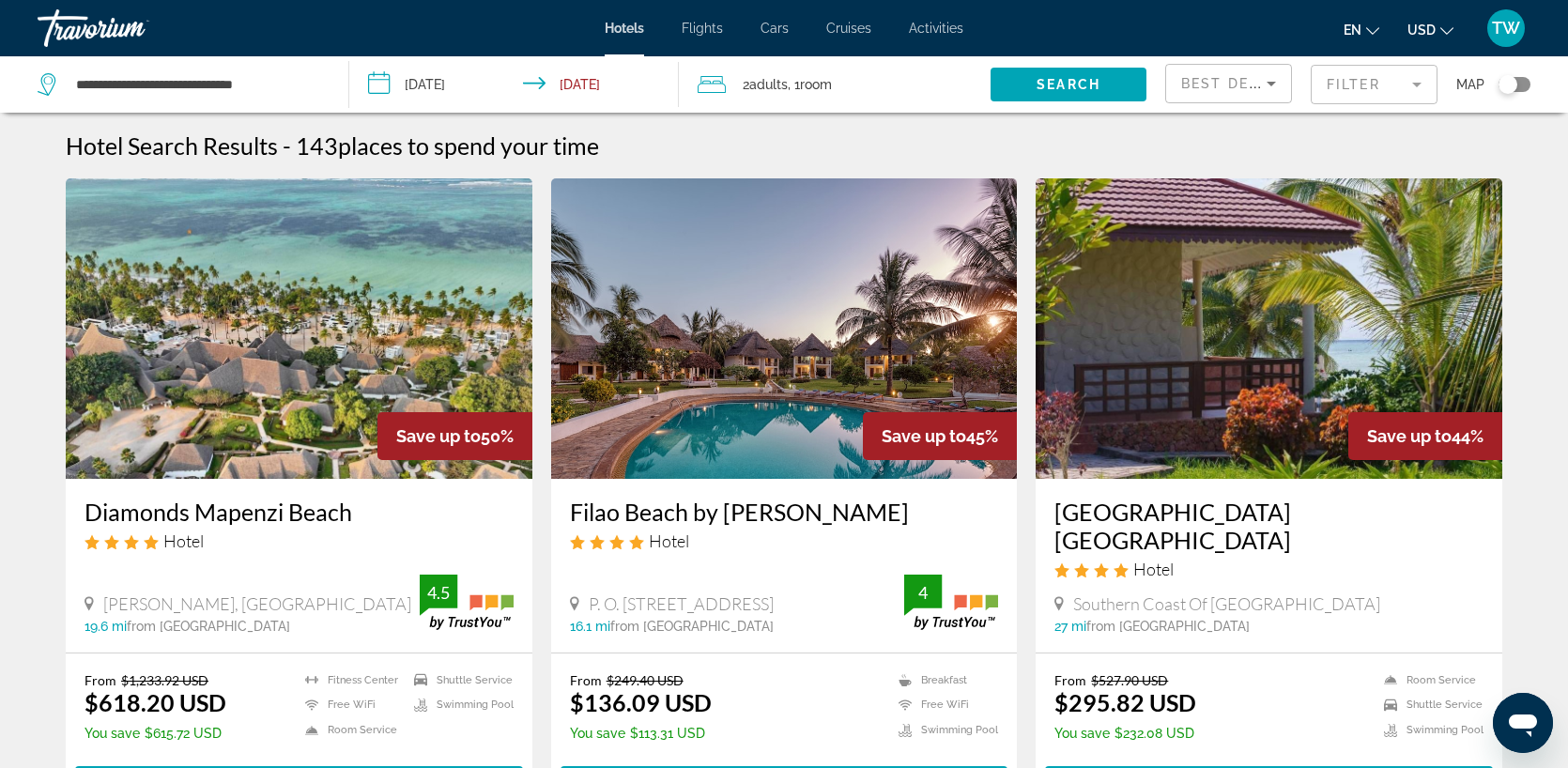
click at [807, 339] on img "Main content" at bounding box center [784, 329] width 466 height 301
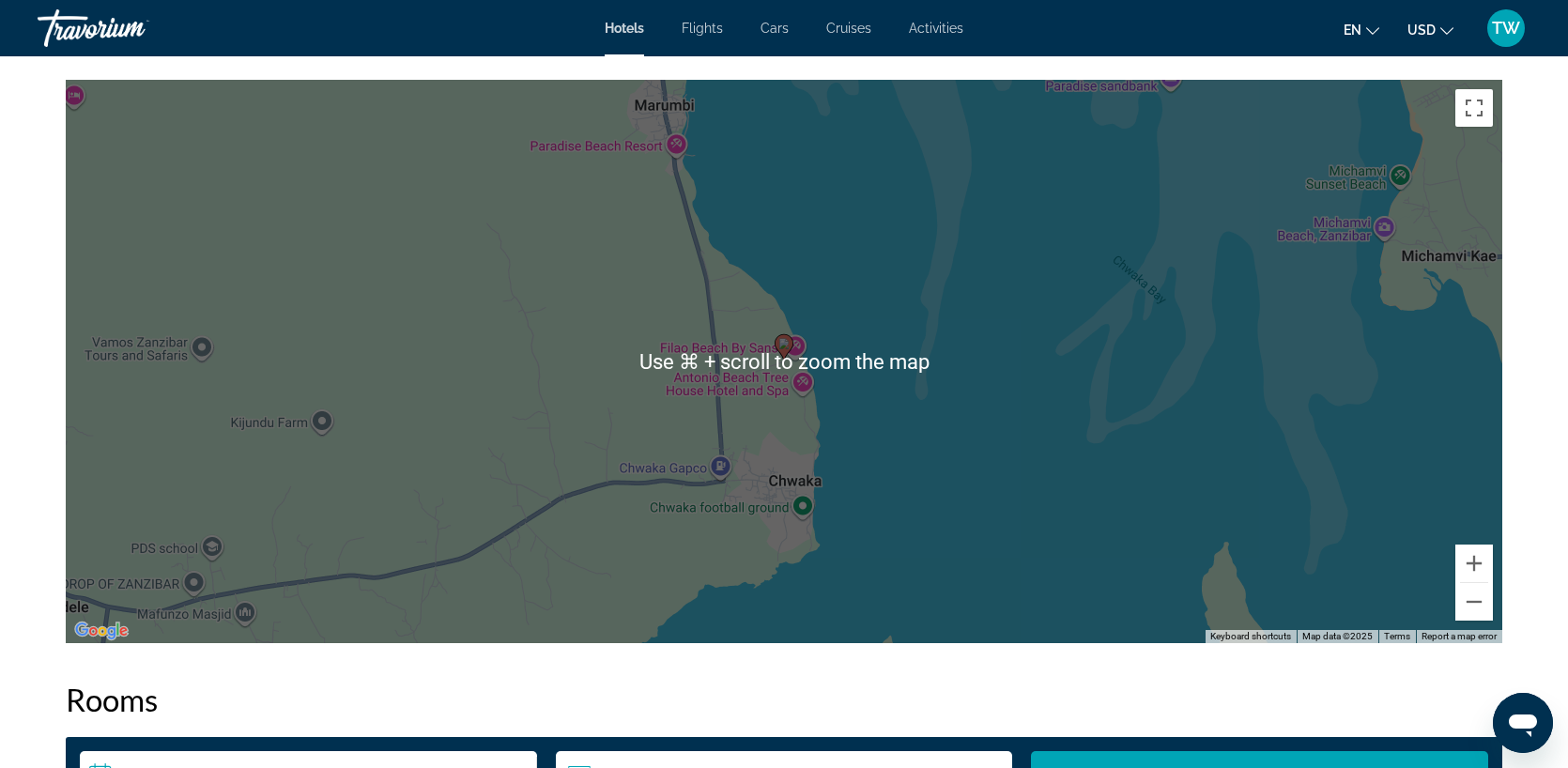
scroll to position [1805, 0]
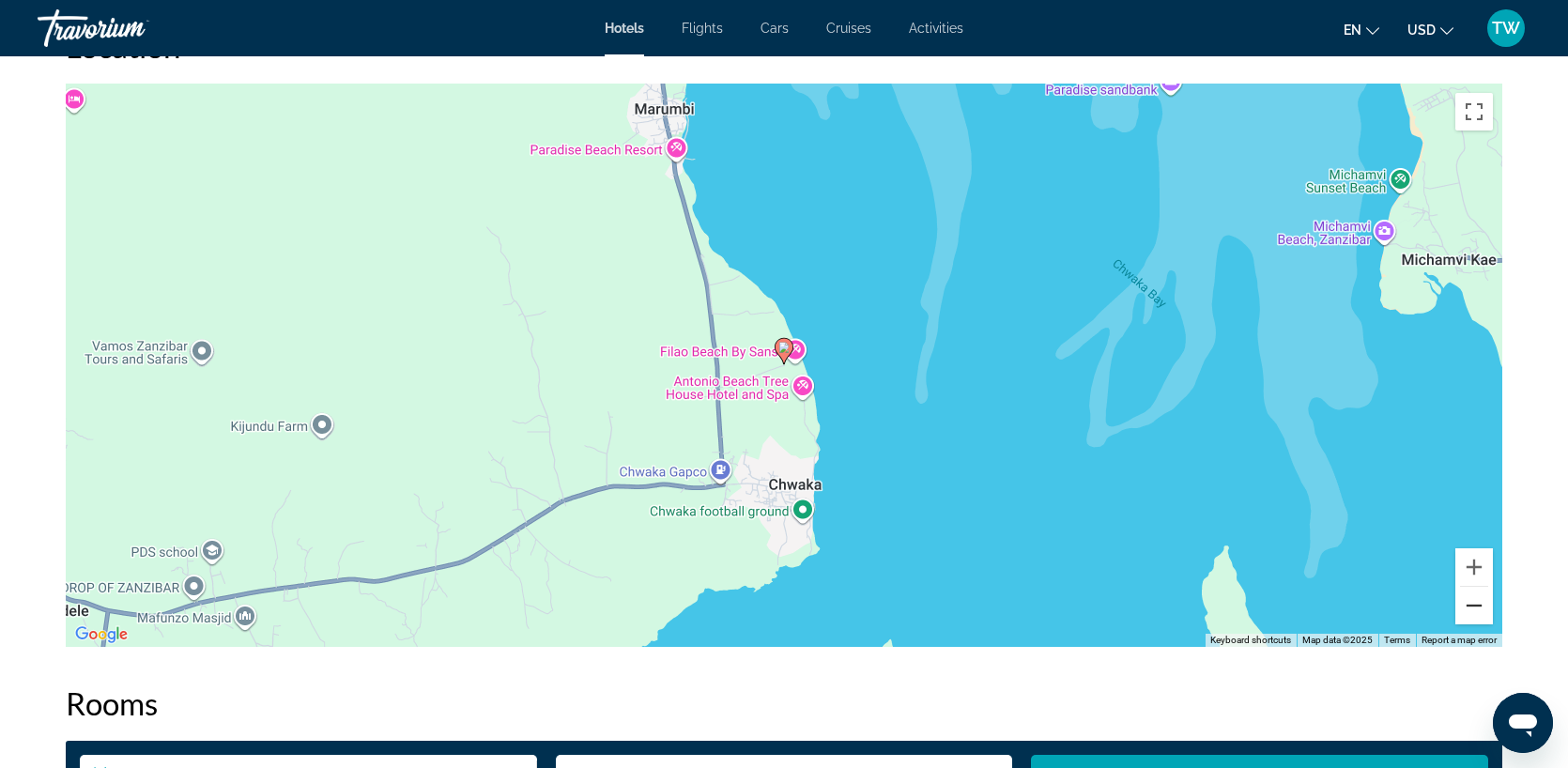
click at [1475, 609] on button "Zoom out" at bounding box center [1475, 605] width 38 height 38
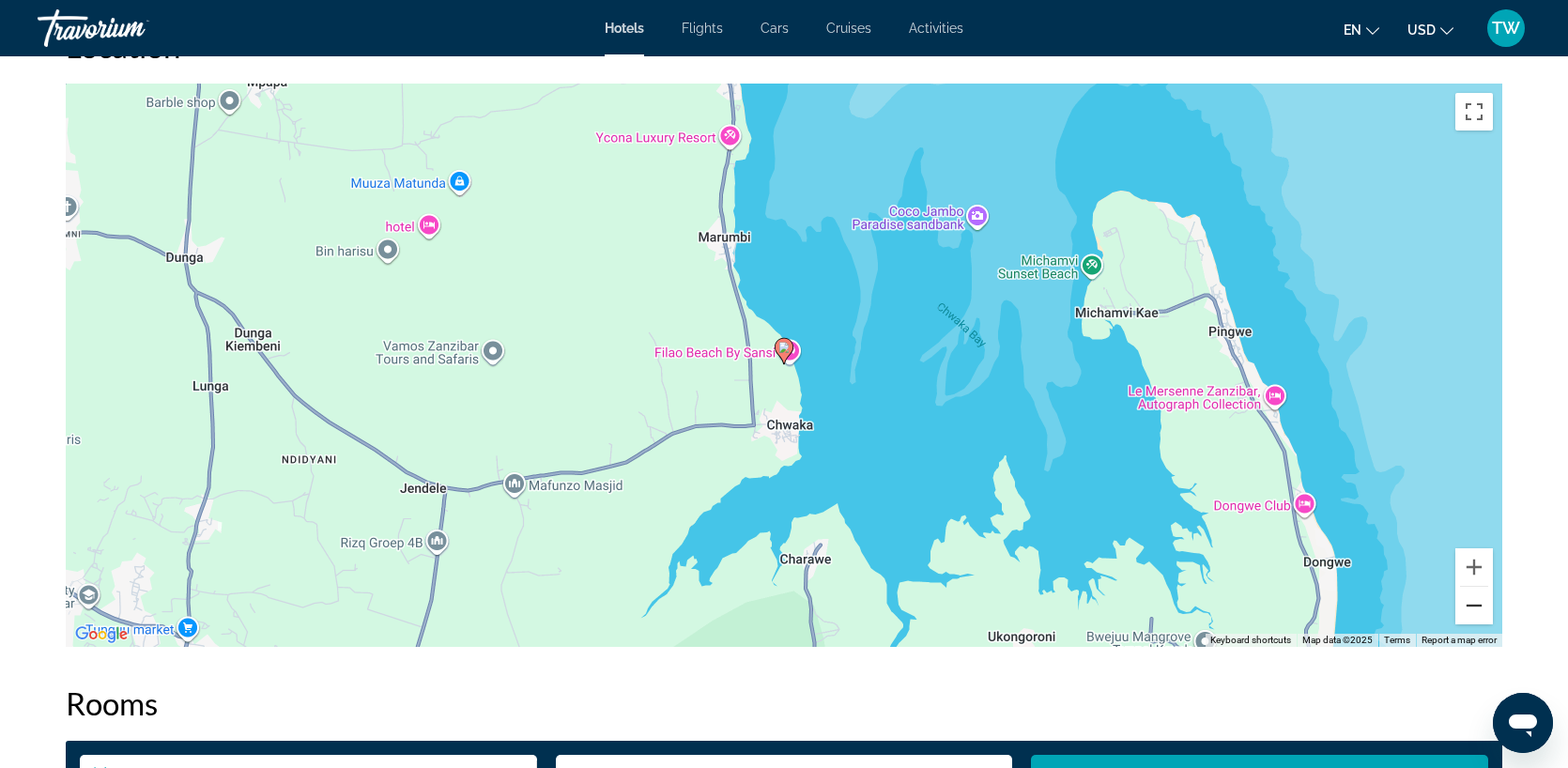
click at [1475, 609] on button "Zoom out" at bounding box center [1475, 605] width 38 height 38
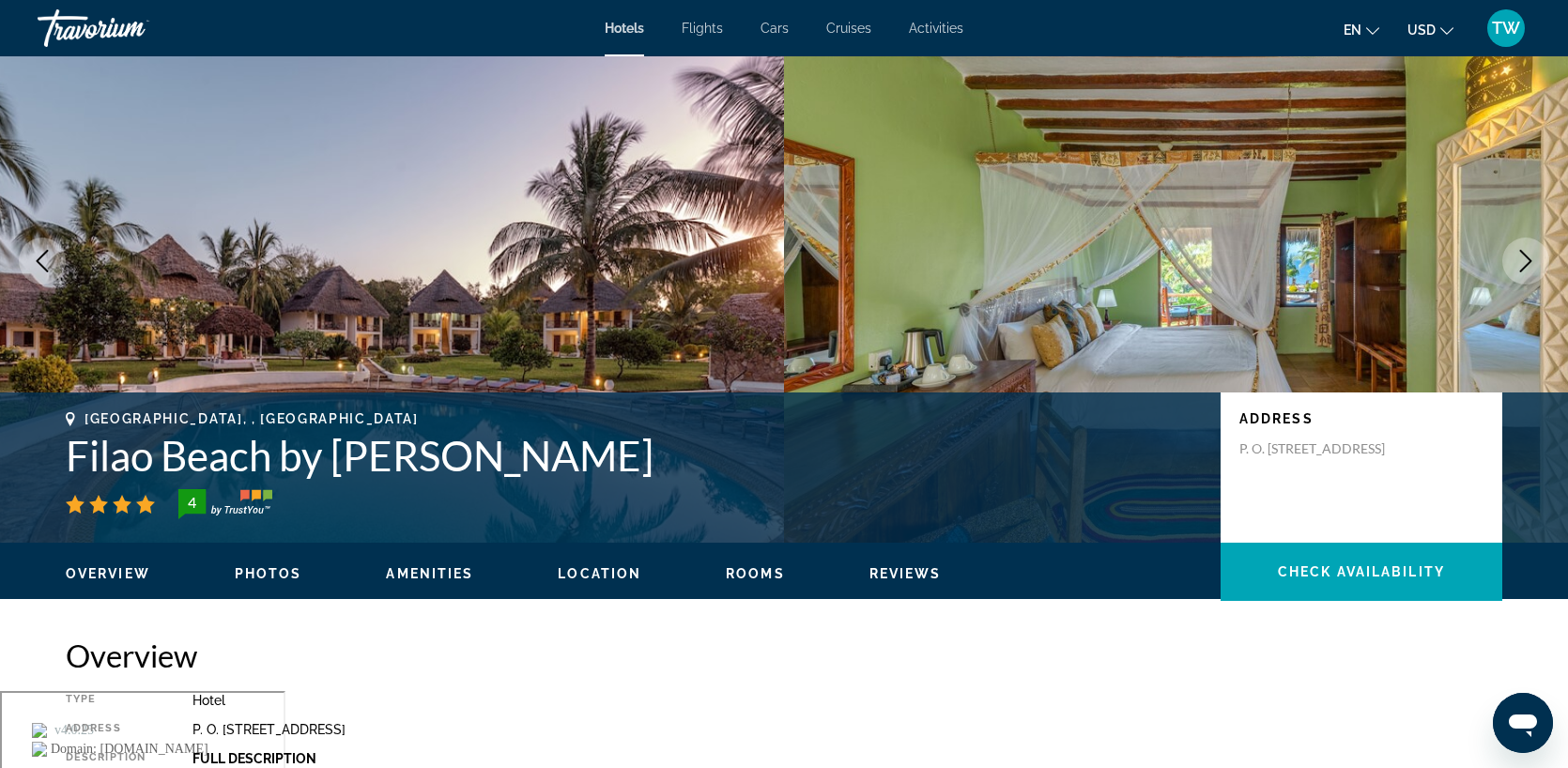
scroll to position [0, 0]
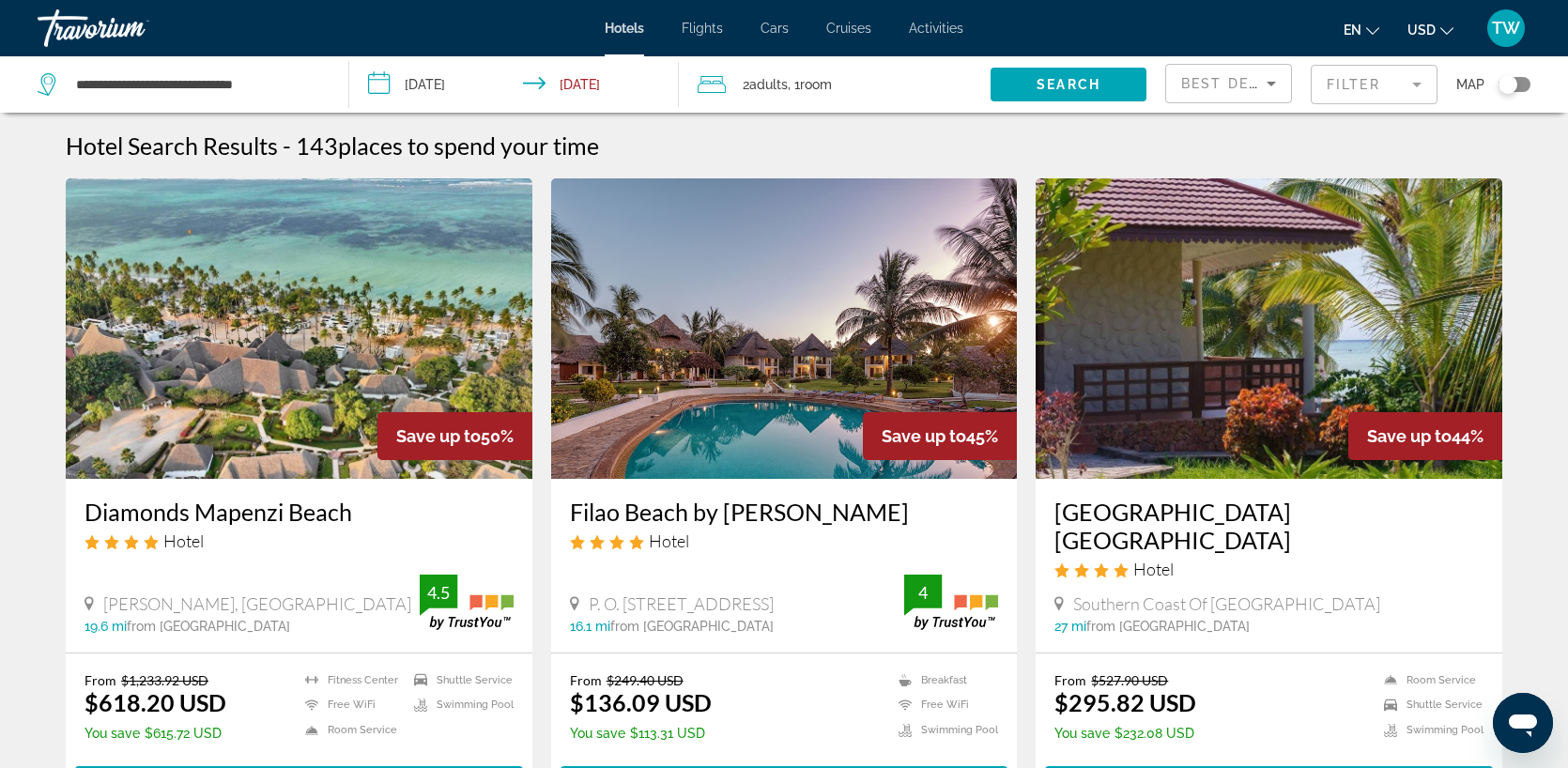
click at [1386, 87] on mat-form-field "Filter" at bounding box center [1374, 84] width 127 height 40
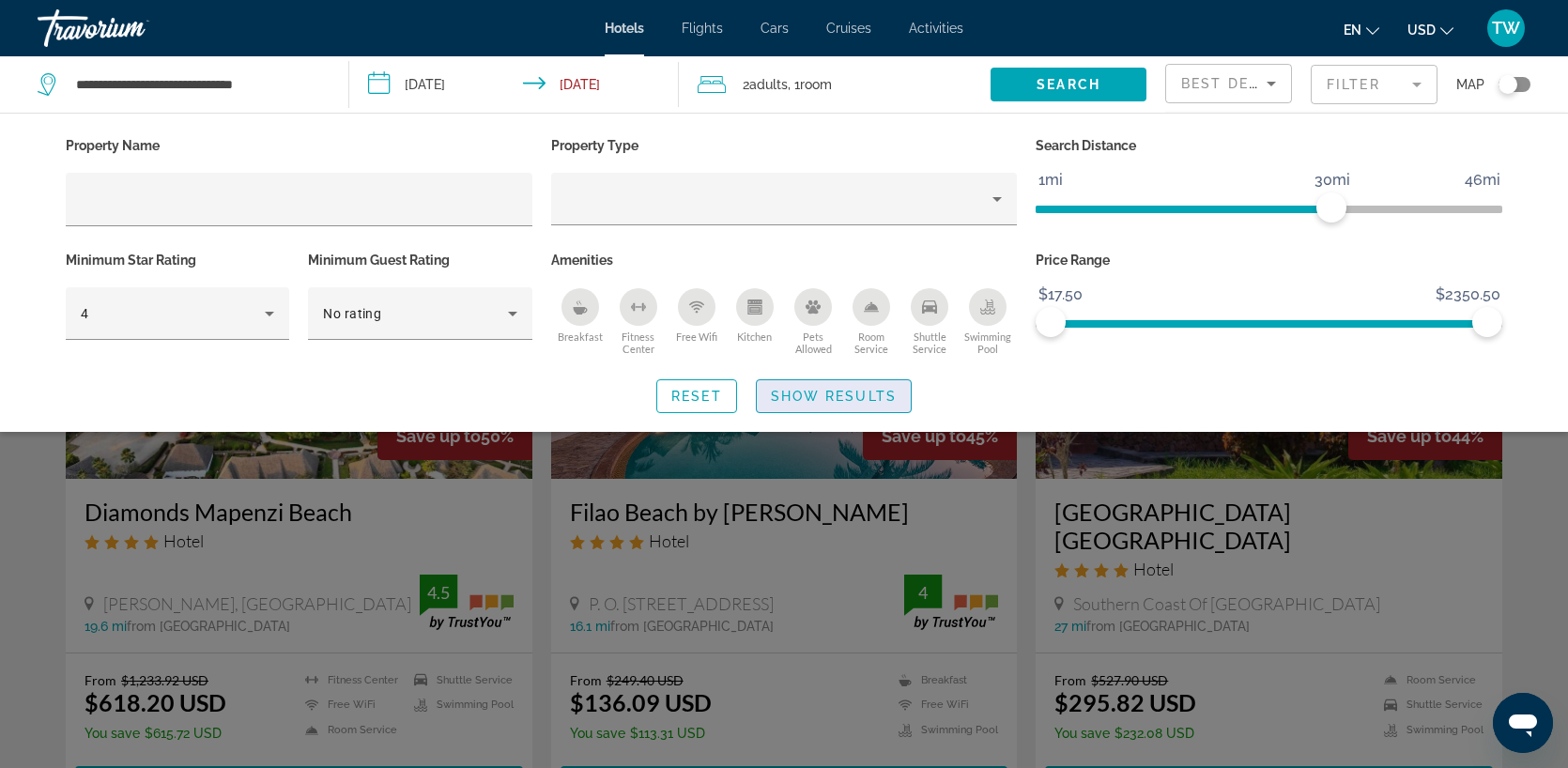
click at [840, 398] on span "Show Results" at bounding box center [834, 396] width 126 height 15
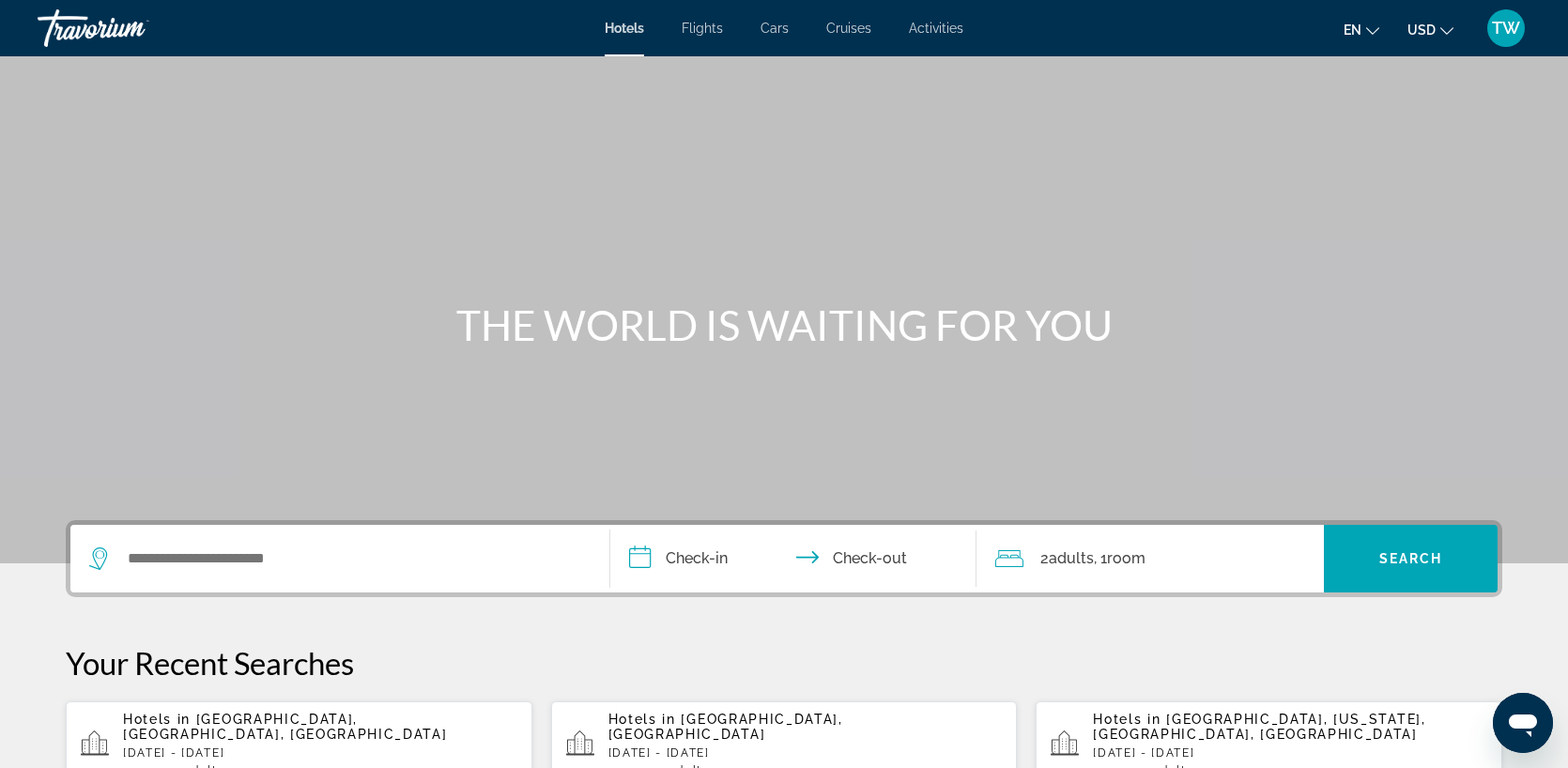
click at [936, 34] on span "Activities" at bounding box center [936, 28] width 55 height 15
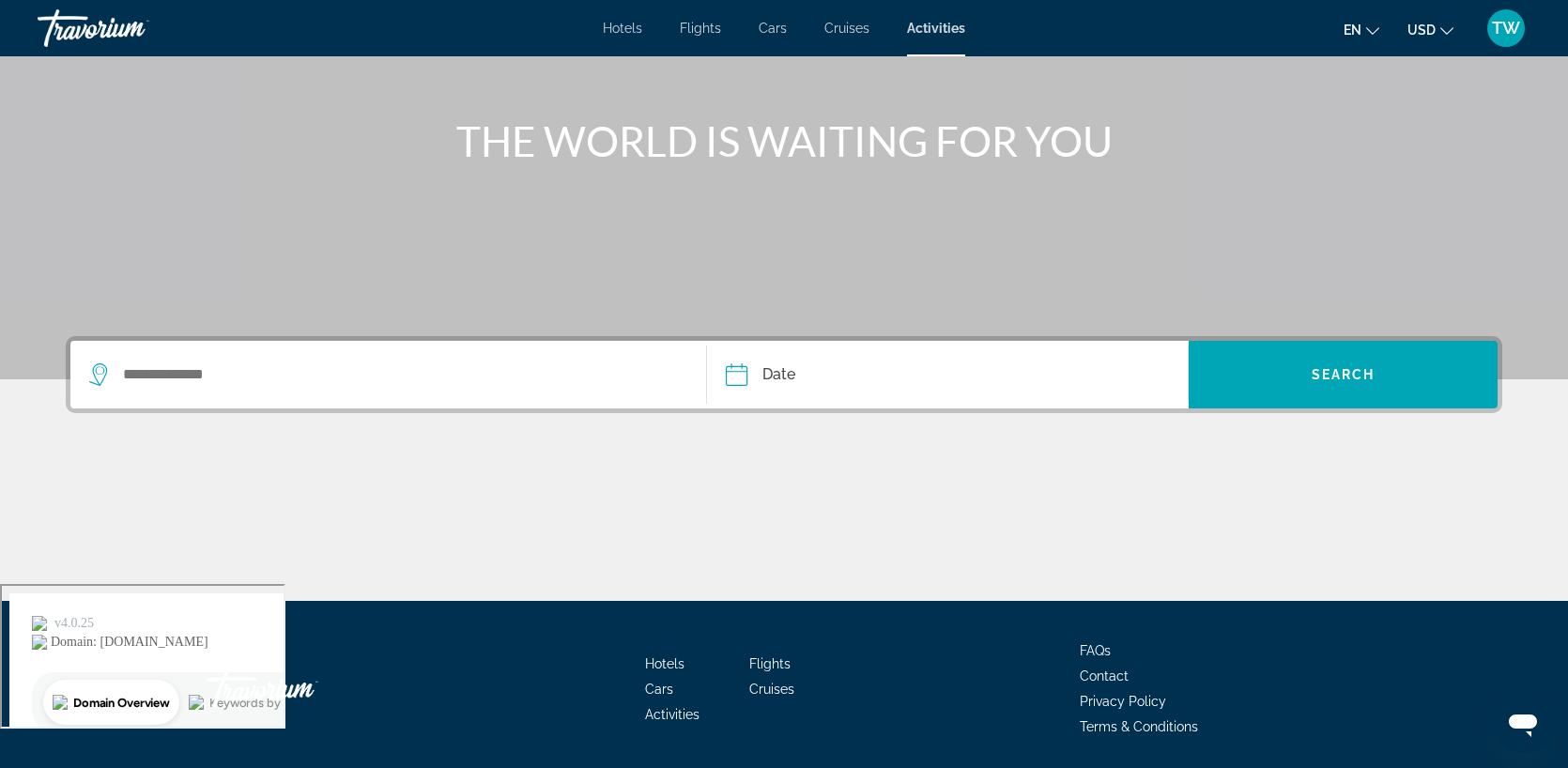
scroll to position [247, 0]
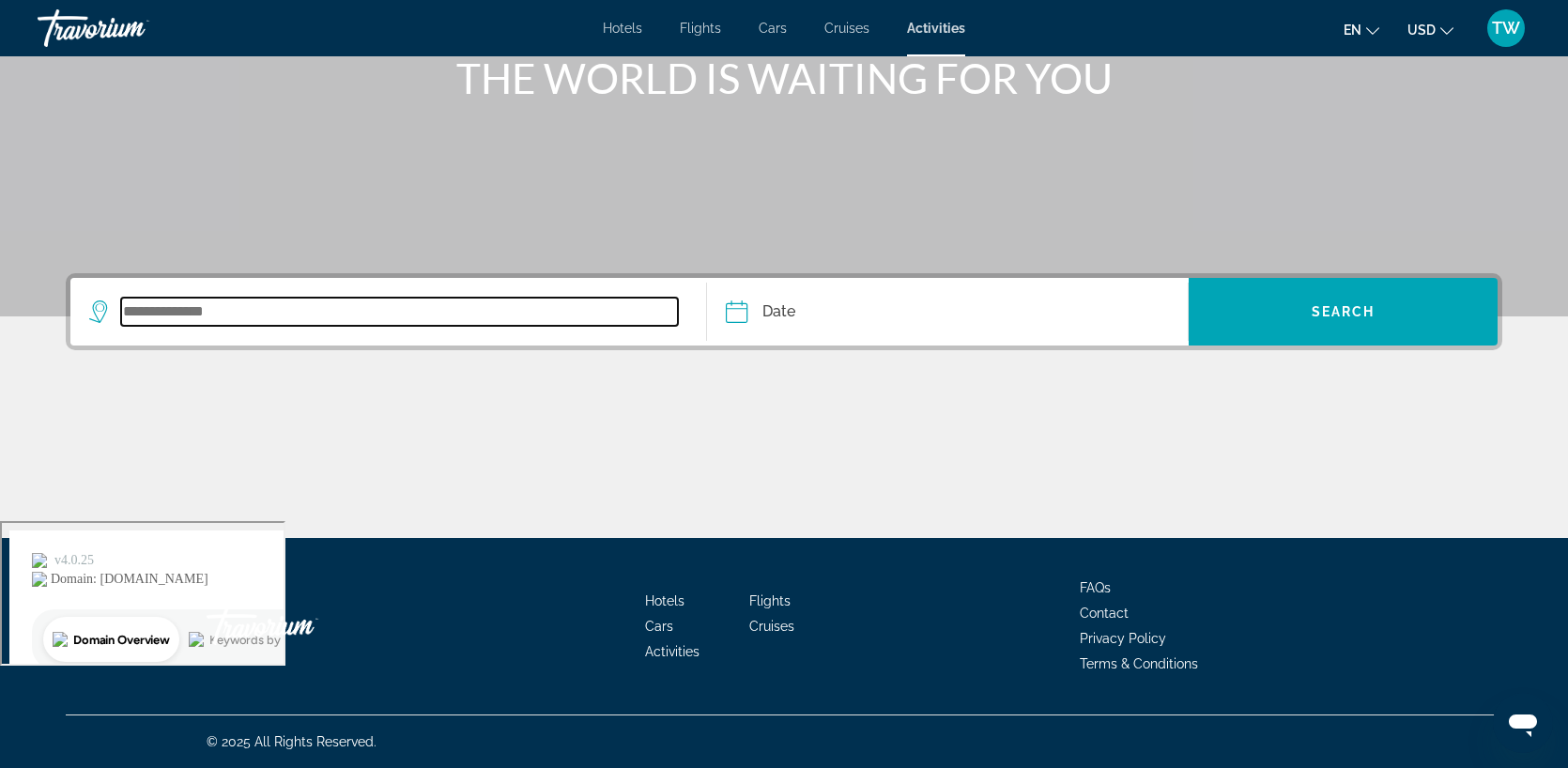
click at [418, 299] on input "Search widget" at bounding box center [400, 311] width 557 height 28
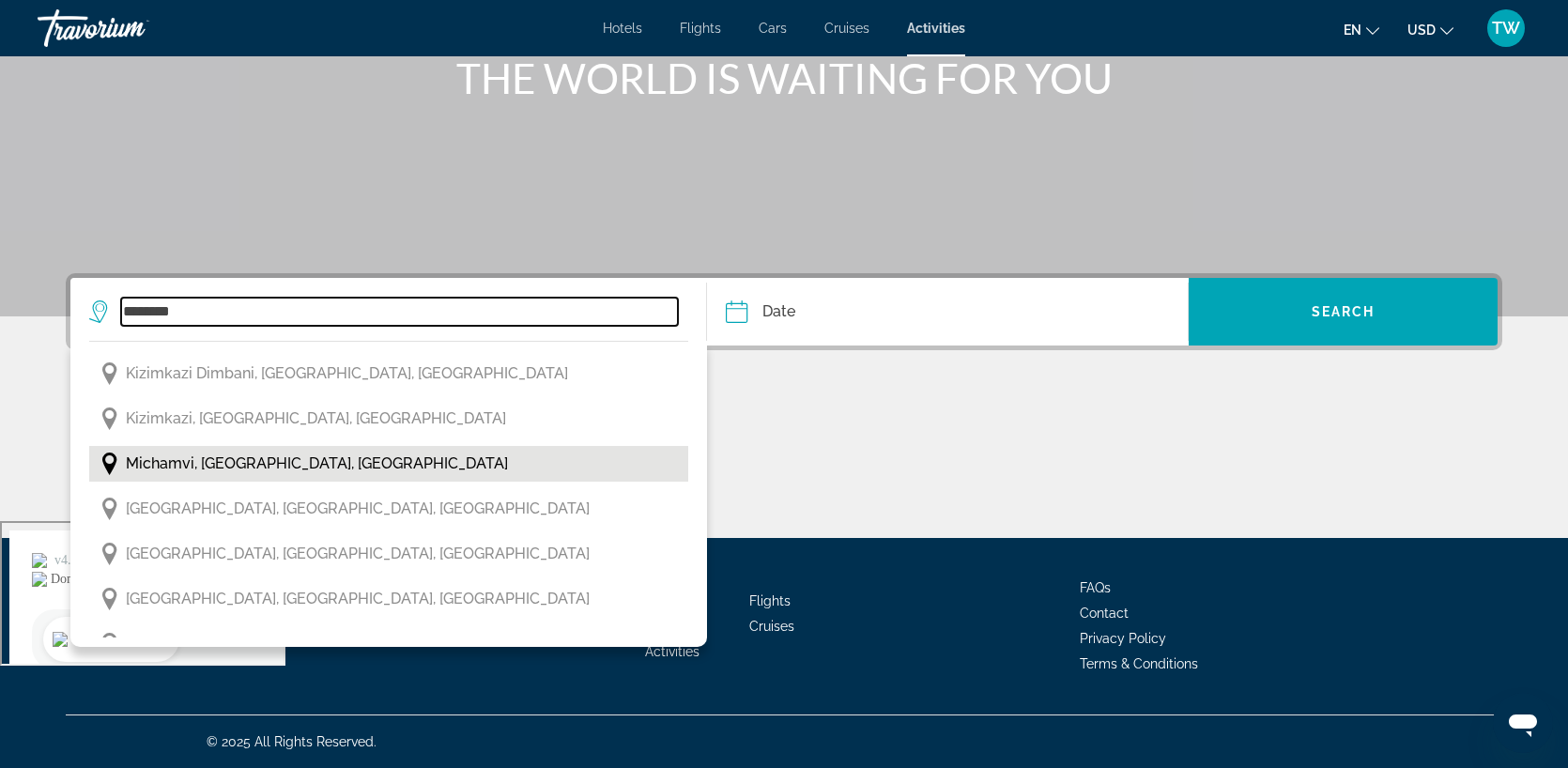
scroll to position [34, 0]
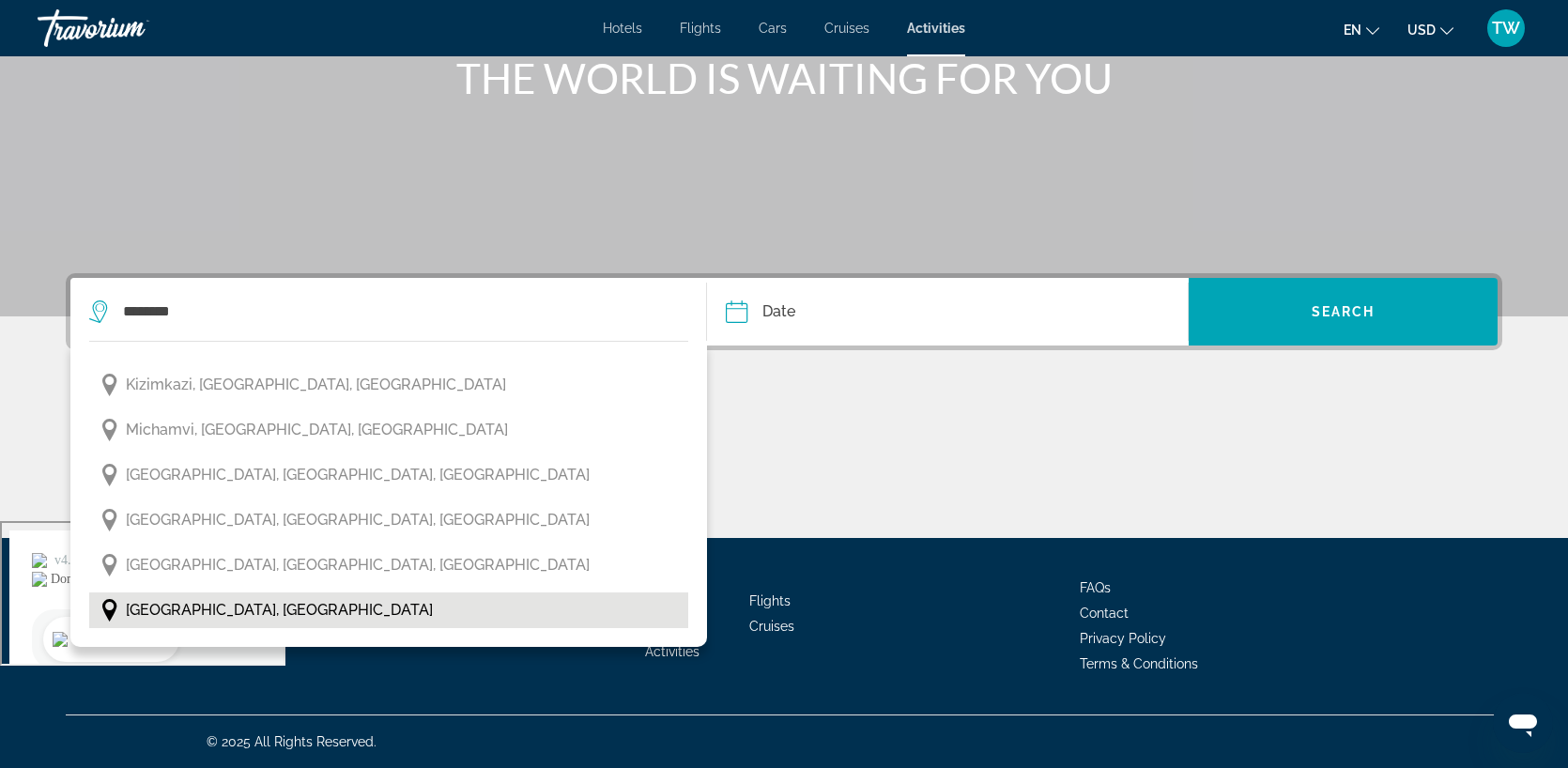
click at [222, 621] on span "Zanzibar, Tanzania" at bounding box center [279, 610] width 307 height 26
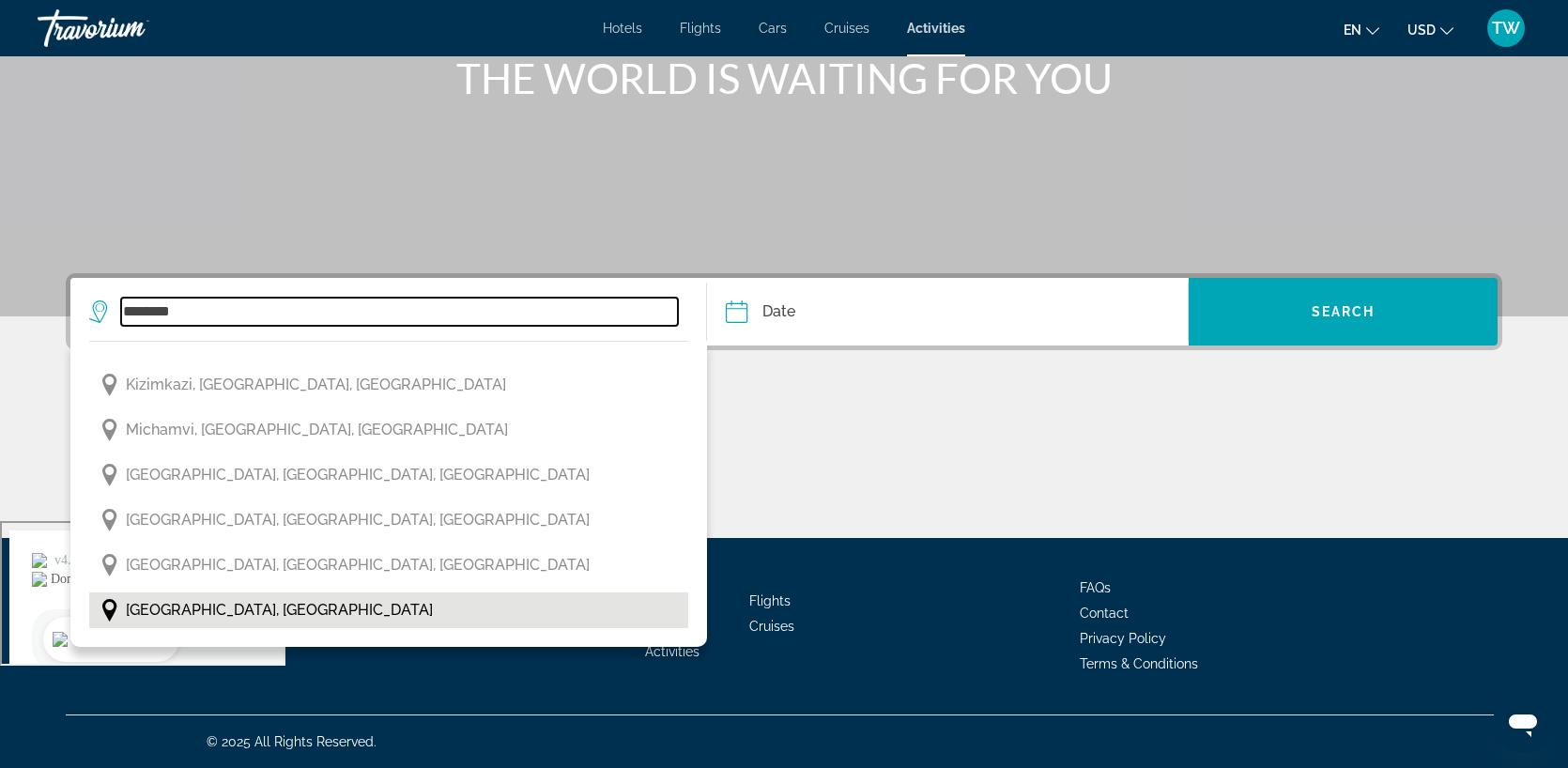
type input "**********"
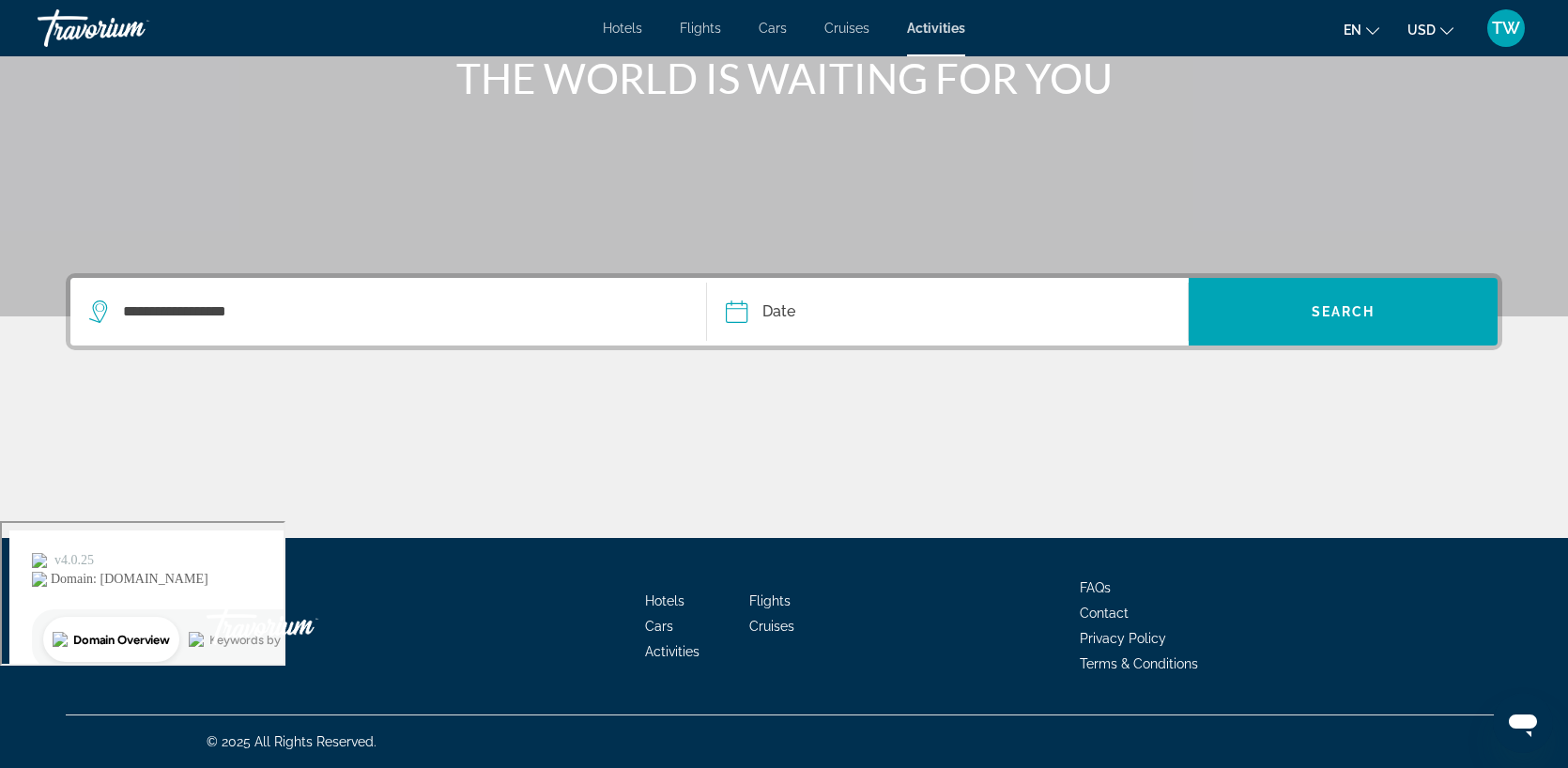
click at [836, 328] on input "Date" at bounding box center [840, 314] width 239 height 73
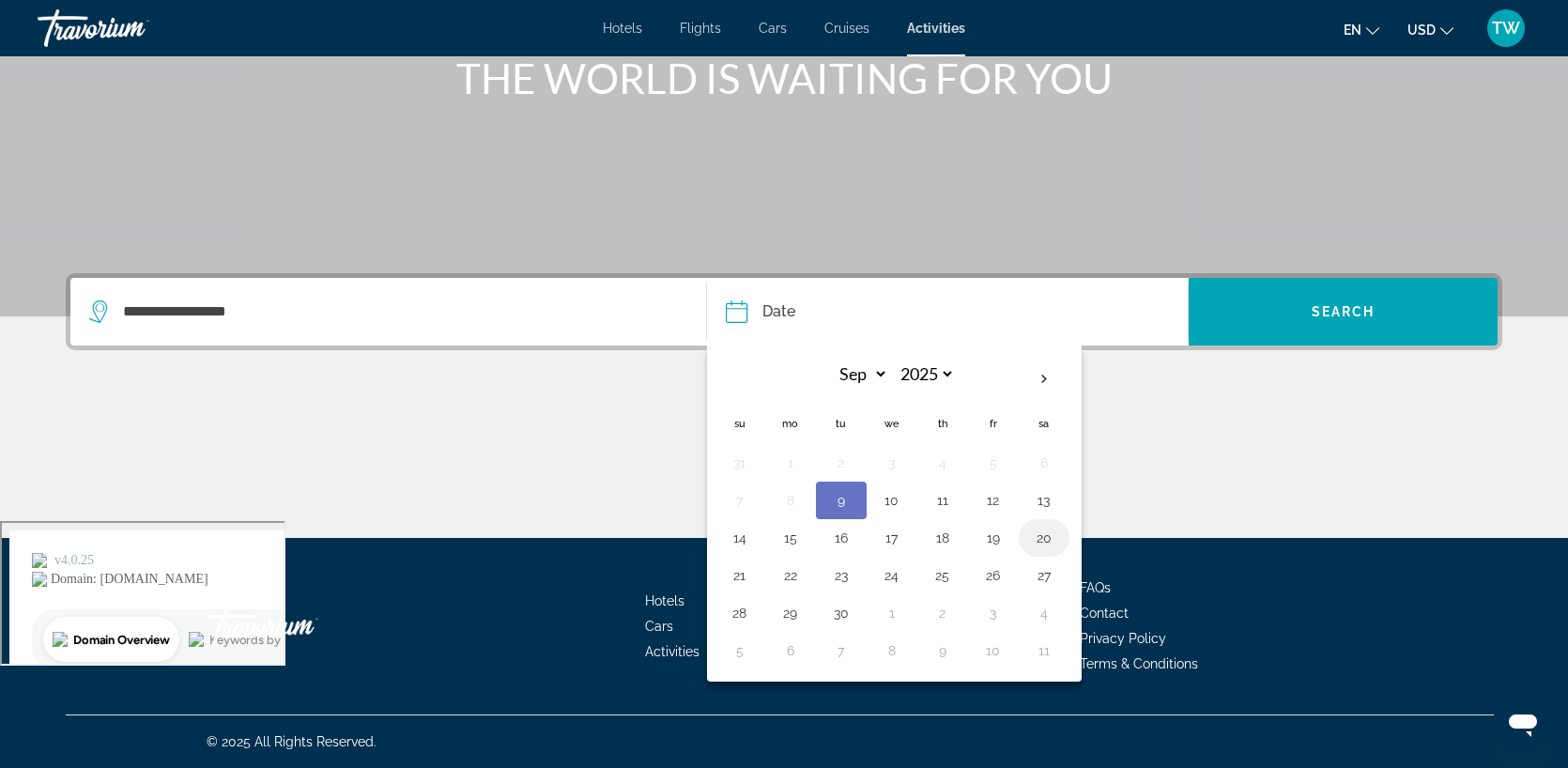
click at [1043, 542] on button "20" at bounding box center [1044, 538] width 30 height 26
type input "**********"
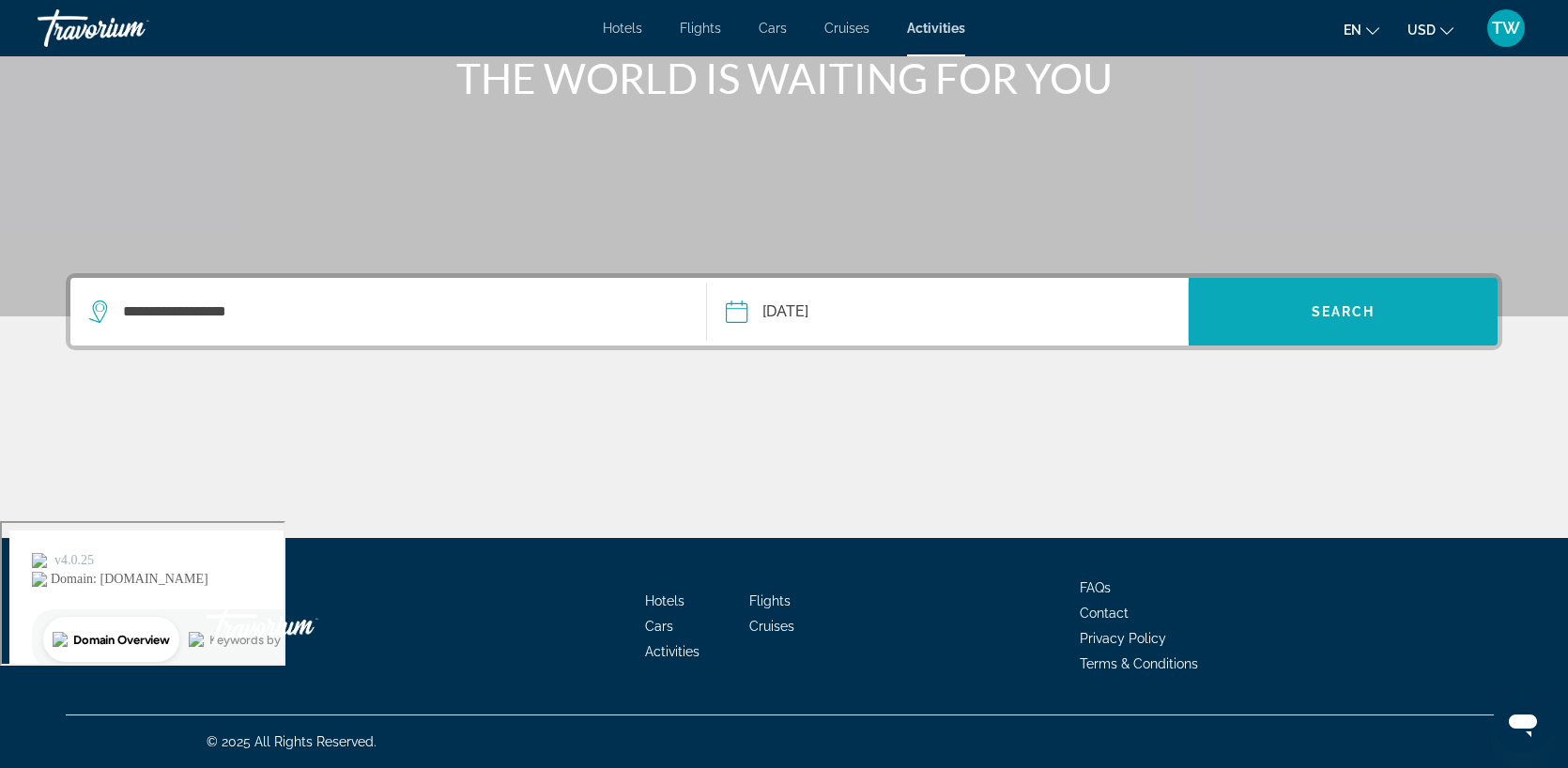
click at [1352, 322] on span "Search widget" at bounding box center [1343, 311] width 309 height 45
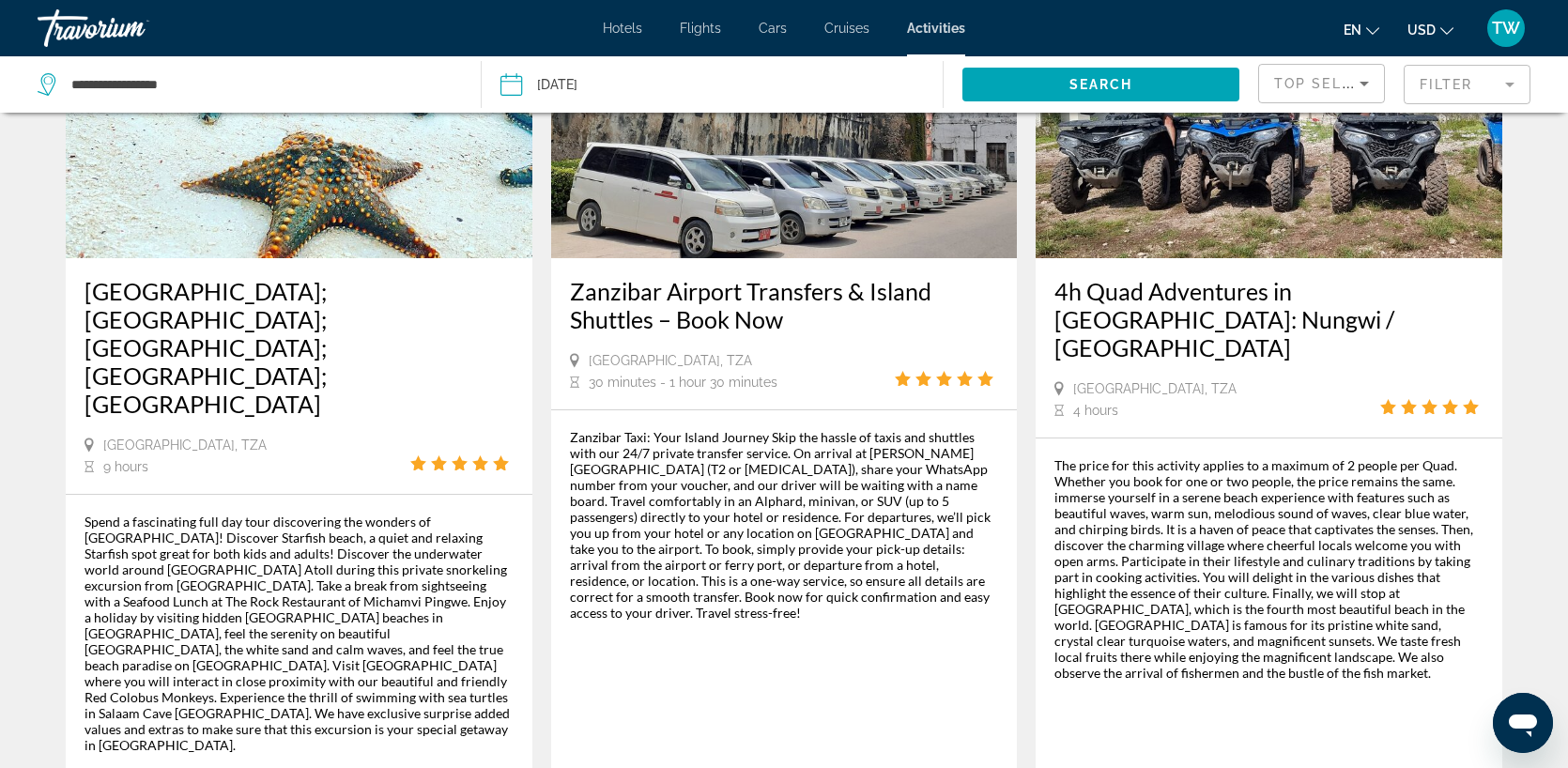
scroll to position [2800, 0]
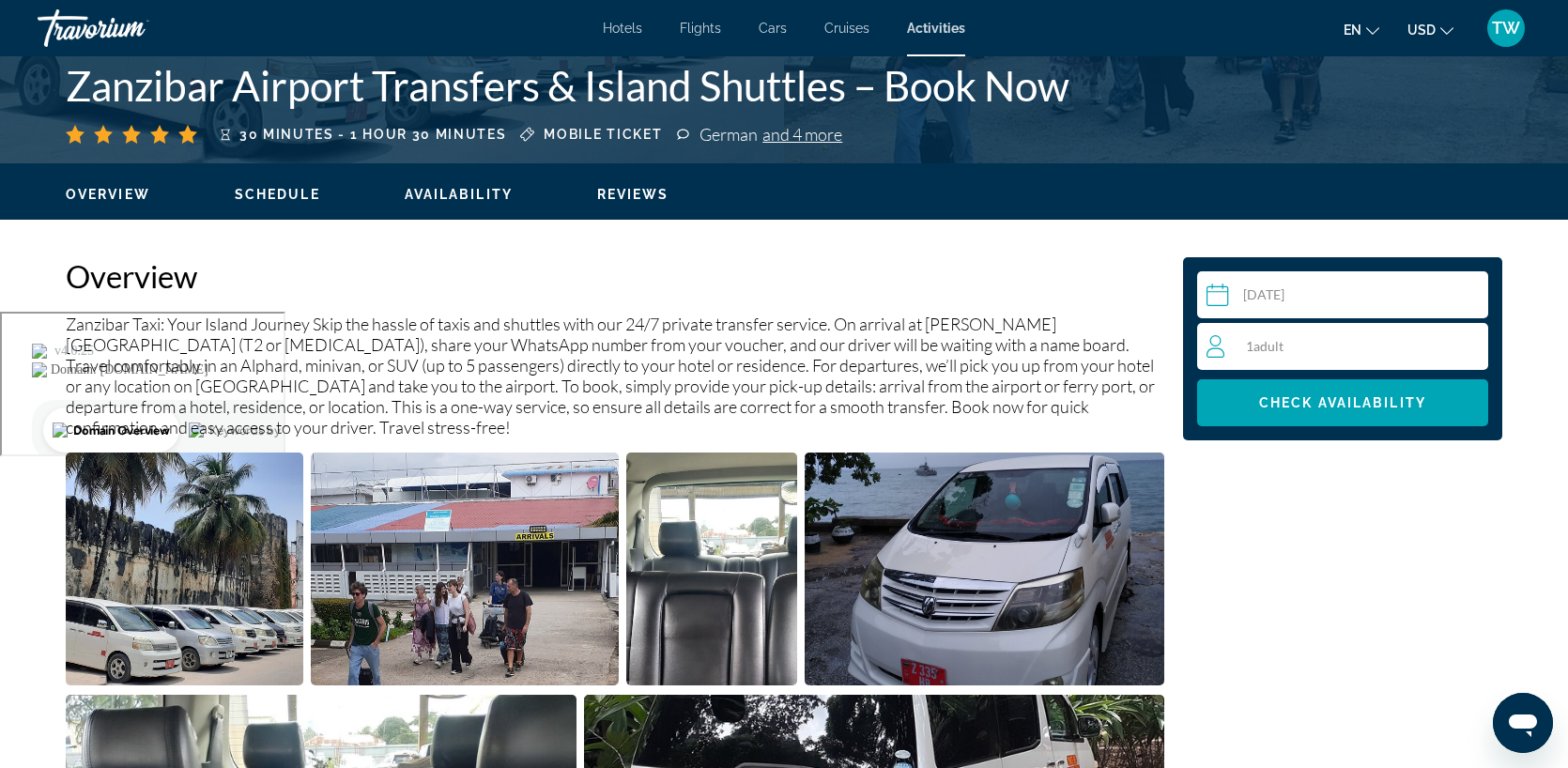
scroll to position [455, 0]
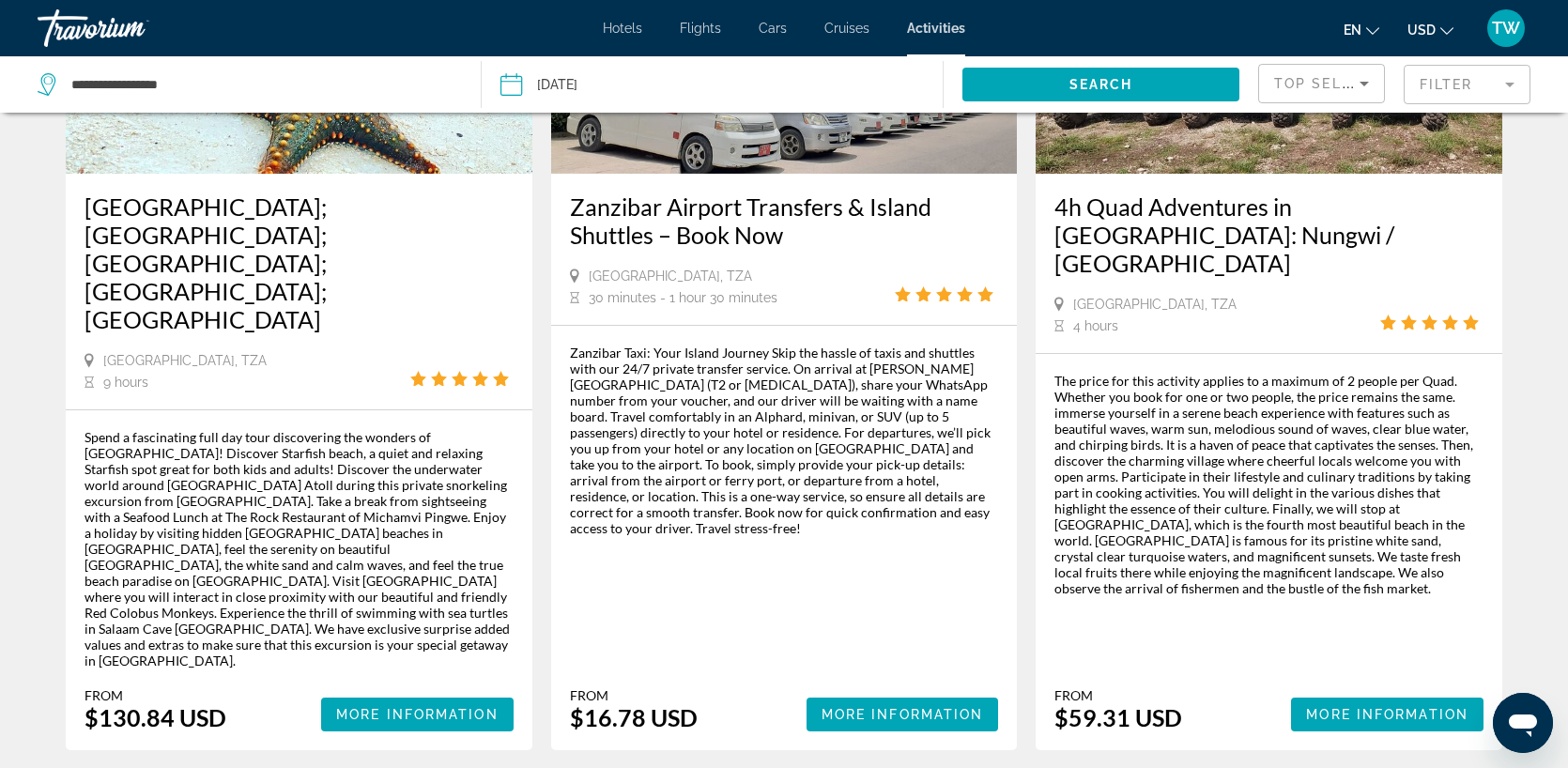
scroll to position [2887, 0]
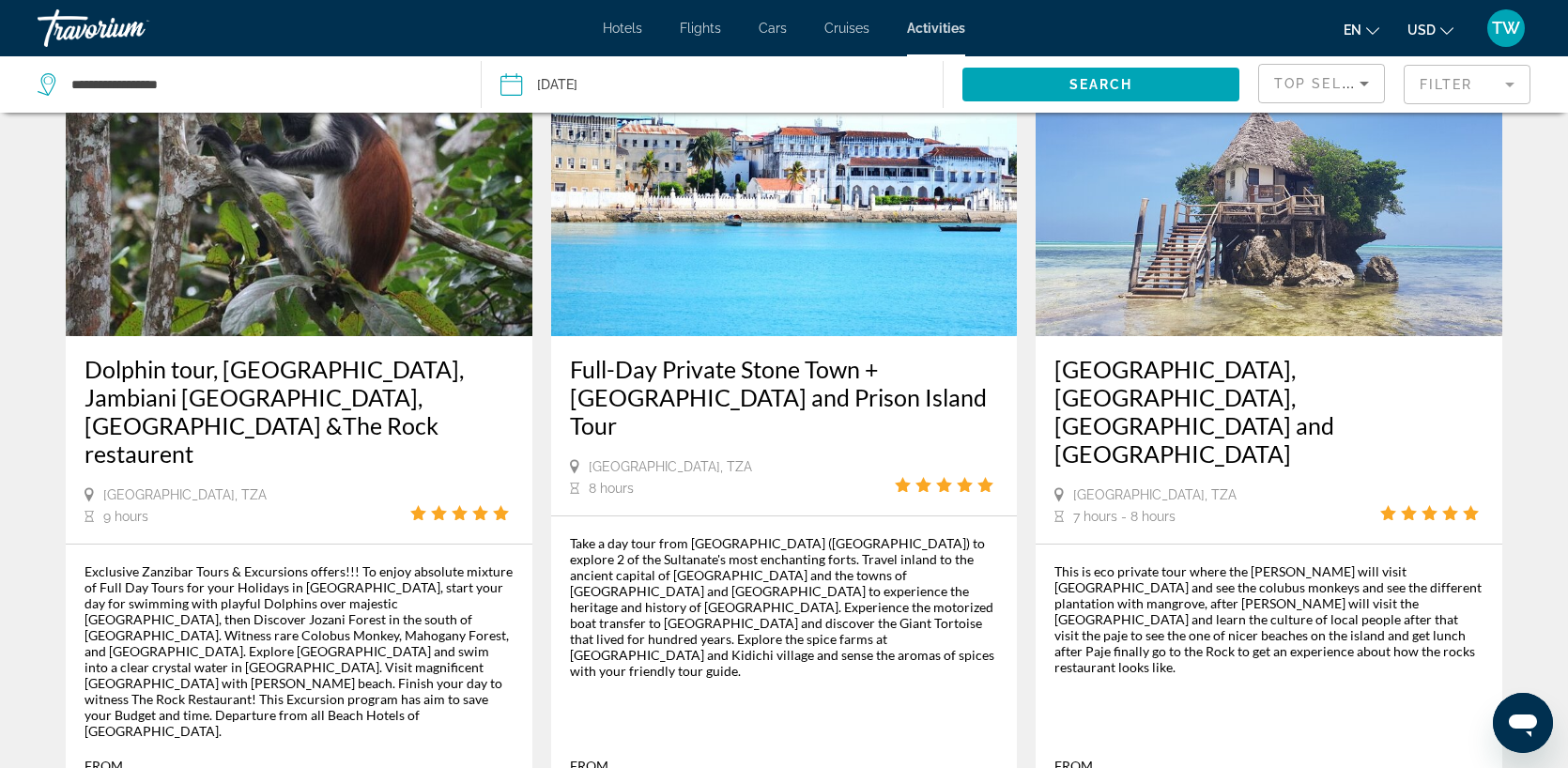
scroll to position [2688, 0]
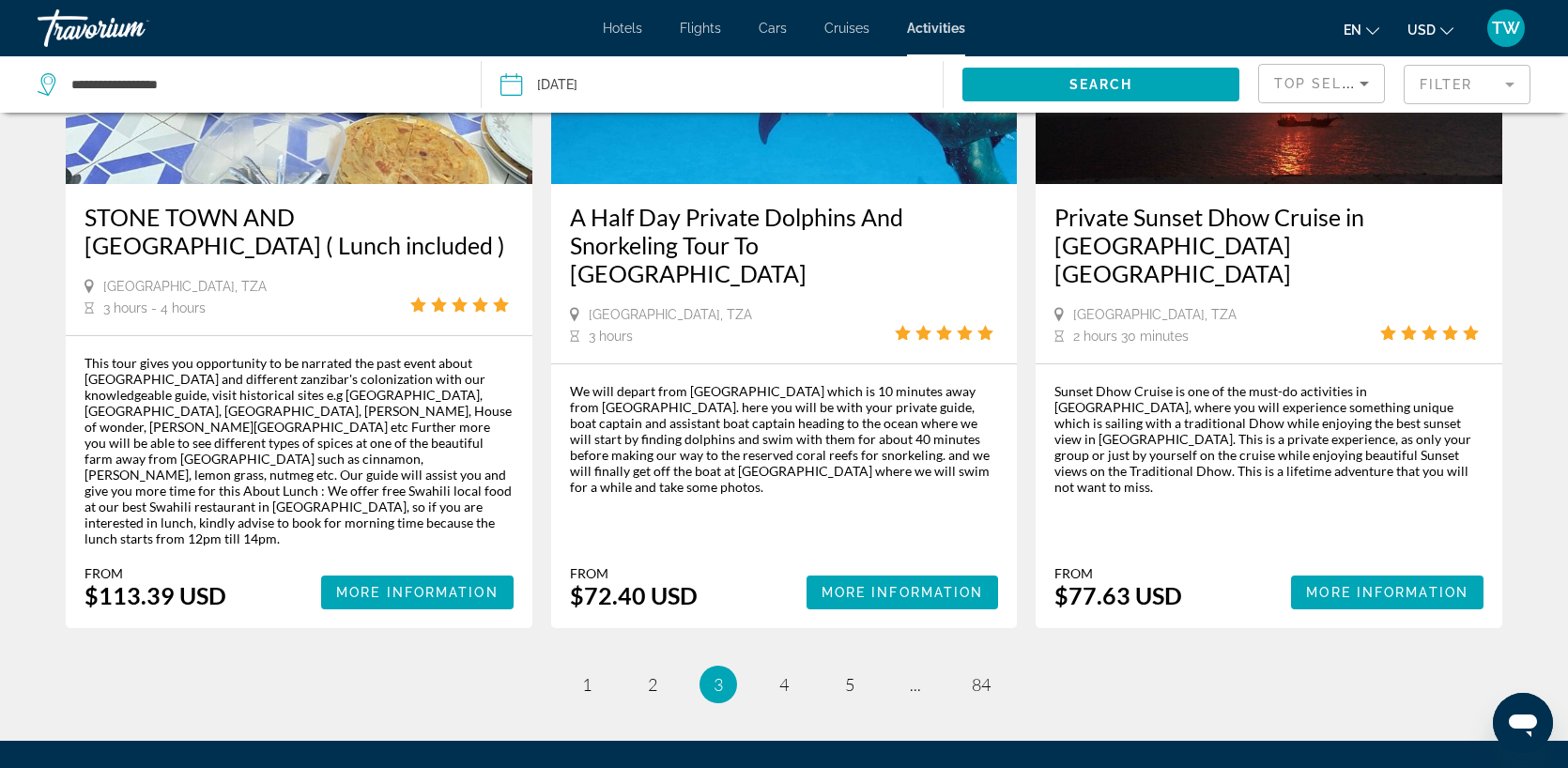
scroll to position [2771, 0]
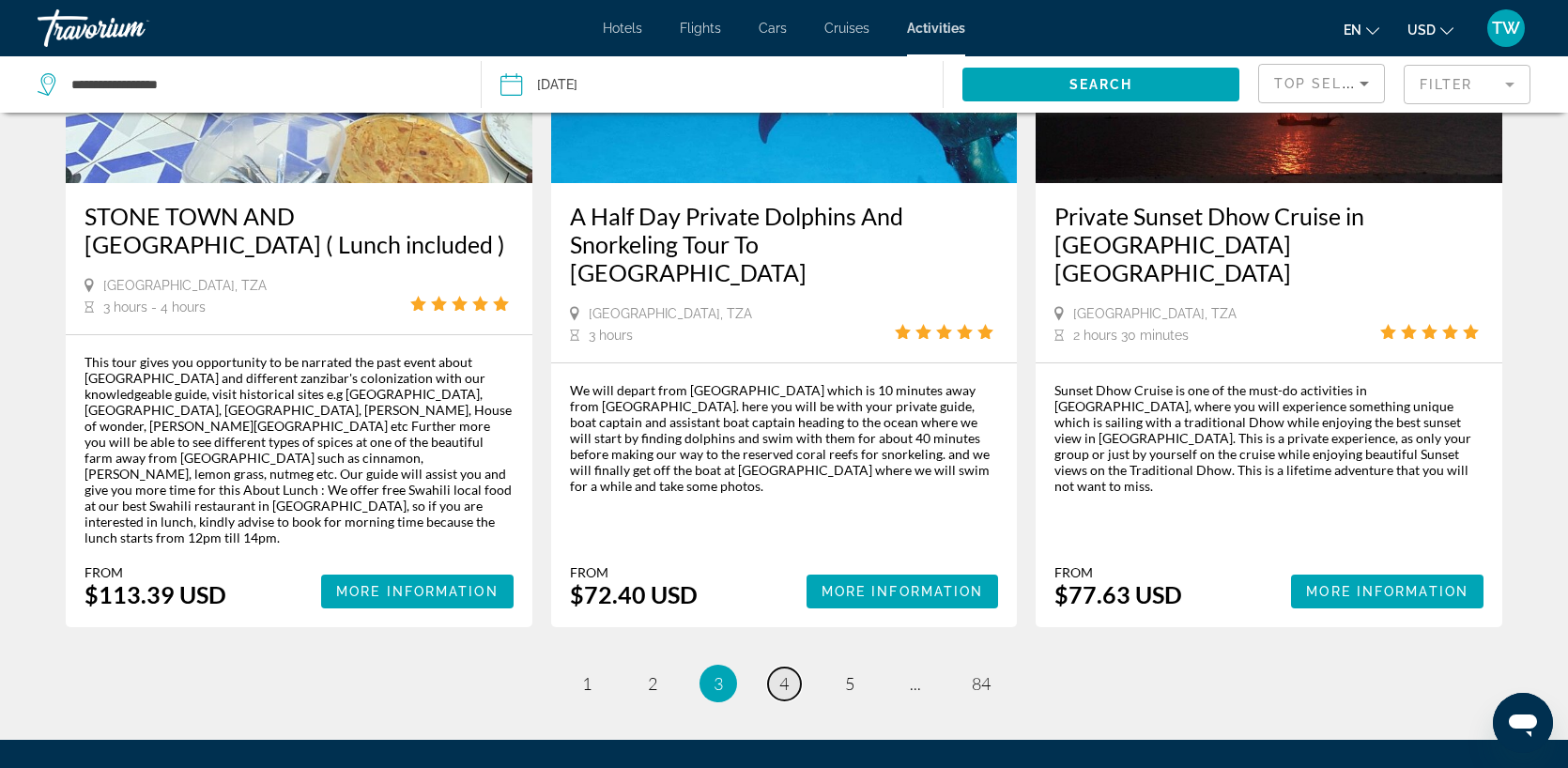
click at [784, 674] on span "4" at bounding box center [784, 683] width 10 height 20
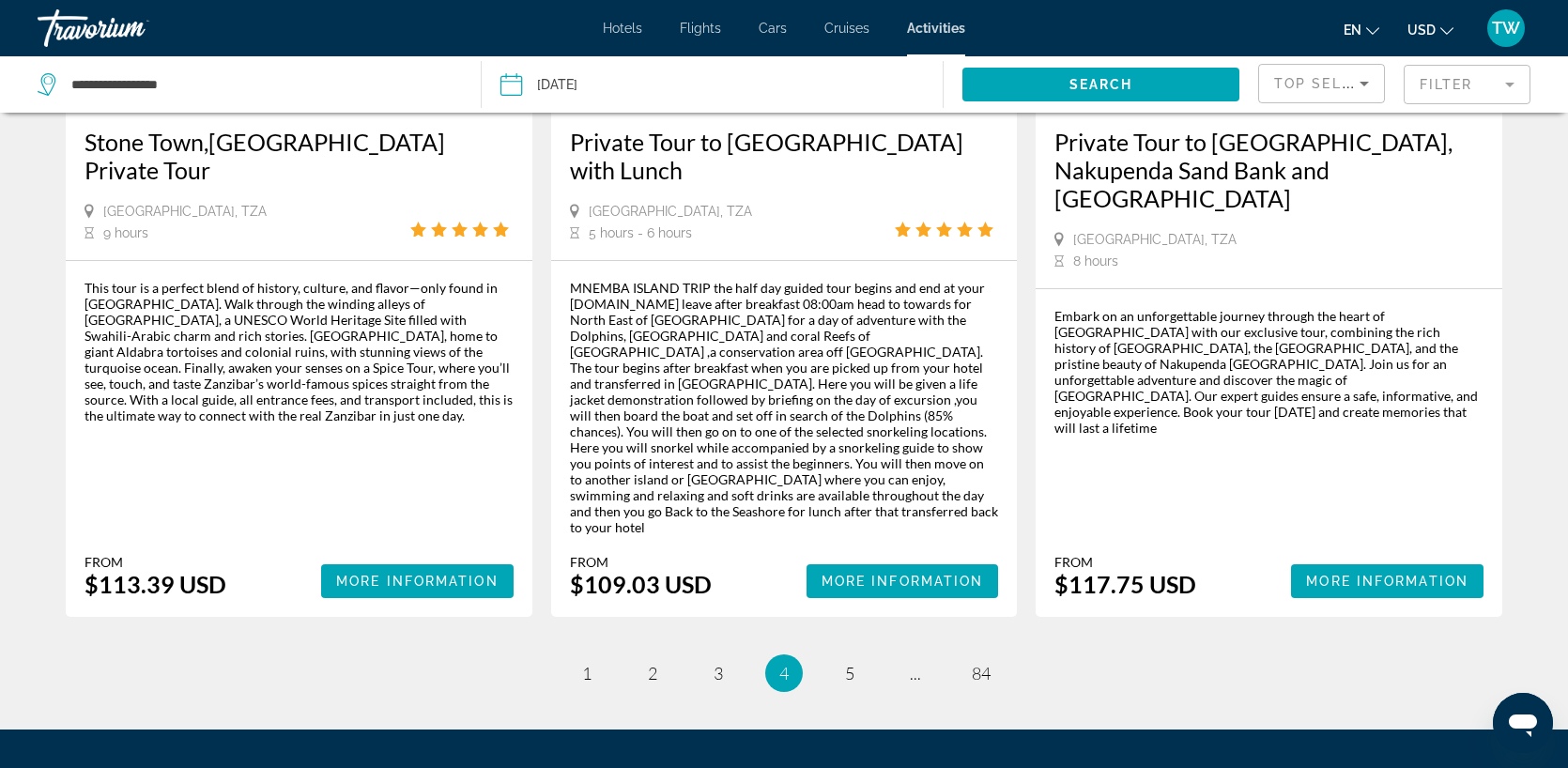
scroll to position [2720, 0]
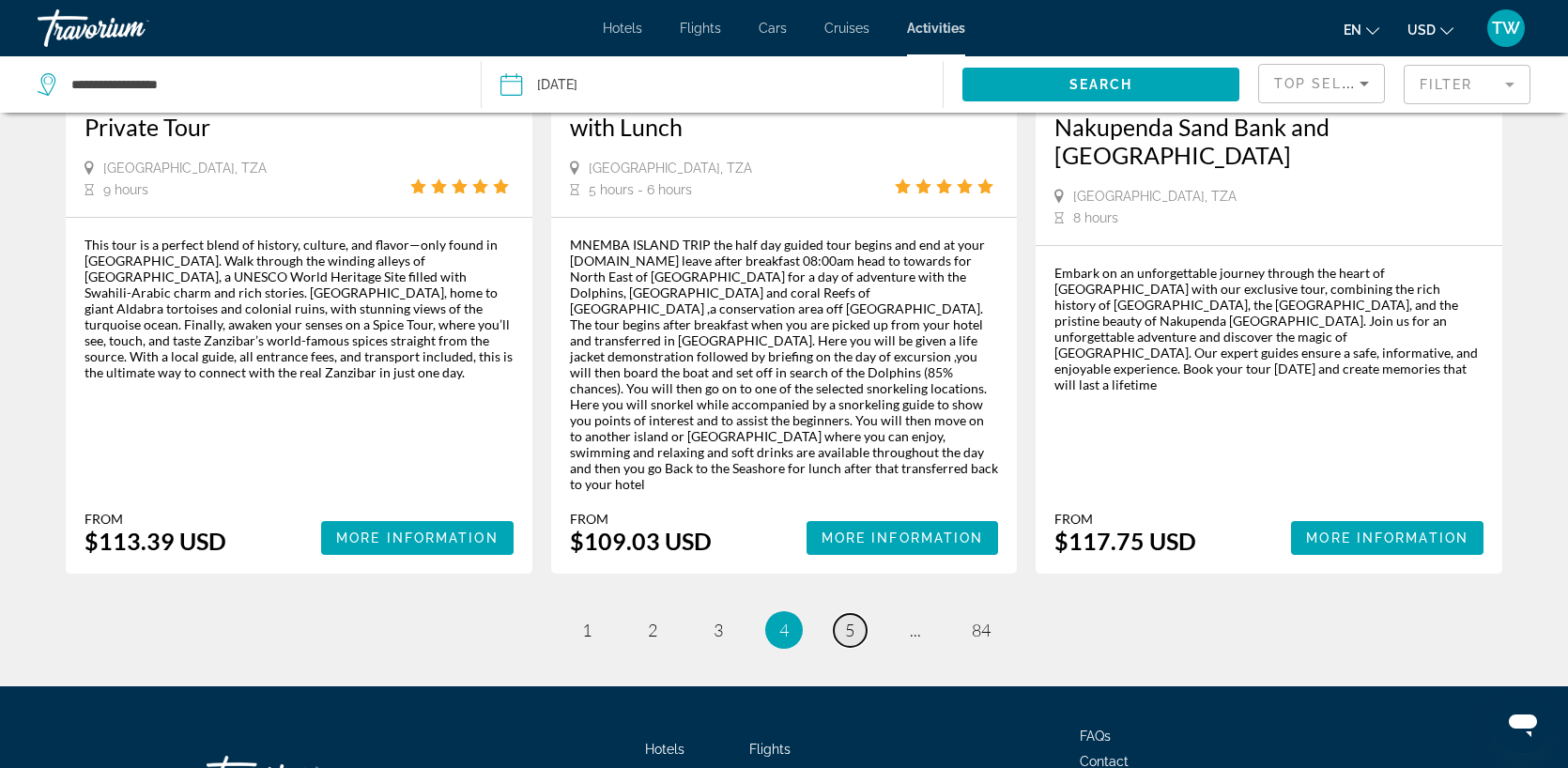
click at [841, 614] on link "page 5" at bounding box center [850, 630] width 33 height 33
